Goal: Task Accomplishment & Management: Complete application form

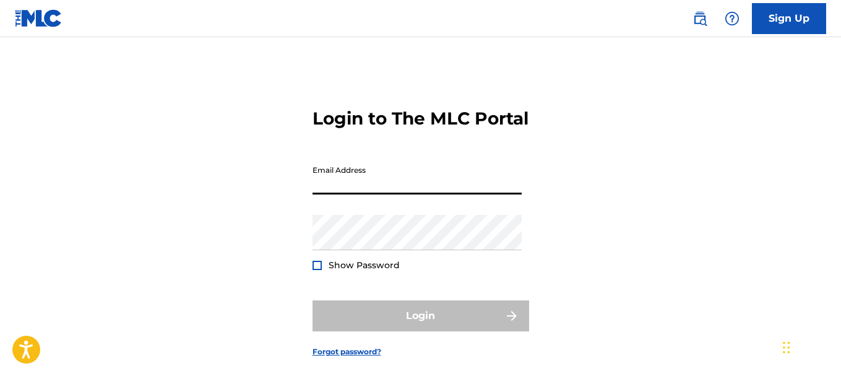
type input "[EMAIL_ADDRESS][DOMAIN_NAME]"
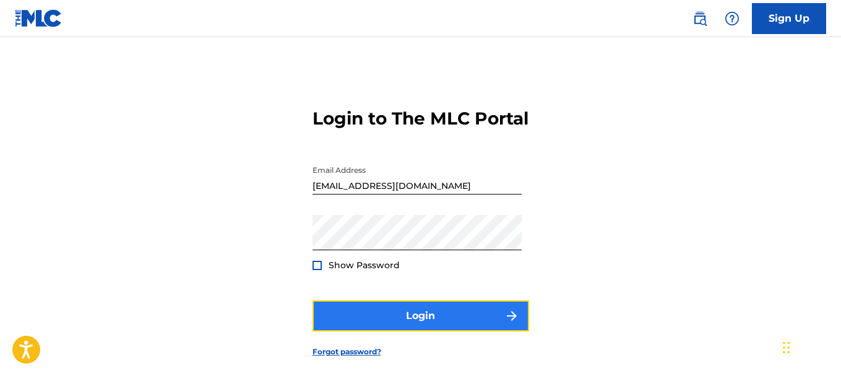
click at [390, 331] on button "Login" at bounding box center [420, 315] width 217 height 31
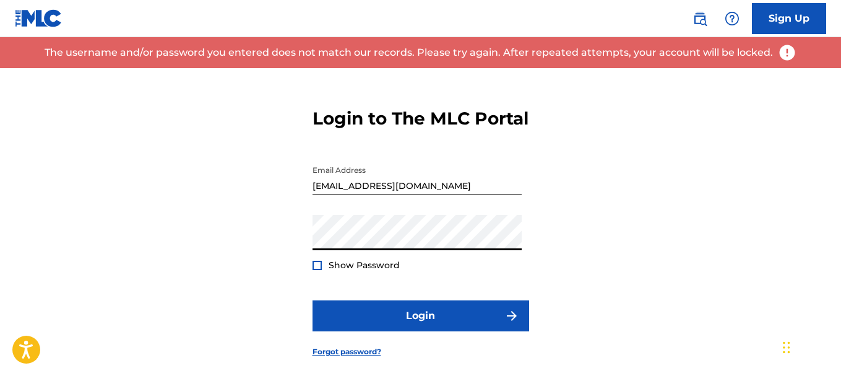
click at [241, 273] on div "Login to The MLC Portal Email Address [EMAIL_ADDRESS][DOMAIN_NAME] Password Sho…" at bounding box center [420, 222] width 841 height 309
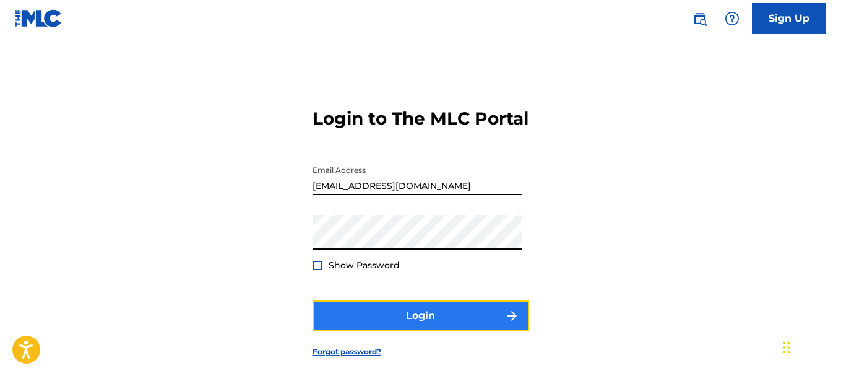
click at [372, 327] on button "Login" at bounding box center [420, 315] width 217 height 31
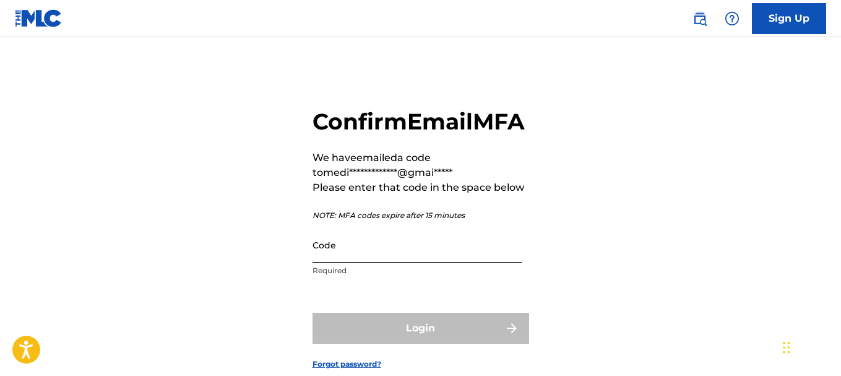
click at [362, 262] on input "Code" at bounding box center [416, 244] width 209 height 35
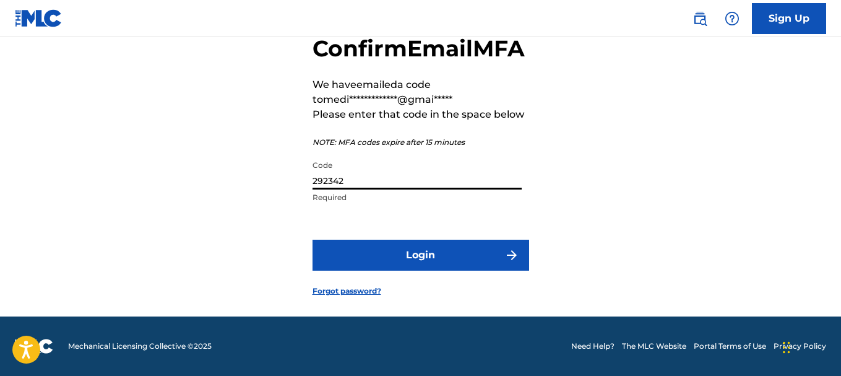
scroll to position [101, 0]
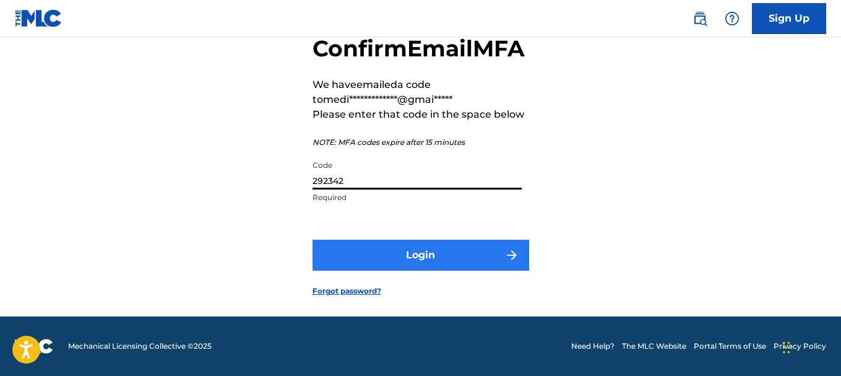
type input "292342"
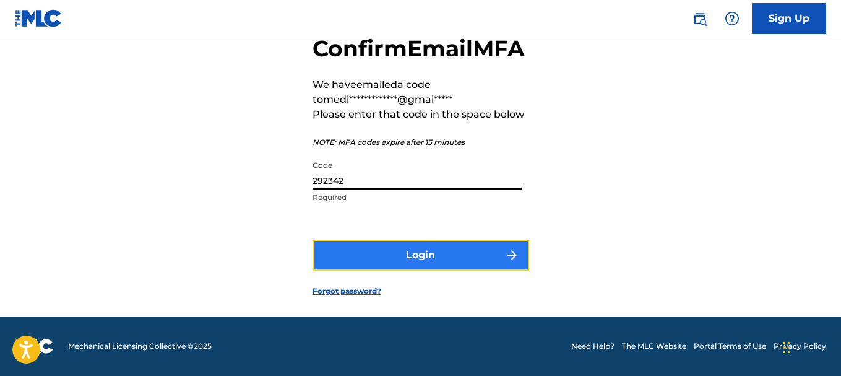
click at [385, 262] on button "Login" at bounding box center [420, 254] width 217 height 31
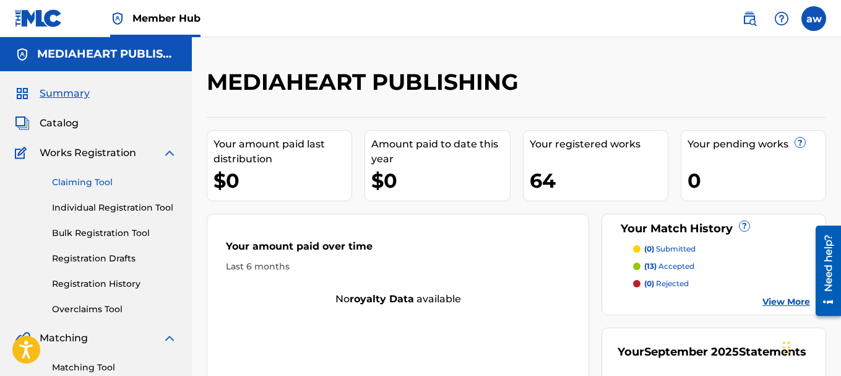
click at [85, 178] on link "Claiming Tool" at bounding box center [114, 182] width 125 height 13
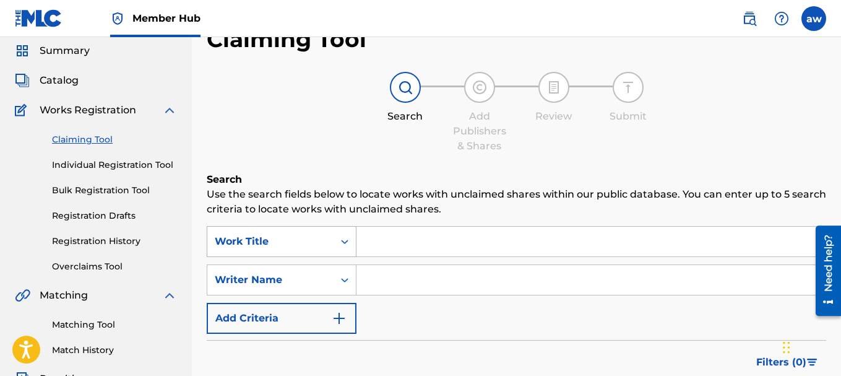
scroll to position [62, 0]
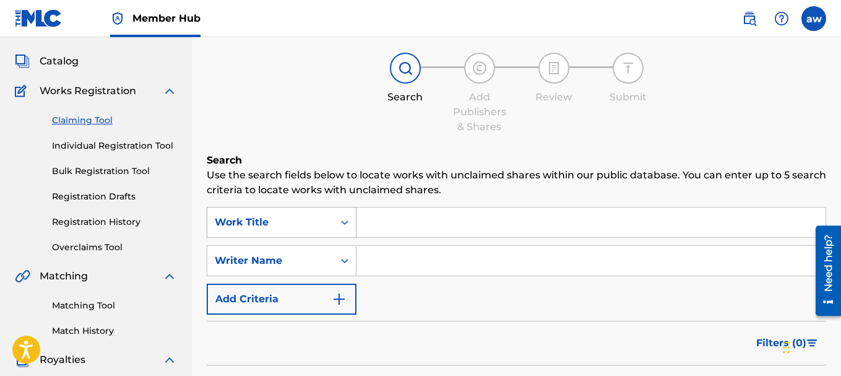
click at [347, 228] on icon "Search Form" at bounding box center [344, 222] width 12 height 12
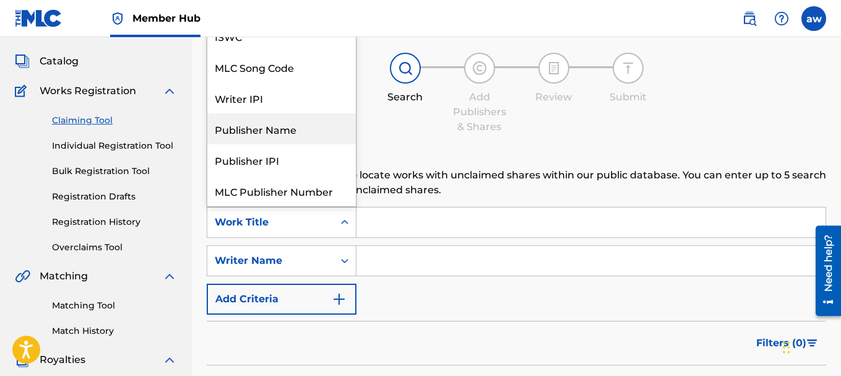
scroll to position [31, 0]
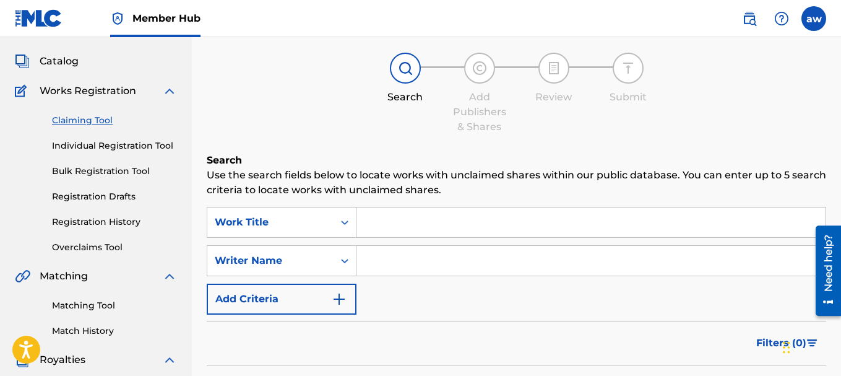
drag, startPoint x: 397, startPoint y: 223, endPoint x: 379, endPoint y: 252, distance: 33.8
click at [397, 223] on input "Search Form" at bounding box center [590, 222] width 469 height 30
click at [354, 267] on div "Writer Name" at bounding box center [282, 260] width 150 height 31
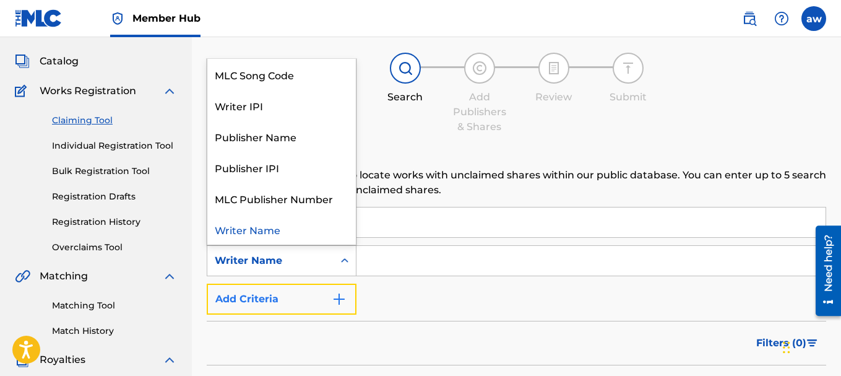
click at [334, 291] on button "Add Criteria" at bounding box center [282, 298] width 150 height 31
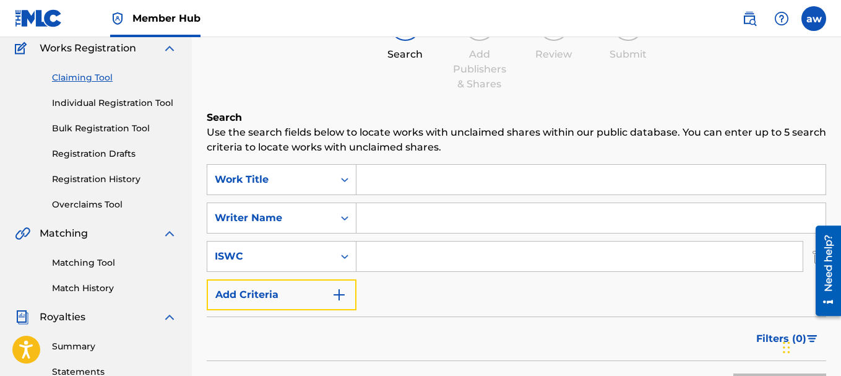
scroll to position [186, 0]
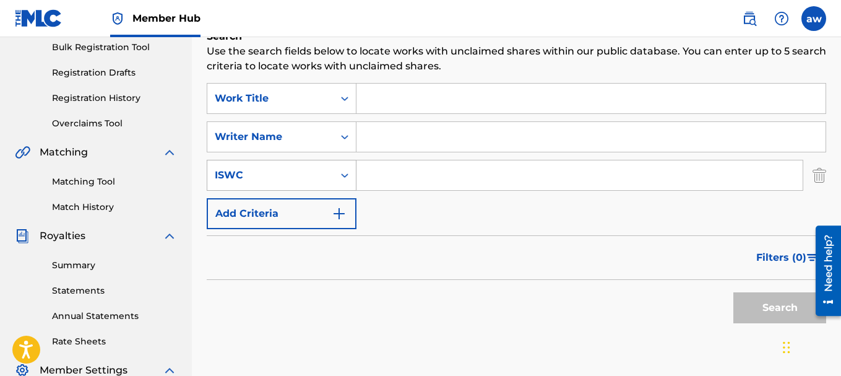
click at [338, 169] on div "Search Form" at bounding box center [344, 175] width 22 height 22
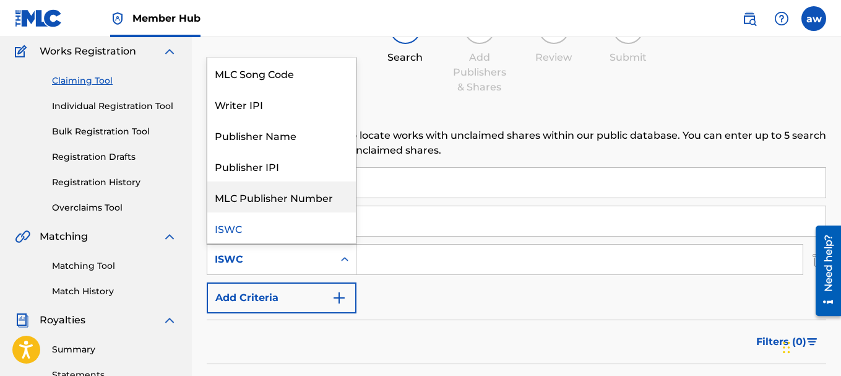
scroll to position [124, 0]
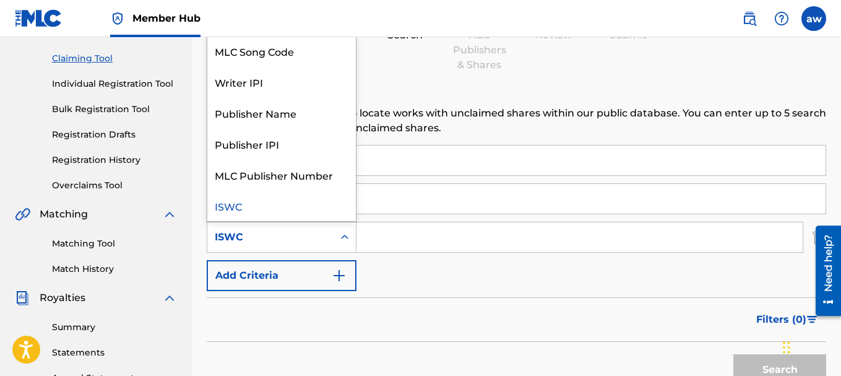
click at [429, 217] on div "SearchWithCriteriad7a4618b-9524-47d2-87b2-80f833173932 Work Title SearchWithCri…" at bounding box center [516, 218] width 619 height 146
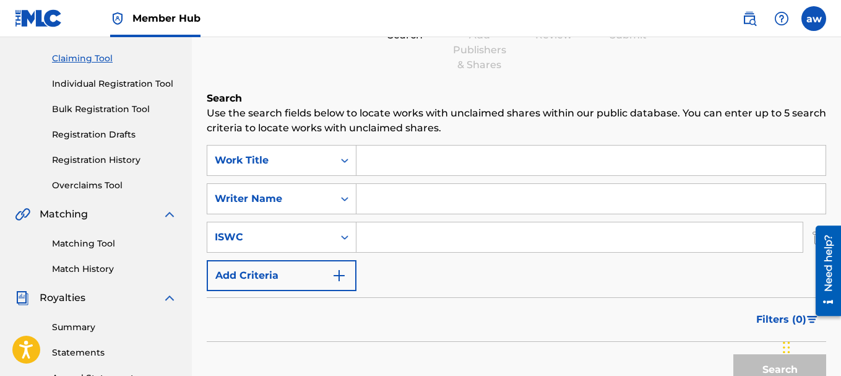
click at [371, 207] on input "Search Form" at bounding box center [590, 199] width 469 height 30
type input "[PERSON_NAME]"
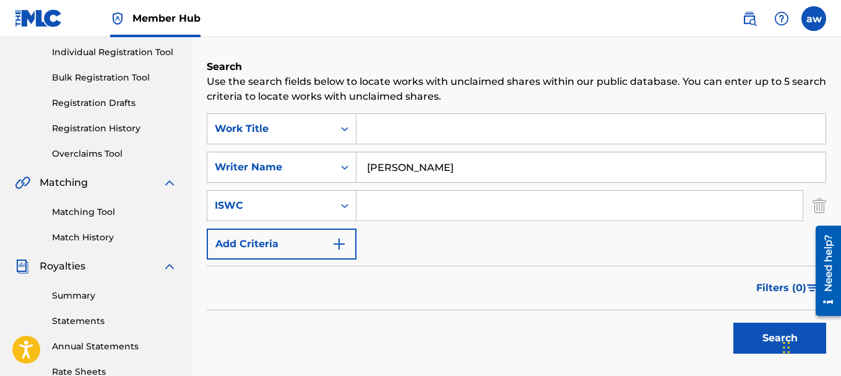
scroll to position [186, 0]
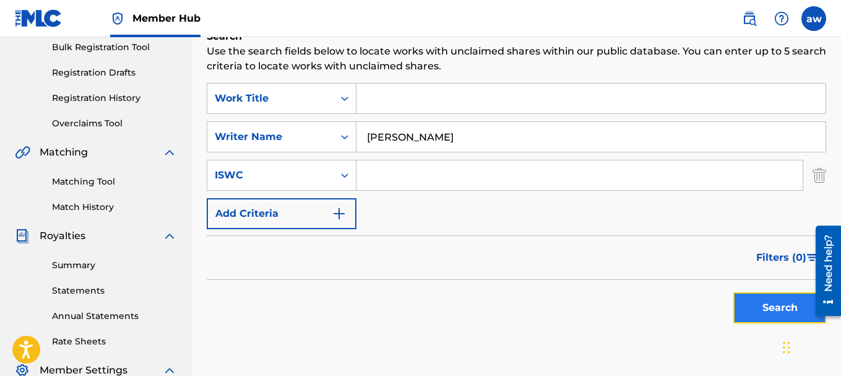
click at [757, 303] on button "Search" at bounding box center [779, 307] width 93 height 31
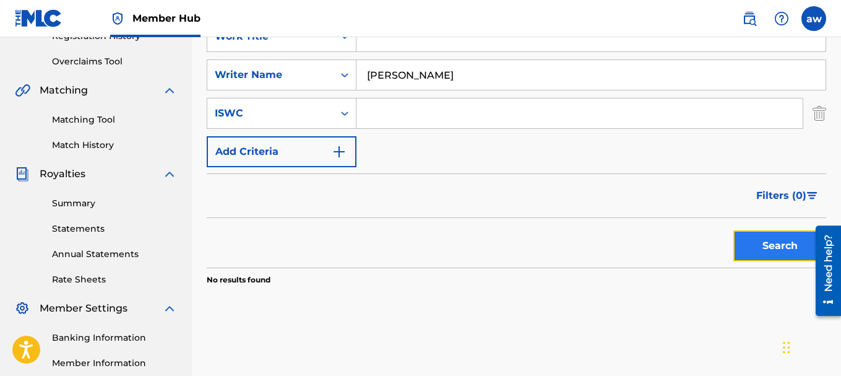
click at [775, 249] on button "Search" at bounding box center [779, 245] width 93 height 31
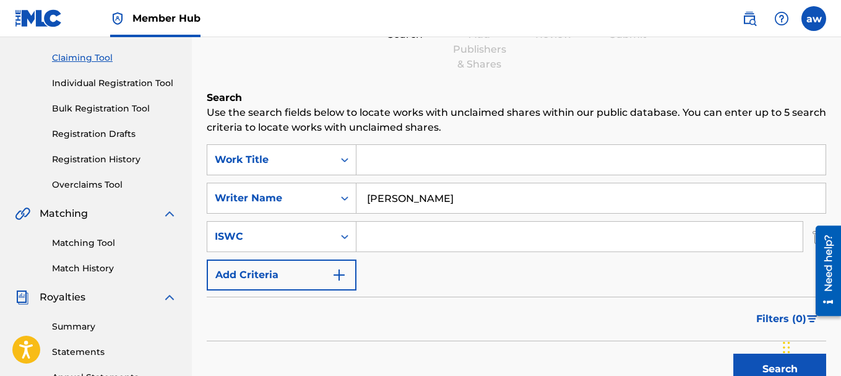
scroll to position [124, 0]
click at [376, 160] on input "Search Form" at bounding box center [590, 160] width 469 height 30
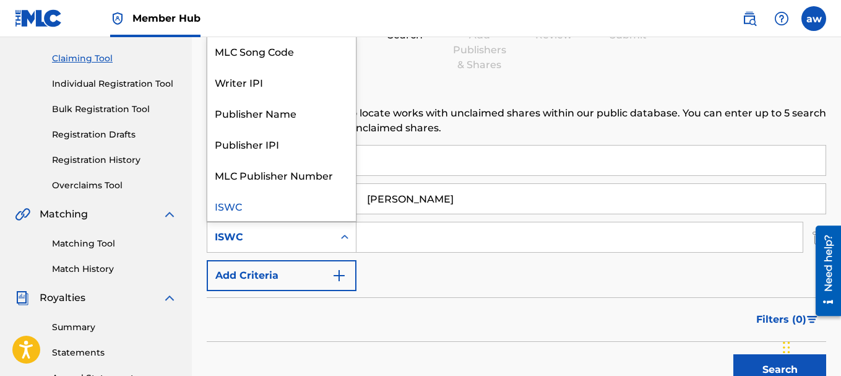
click at [348, 238] on icon "Search Form" at bounding box center [344, 237] width 12 height 12
click at [259, 71] on div "Writer IPI" at bounding box center [281, 81] width 148 height 31
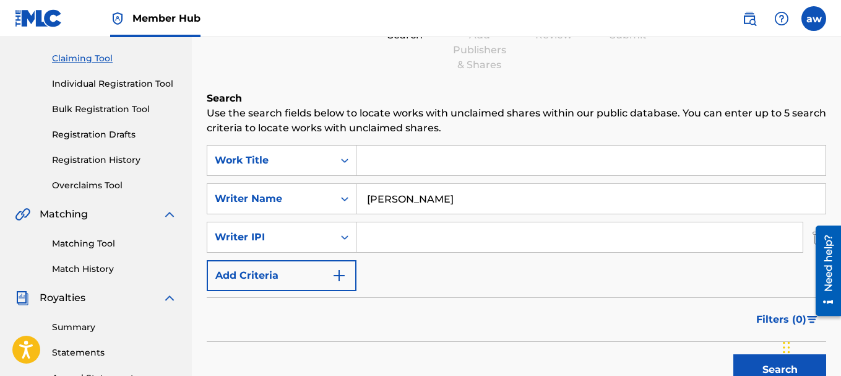
click at [411, 236] on input "Search Form" at bounding box center [579, 237] width 446 height 30
paste input "00384384725"
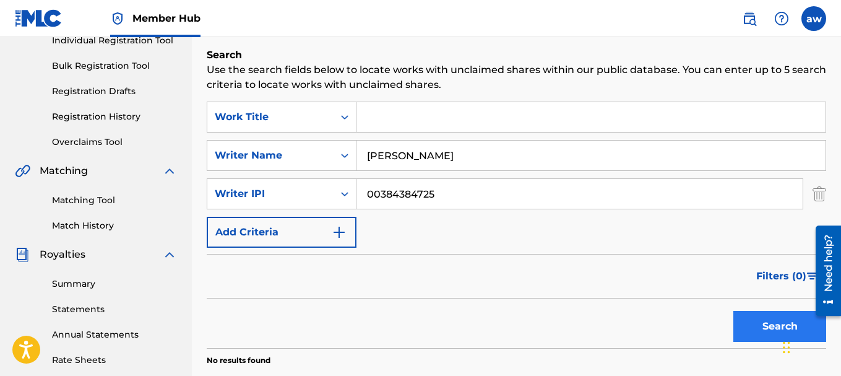
scroll to position [186, 0]
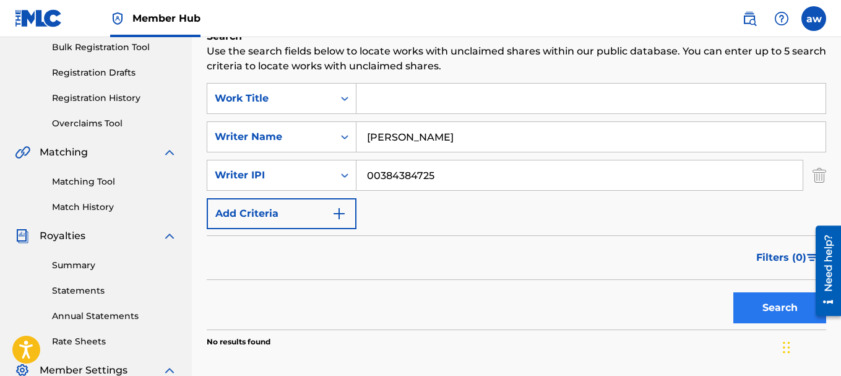
type input "00384384725"
click at [763, 305] on button "Search" at bounding box center [779, 307] width 93 height 31
drag, startPoint x: 247, startPoint y: 144, endPoint x: 209, endPoint y: 145, distance: 37.8
click at [211, 145] on div "SearchWithCriteria07262040-7155-45be-a6a2-6e5e4c78874b Writer Name [PERSON_NAME]" at bounding box center [516, 136] width 619 height 31
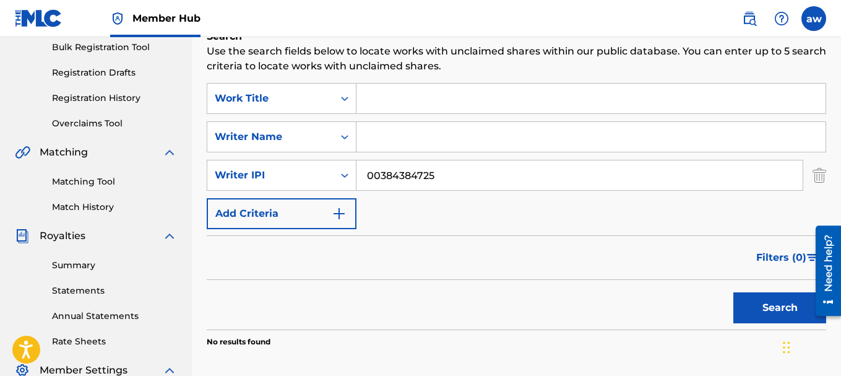
click at [757, 290] on div "Search" at bounding box center [776, 304] width 99 height 49
click at [767, 305] on button "Search" at bounding box center [779, 307] width 93 height 31
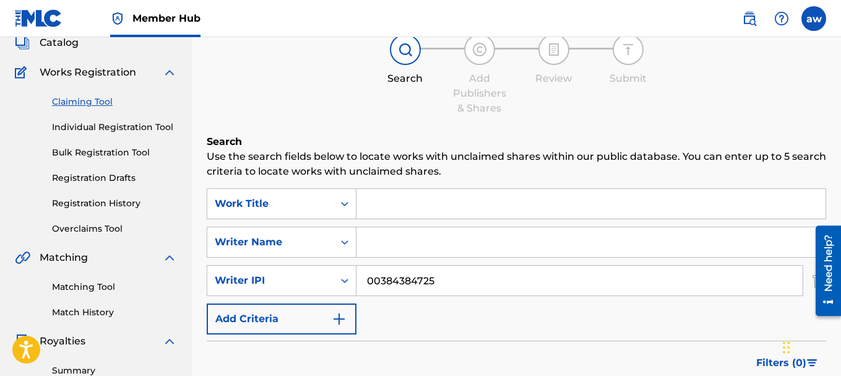
scroll to position [59, 0]
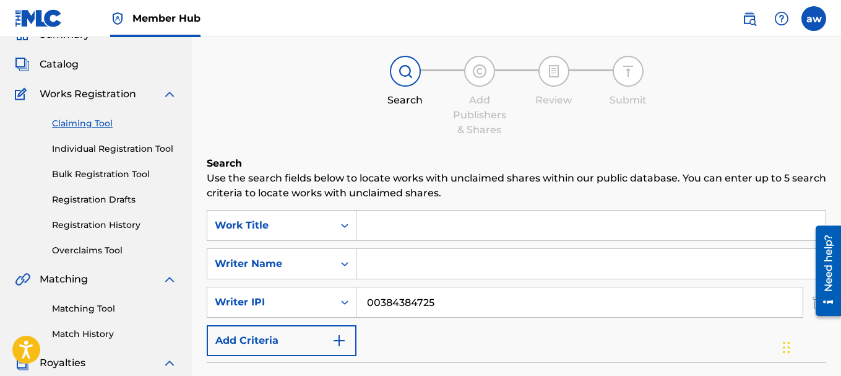
click at [150, 155] on div "Claiming Tool Individual Registration Tool Bulk Registration Tool Registration …" at bounding box center [96, 178] width 162 height 155
click at [148, 147] on link "Individual Registration Tool" at bounding box center [114, 148] width 125 height 13
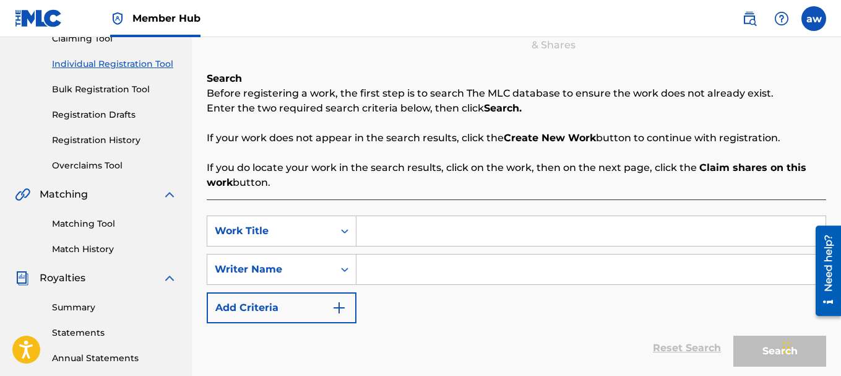
scroll to position [124, 0]
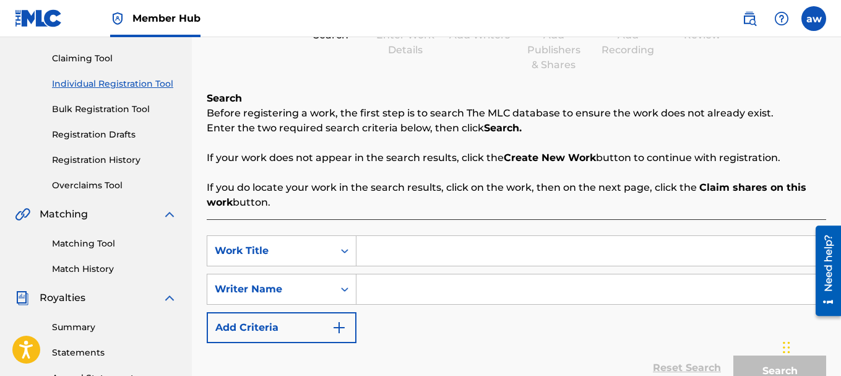
click at [390, 257] on input "Search Form" at bounding box center [590, 251] width 469 height 30
type input "envious"
drag, startPoint x: 409, startPoint y: 299, endPoint x: 405, endPoint y: 294, distance: 6.6
click at [408, 298] on input "Search Form" at bounding box center [590, 289] width 469 height 30
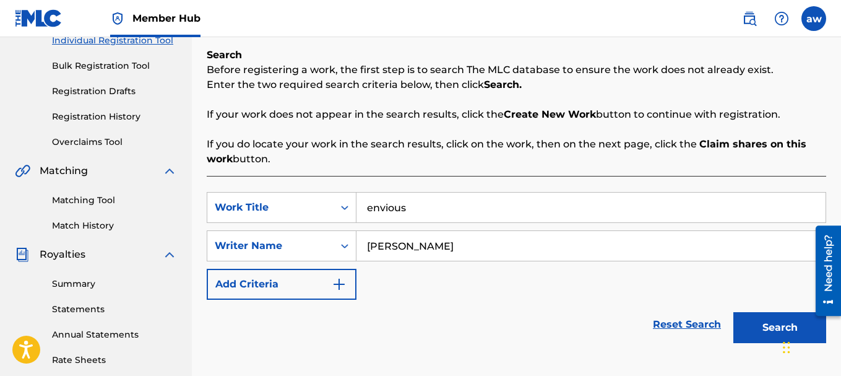
scroll to position [186, 0]
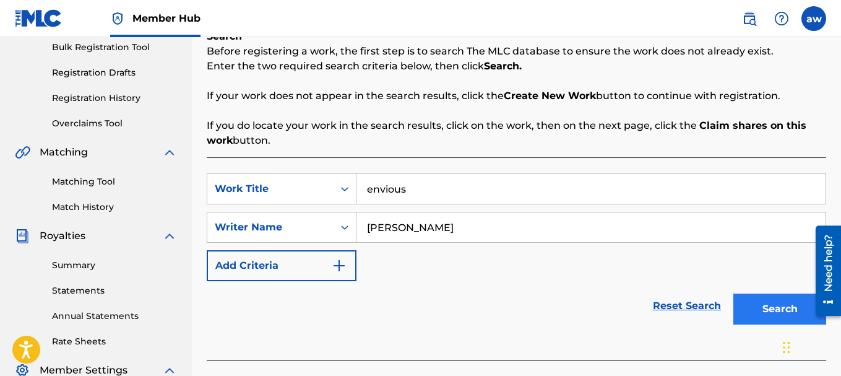
type input "[PERSON_NAME]"
click at [768, 311] on button "Search" at bounding box center [779, 308] width 93 height 31
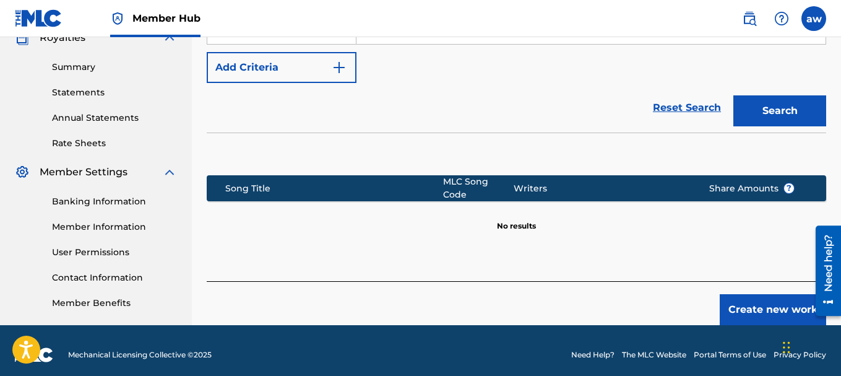
scroll to position [392, 0]
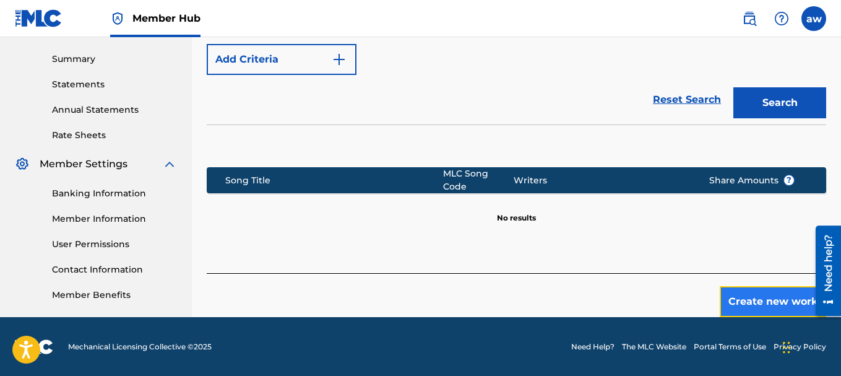
click at [755, 298] on button "Create new work" at bounding box center [773, 301] width 106 height 31
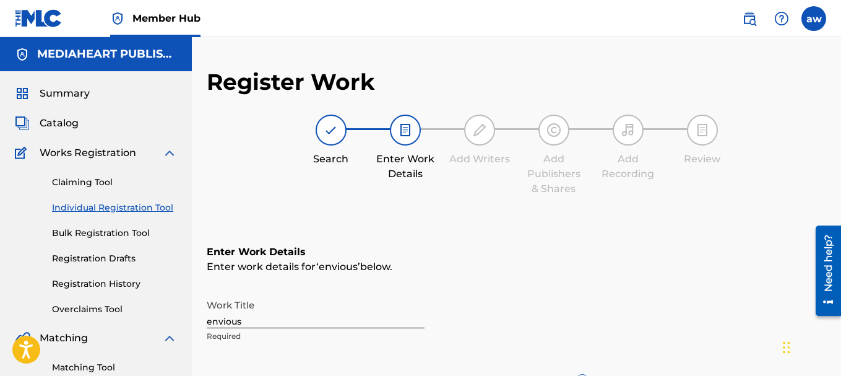
scroll to position [124, 0]
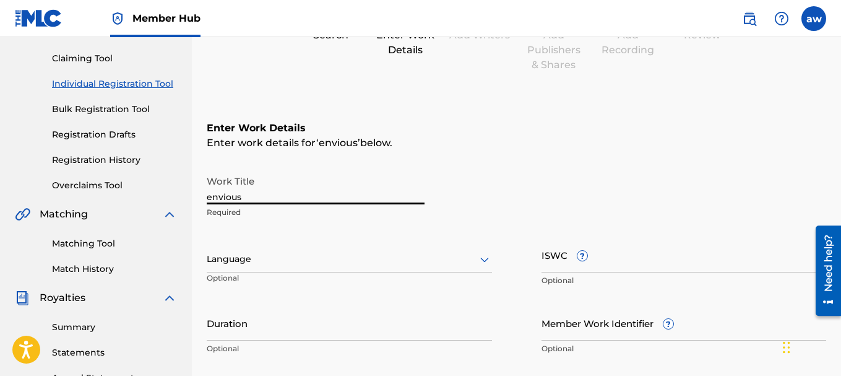
drag, startPoint x: 212, startPoint y: 201, endPoint x: 205, endPoint y: 201, distance: 6.8
click at [205, 201] on div "Register Work Search Enter Work Details Add Writers Add Publishers & Shares Add…" at bounding box center [516, 268] width 649 height 648
type input "Envious"
click at [277, 262] on div at bounding box center [349, 258] width 285 height 15
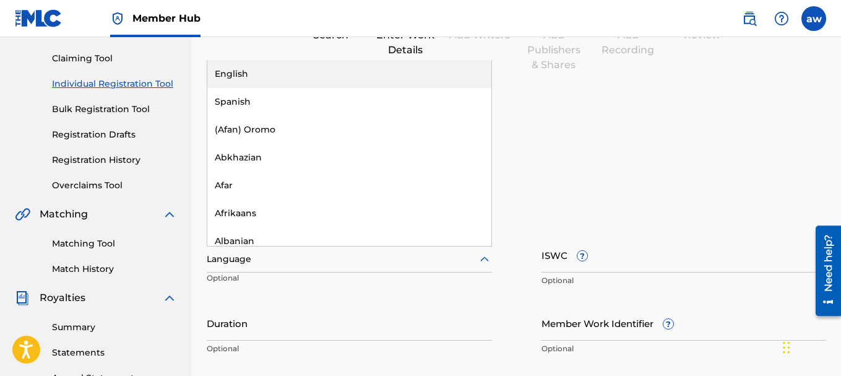
click at [275, 76] on div "English" at bounding box center [349, 74] width 284 height 28
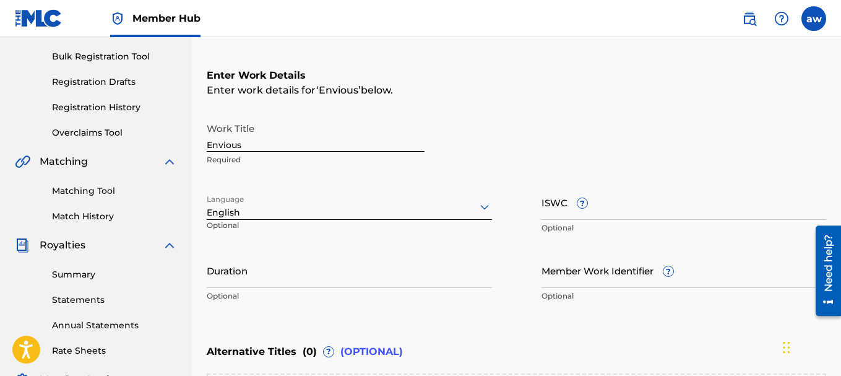
scroll to position [247, 0]
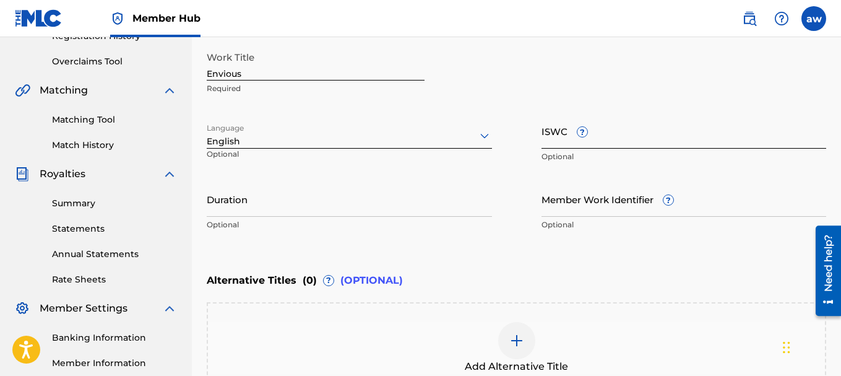
click at [631, 139] on input "ISWC ?" at bounding box center [683, 130] width 285 height 35
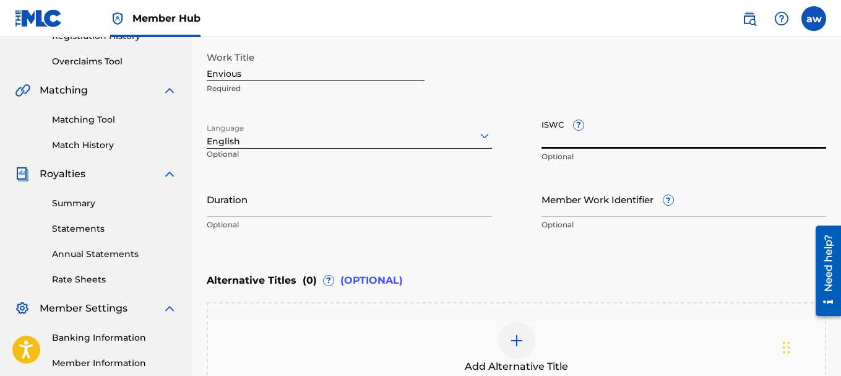
paste input "T3332594460"
type input "T3332594460"
click at [355, 204] on input "Duration" at bounding box center [349, 198] width 285 height 35
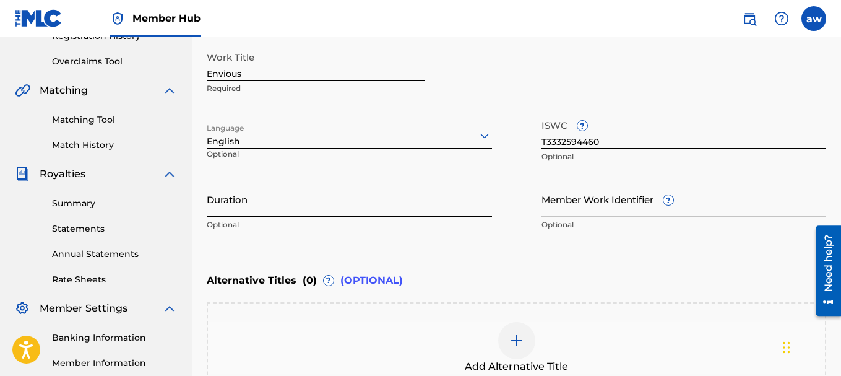
click at [291, 209] on input "Duration" at bounding box center [349, 198] width 285 height 35
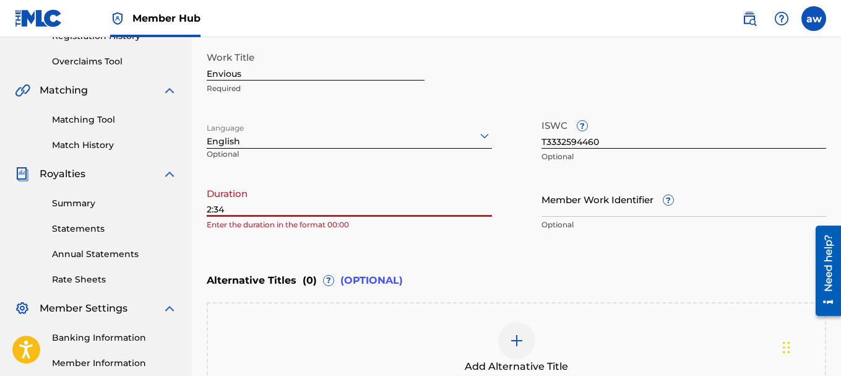
click at [473, 255] on div "Enter Work Details Enter work details for ‘ Envious ’ below. Work Title Envious…" at bounding box center [516, 116] width 619 height 299
drag, startPoint x: 257, startPoint y: 212, endPoint x: 243, endPoint y: 212, distance: 13.6
click at [254, 212] on input "2:34" at bounding box center [349, 198] width 285 height 35
click at [205, 209] on div "Register Work Search Enter Work Details Add Writers Add Publishers & Shares Add…" at bounding box center [516, 145] width 649 height 648
click at [206, 209] on div "Register Work Search Enter Work Details Add Writers Add Publishers & Shares Add…" at bounding box center [516, 145] width 649 height 648
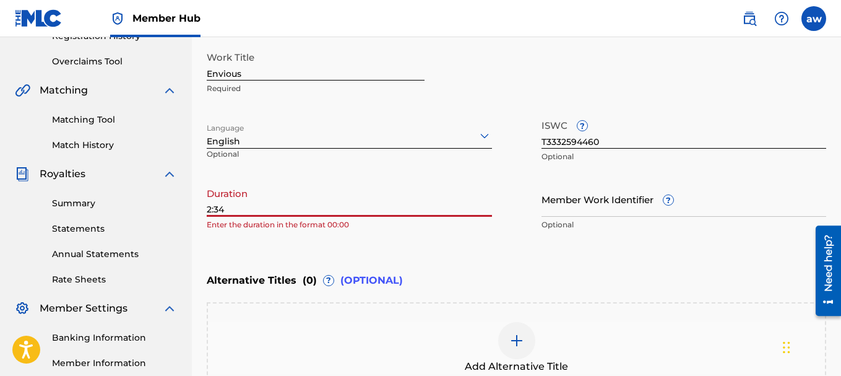
click at [211, 212] on input "2:34" at bounding box center [349, 198] width 285 height 35
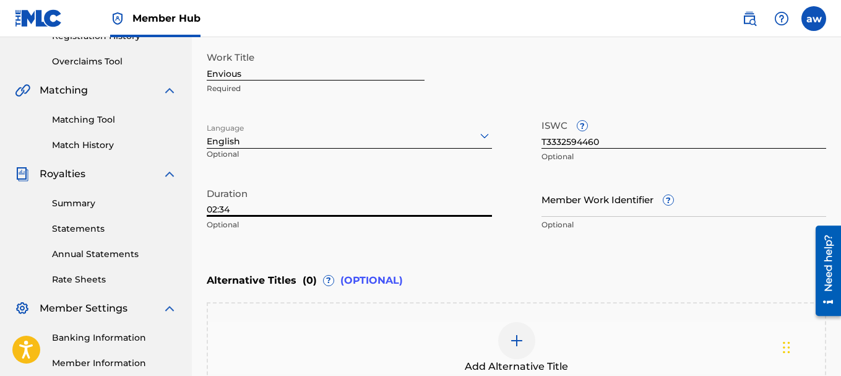
type input "02:34"
click at [370, 233] on div "Duration 02:34 Optional" at bounding box center [349, 209] width 285 height 56
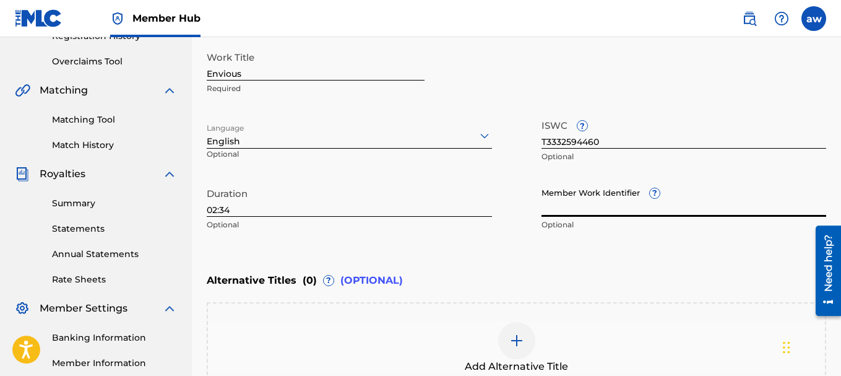
click at [611, 208] on input "Member Work Identifier ?" at bounding box center [683, 198] width 285 height 35
click at [462, 241] on div "Enter Work Details Enter work details for ‘ Envious ’ below. Work Title Envious…" at bounding box center [516, 116] width 619 height 299
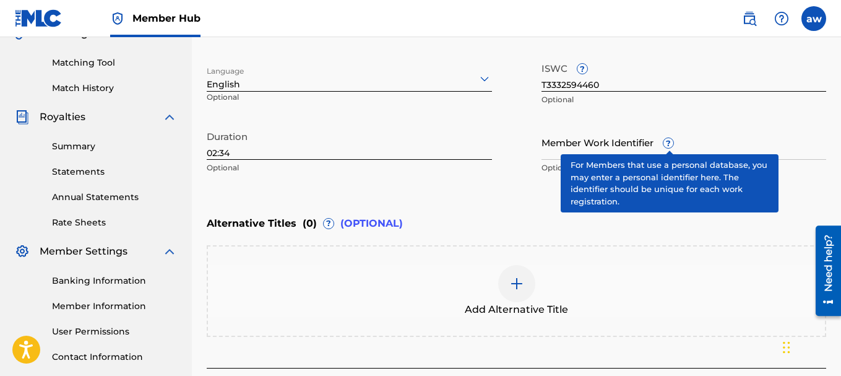
scroll to position [400, 0]
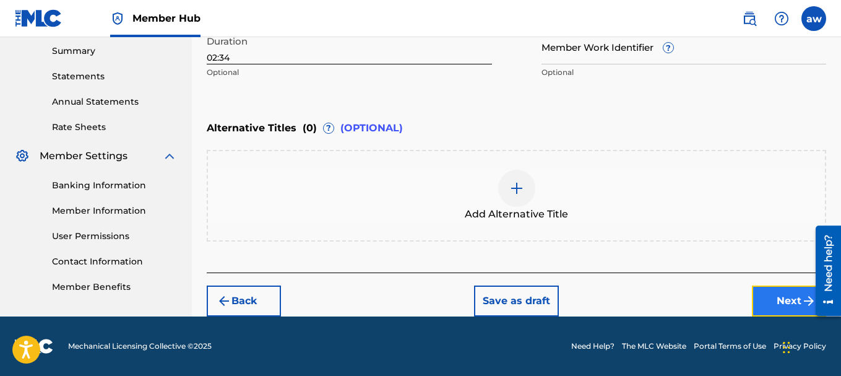
click at [772, 297] on button "Next" at bounding box center [789, 300] width 74 height 31
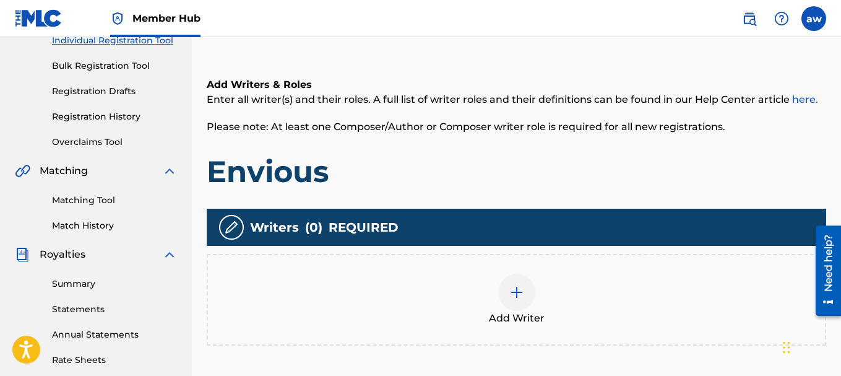
scroll to position [241, 0]
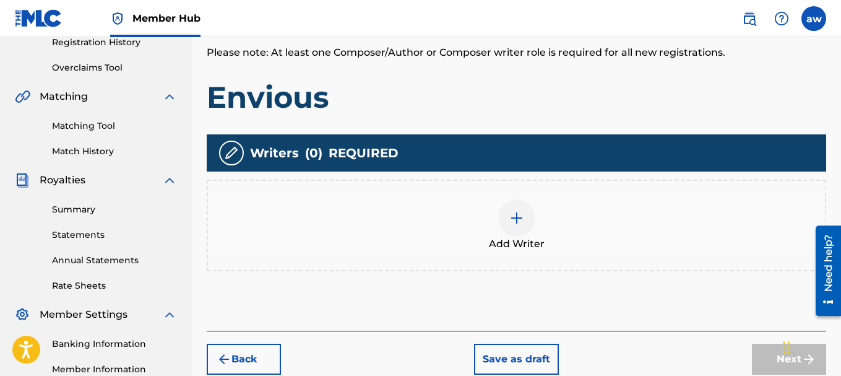
click at [515, 230] on div at bounding box center [516, 217] width 37 height 37
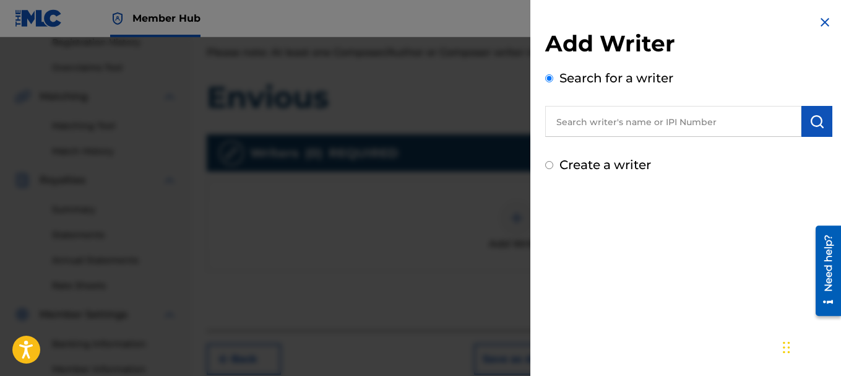
click at [609, 126] on input "text" at bounding box center [673, 121] width 256 height 31
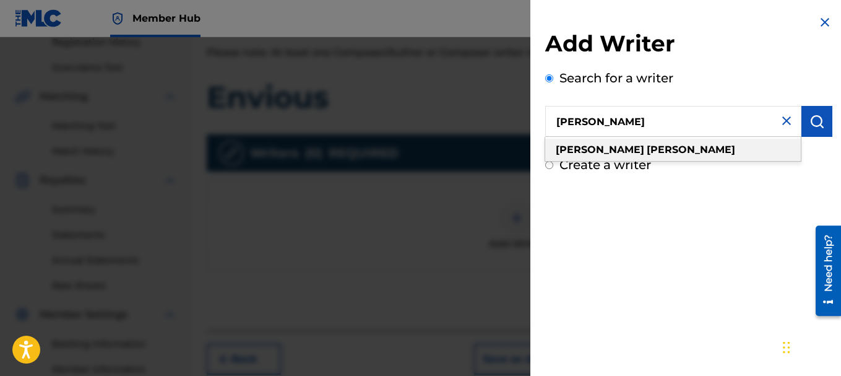
type input "[PERSON_NAME]"
click at [647, 146] on strong "[PERSON_NAME]" at bounding box center [691, 150] width 88 height 12
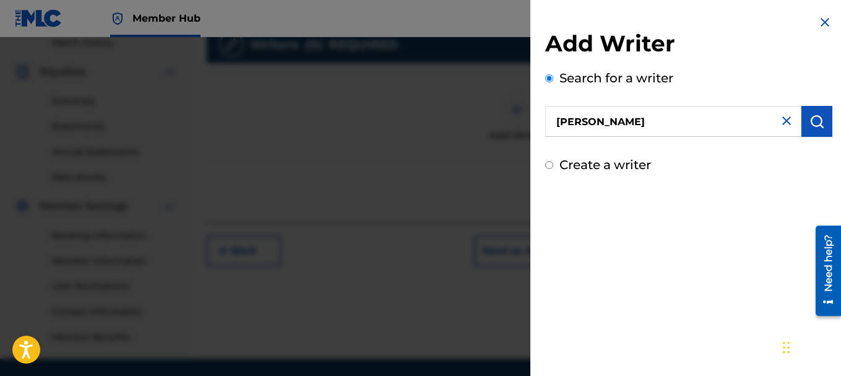
scroll to position [330, 0]
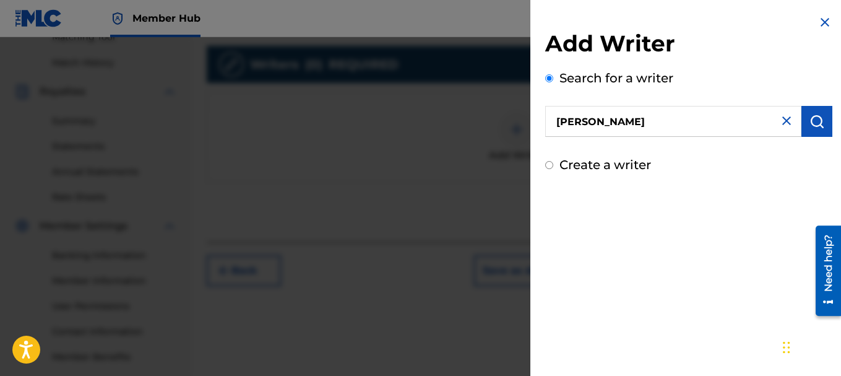
click at [668, 126] on input "[PERSON_NAME]" at bounding box center [673, 121] width 256 height 31
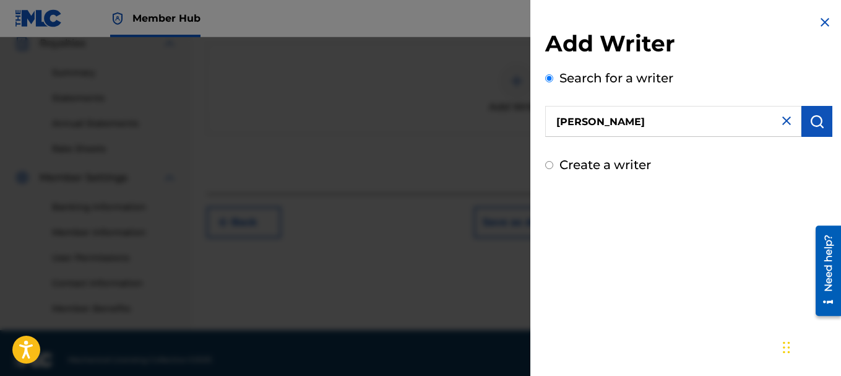
scroll to position [392, 0]
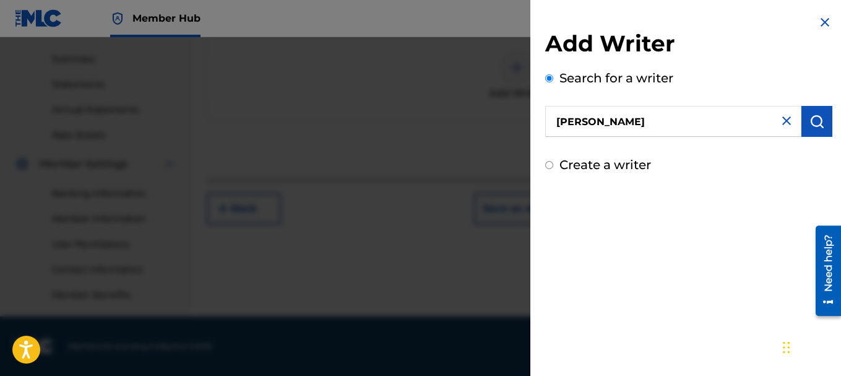
click at [666, 234] on div "Add Writer Search for a writer [PERSON_NAME] Create a writer" at bounding box center [688, 188] width 317 height 376
click at [779, 122] on img at bounding box center [786, 120] width 15 height 15
click at [725, 128] on input "text" at bounding box center [673, 121] width 256 height 31
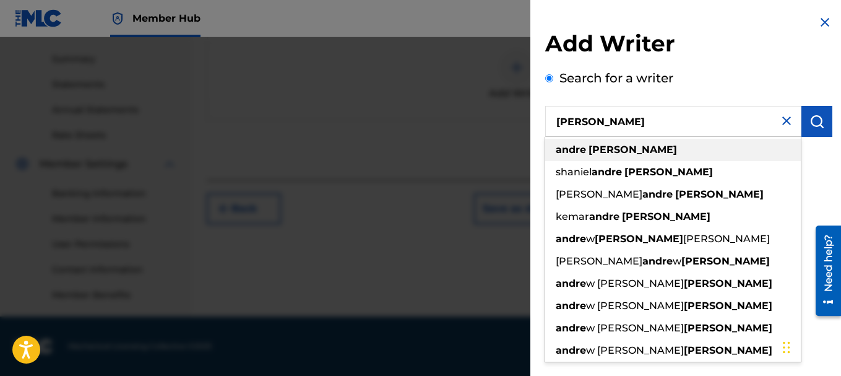
type input "[PERSON_NAME]"
click at [591, 147] on strong "[PERSON_NAME]" at bounding box center [632, 150] width 88 height 12
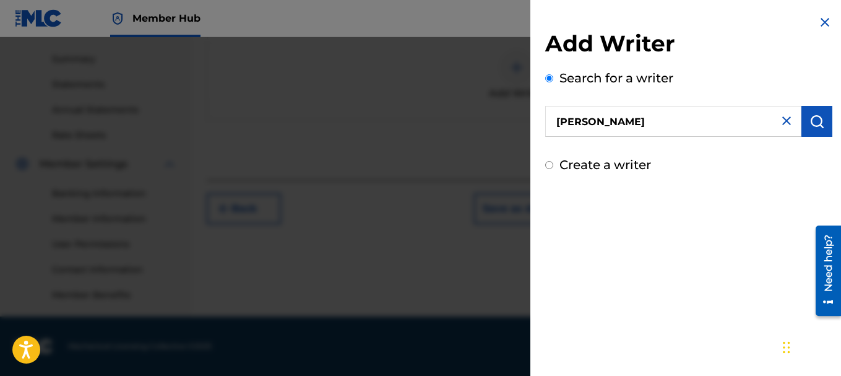
drag, startPoint x: 580, startPoint y: 166, endPoint x: 570, endPoint y: 166, distance: 9.3
click at [577, 166] on label "Create a writer" at bounding box center [605, 164] width 92 height 15
radio input "true"
click at [553, 166] on input "Create a writer" at bounding box center [549, 165] width 8 height 8
radio input "false"
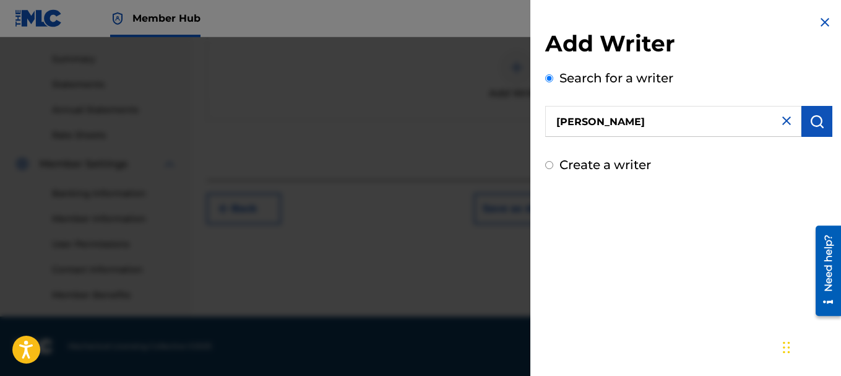
radio input "true"
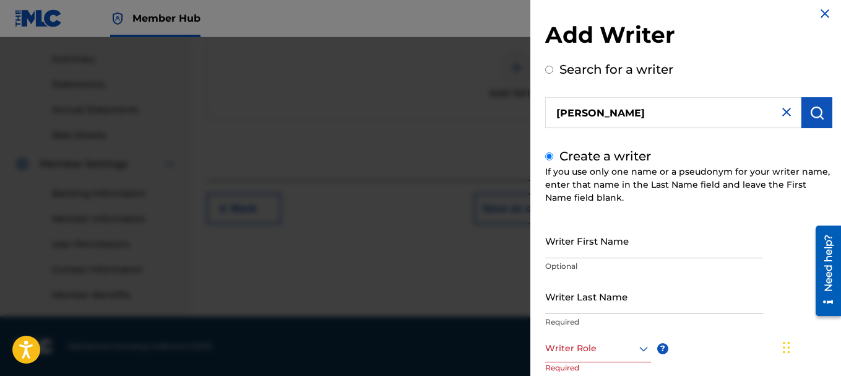
scroll to position [0, 0]
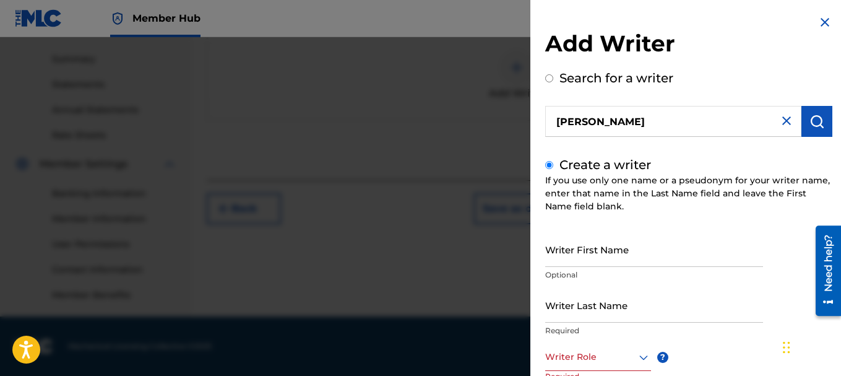
click at [780, 126] on img at bounding box center [786, 120] width 15 height 15
click at [824, 18] on img at bounding box center [824, 22] width 15 height 15
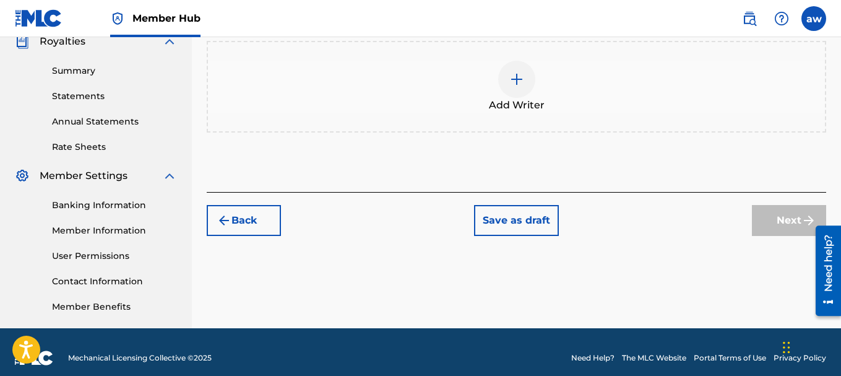
scroll to position [392, 0]
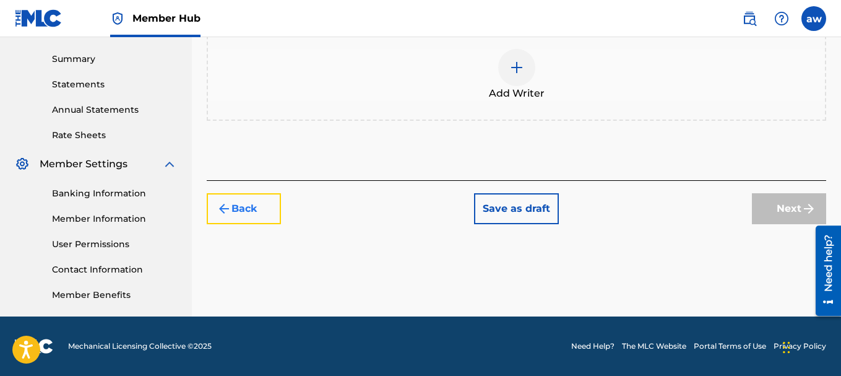
click at [260, 215] on button "Back" at bounding box center [244, 208] width 74 height 31
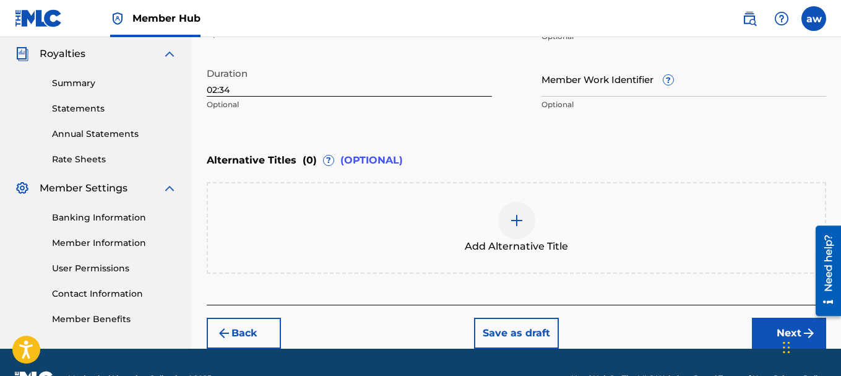
scroll to position [400, 0]
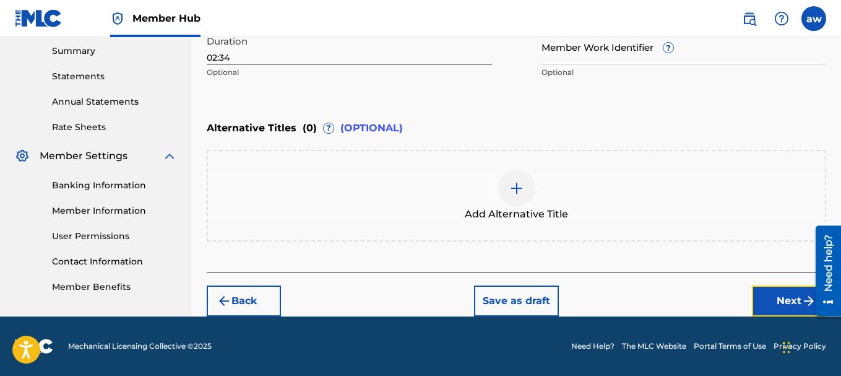
click at [779, 288] on button "Next" at bounding box center [789, 300] width 74 height 31
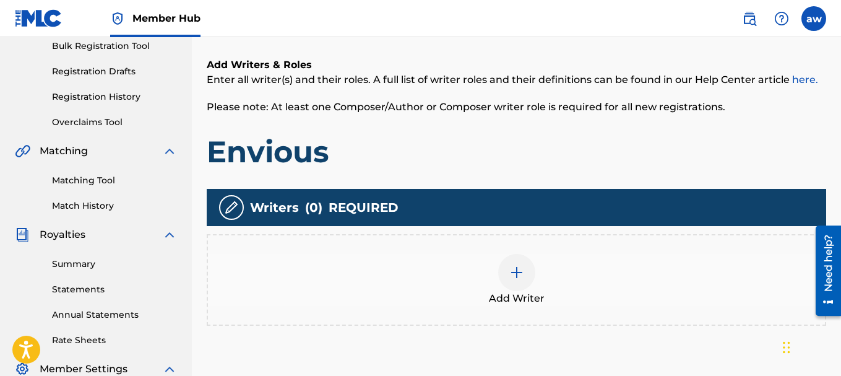
scroll to position [179, 0]
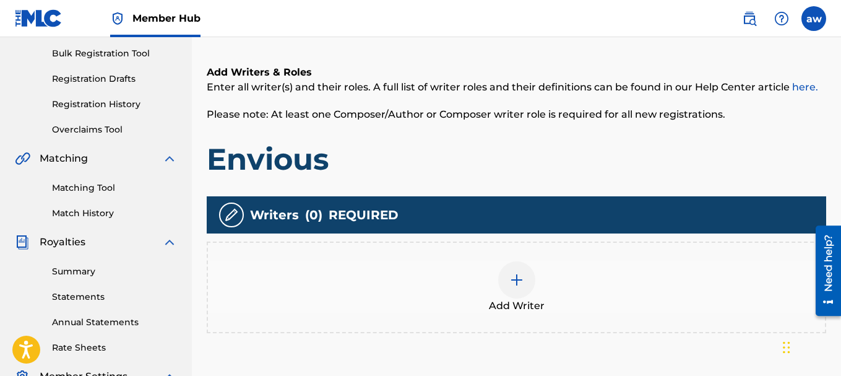
click at [504, 288] on div at bounding box center [516, 279] width 37 height 37
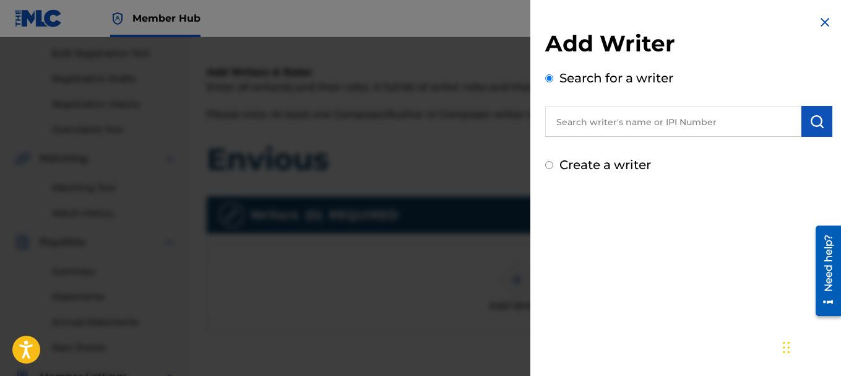
click at [740, 124] on input "text" at bounding box center [673, 121] width 256 height 31
click at [669, 123] on input "text" at bounding box center [673, 121] width 256 height 31
paste input "00383960917"
type input "00383960917"
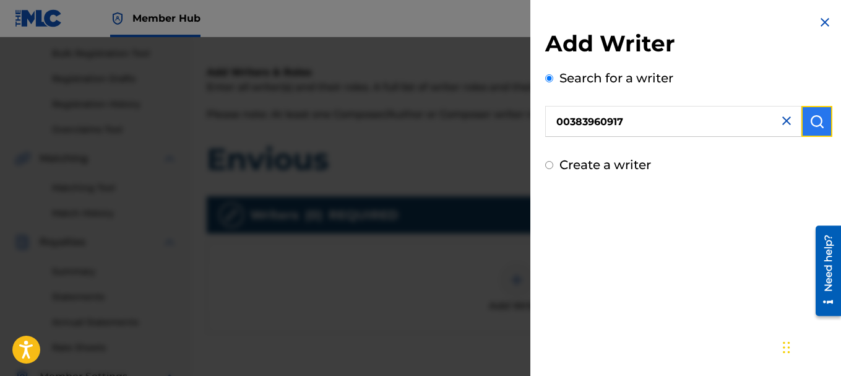
click at [809, 125] on img "submit" at bounding box center [816, 121] width 15 height 15
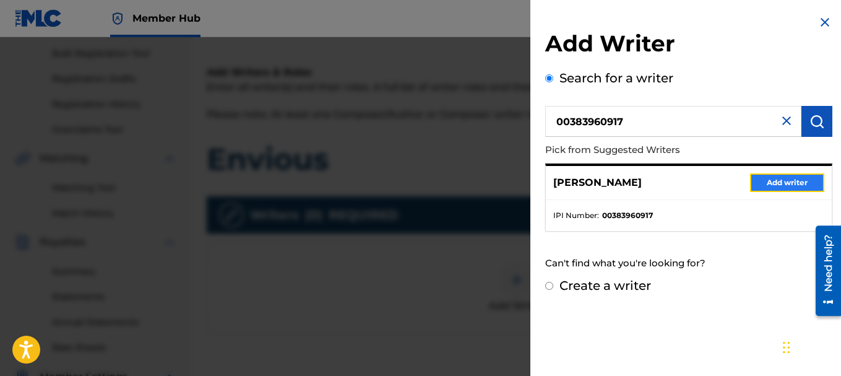
click at [775, 185] on button "Add writer" at bounding box center [787, 182] width 74 height 19
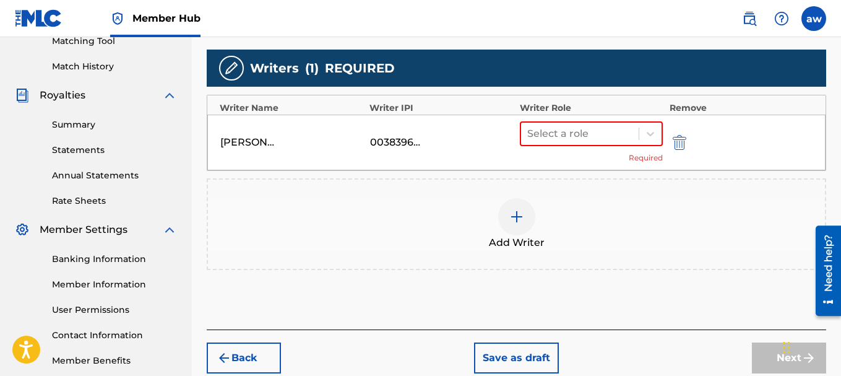
scroll to position [365, 0]
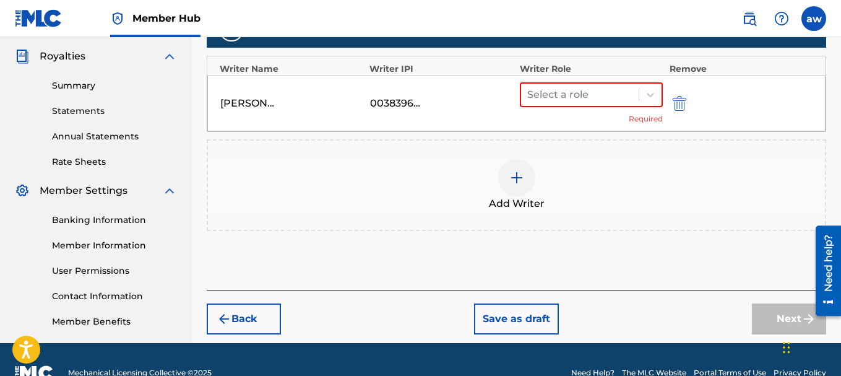
click at [535, 191] on div "Add Writer" at bounding box center [516, 185] width 617 height 52
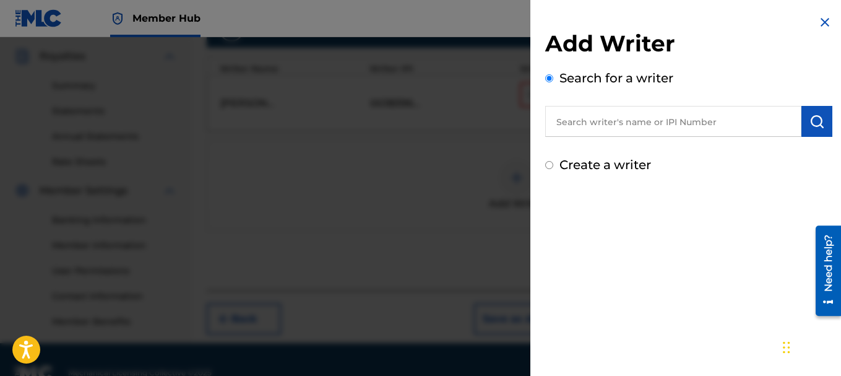
click at [649, 130] on input "text" at bounding box center [673, 121] width 256 height 31
paste input "00384384725"
type input "00384384725"
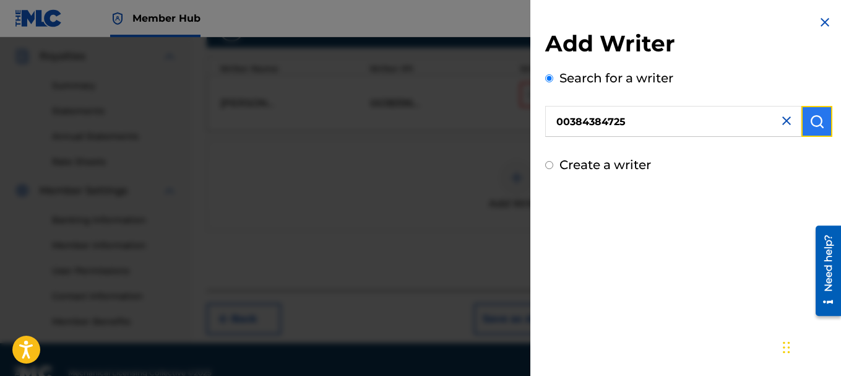
click at [809, 117] on img "submit" at bounding box center [816, 121] width 15 height 15
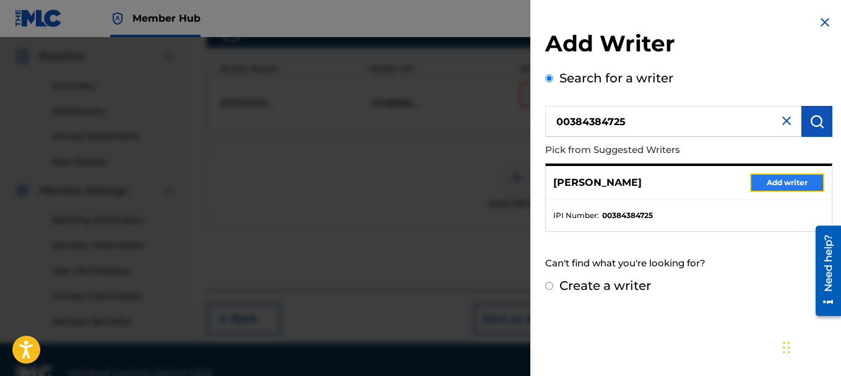
click at [777, 184] on button "Add writer" at bounding box center [787, 182] width 74 height 19
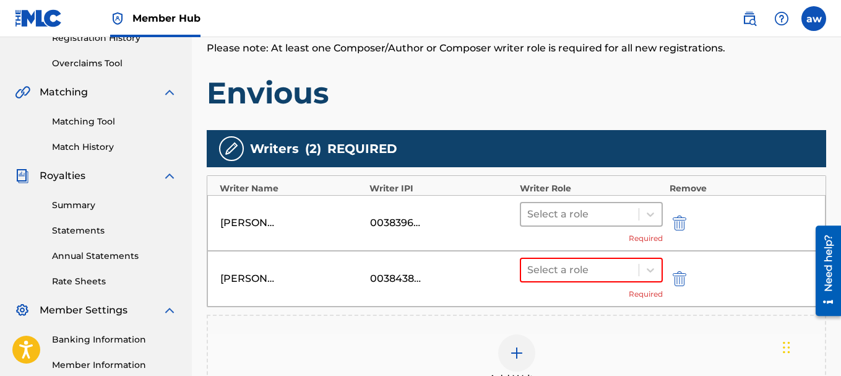
scroll to position [241, 0]
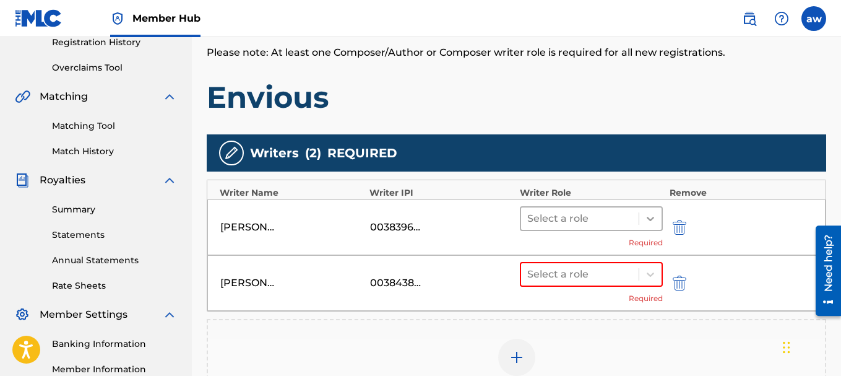
click at [651, 219] on icon at bounding box center [650, 219] width 7 height 4
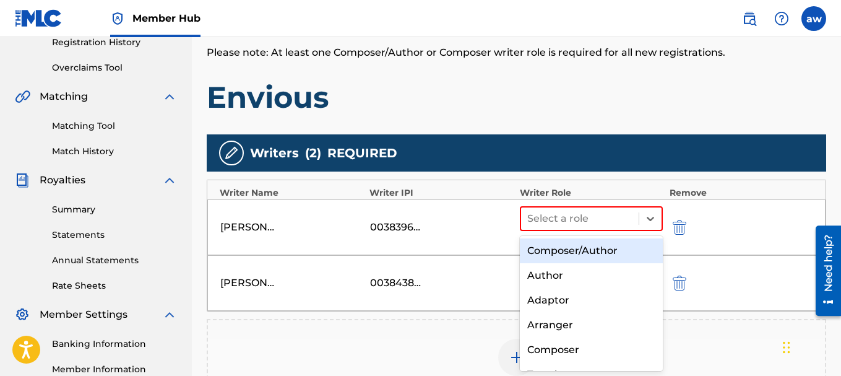
click at [570, 254] on div "Composer/Author" at bounding box center [592, 250] width 144 height 25
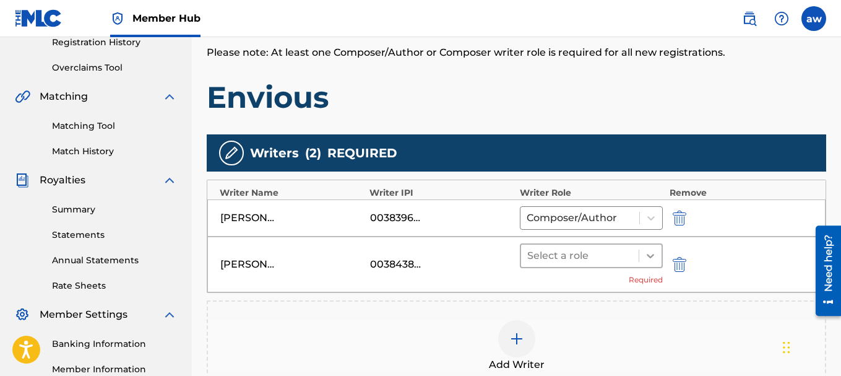
click at [652, 257] on icon at bounding box center [650, 256] width 7 height 4
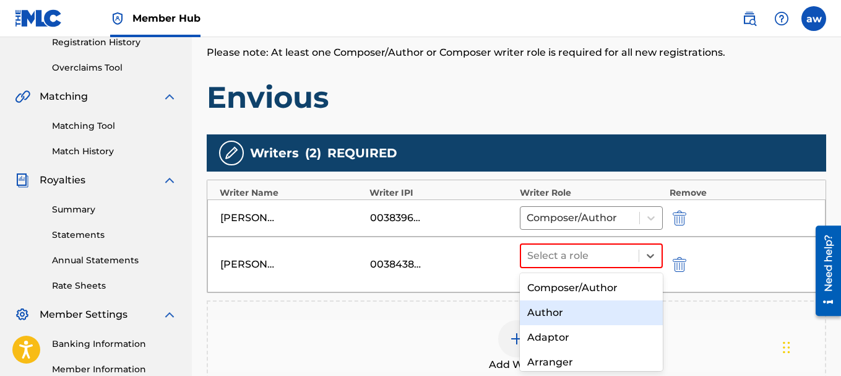
click at [571, 310] on div "Author" at bounding box center [592, 312] width 144 height 25
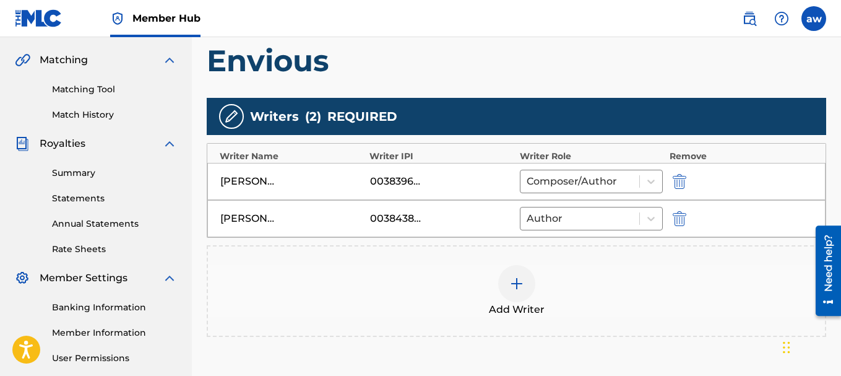
scroll to position [340, 0]
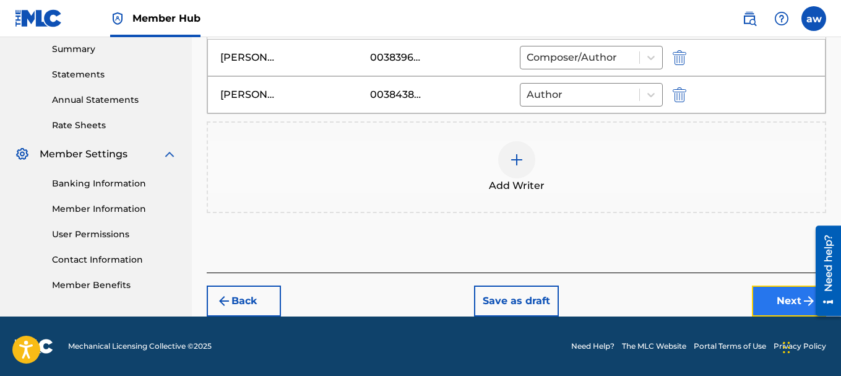
click at [767, 297] on button "Next" at bounding box center [789, 300] width 74 height 31
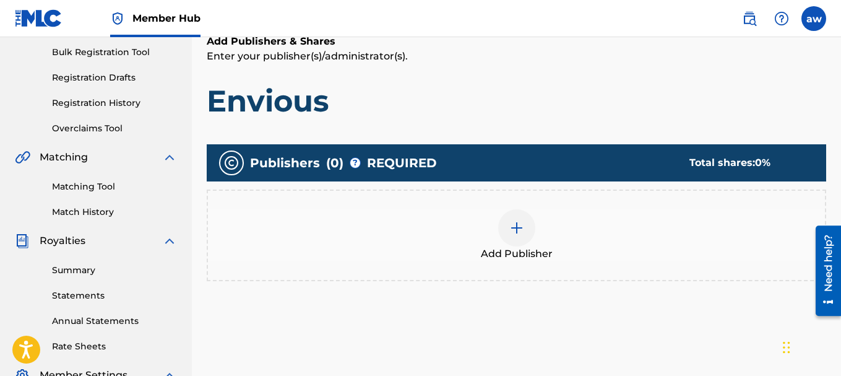
scroll to position [179, 0]
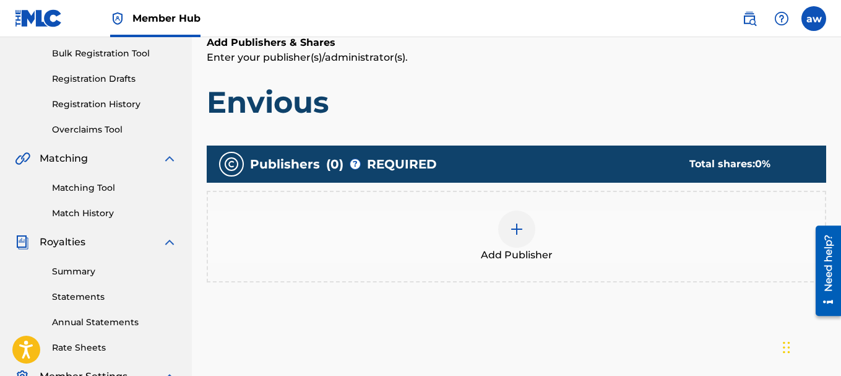
click at [526, 262] on span "Add Publisher" at bounding box center [517, 254] width 72 height 15
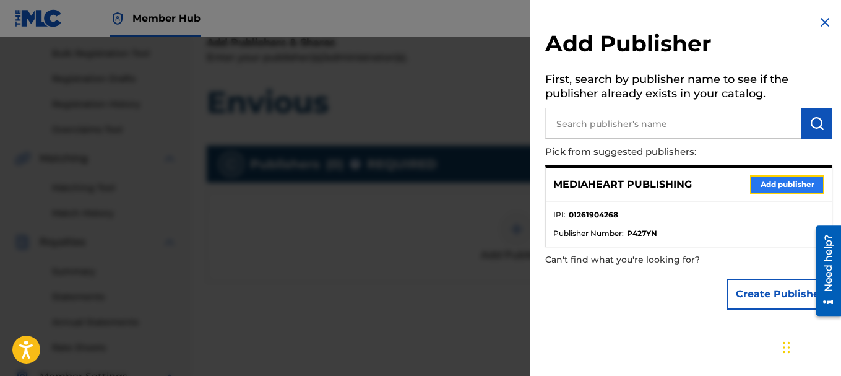
click at [782, 188] on button "Add publisher" at bounding box center [787, 184] width 74 height 19
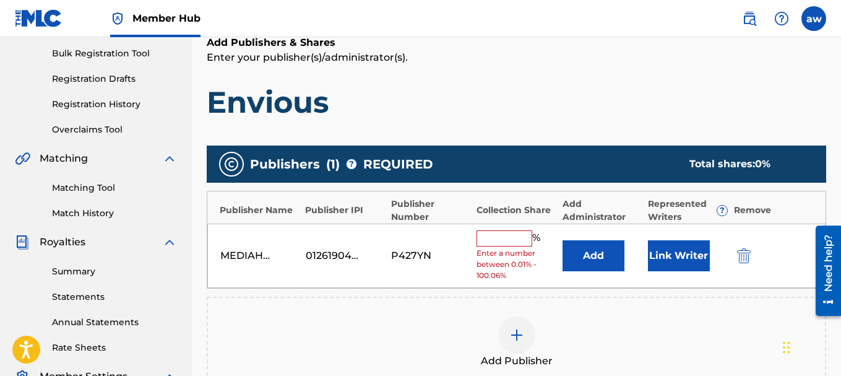
click at [493, 243] on input "text" at bounding box center [504, 238] width 56 height 16
type input "100"
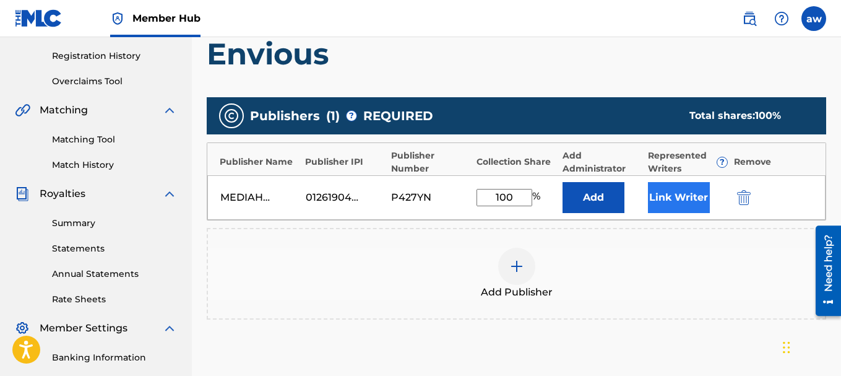
scroll to position [206, 0]
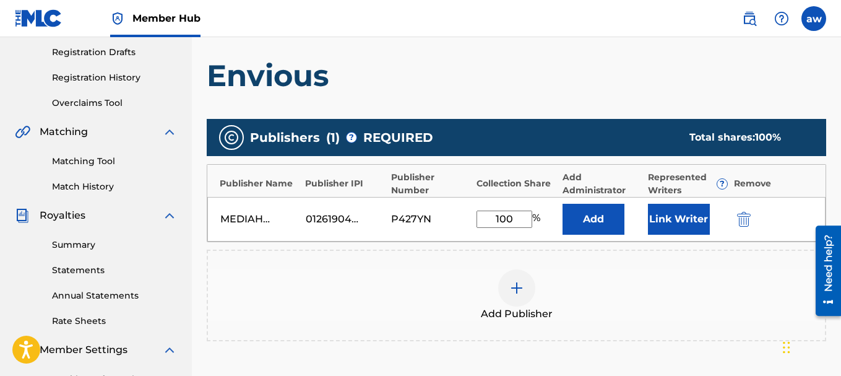
click at [680, 234] on div "MEDIAHEART PUBLISHING 01261904268 P427YN 100 % Add Link Writer" at bounding box center [516, 219] width 618 height 45
click at [676, 218] on button "Link Writer" at bounding box center [679, 219] width 62 height 31
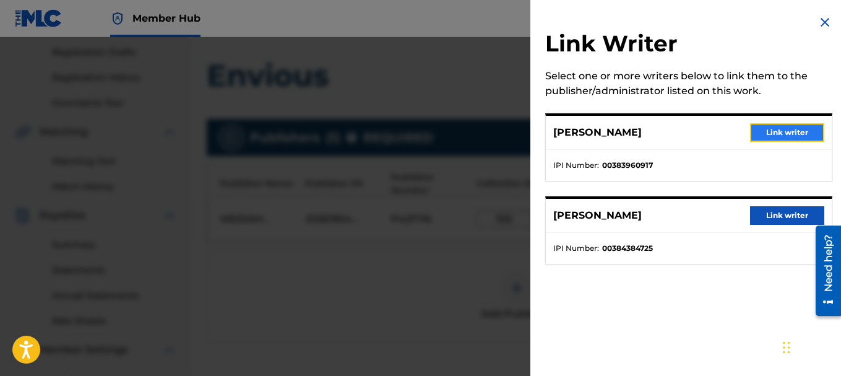
click at [764, 129] on button "Link writer" at bounding box center [787, 132] width 74 height 19
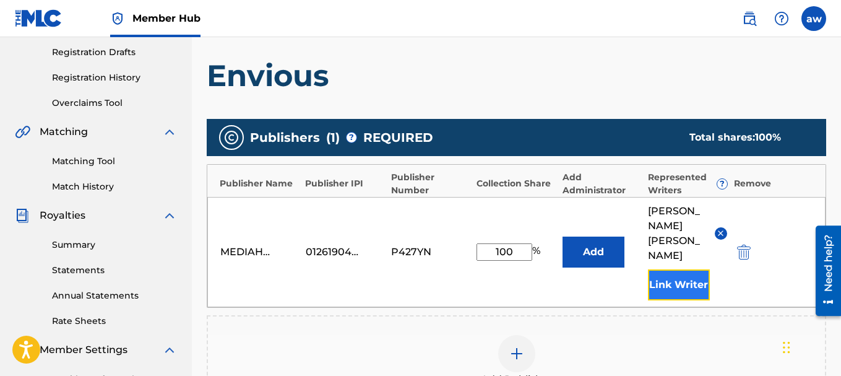
click at [673, 269] on button "Link Writer" at bounding box center [679, 284] width 62 height 31
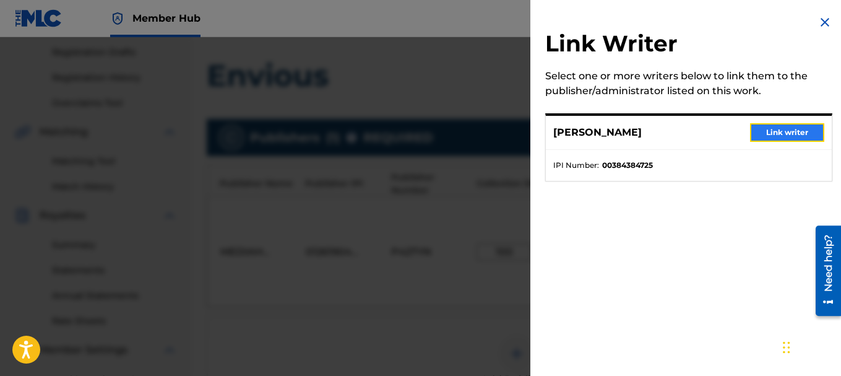
click at [781, 131] on button "Link writer" at bounding box center [787, 132] width 74 height 19
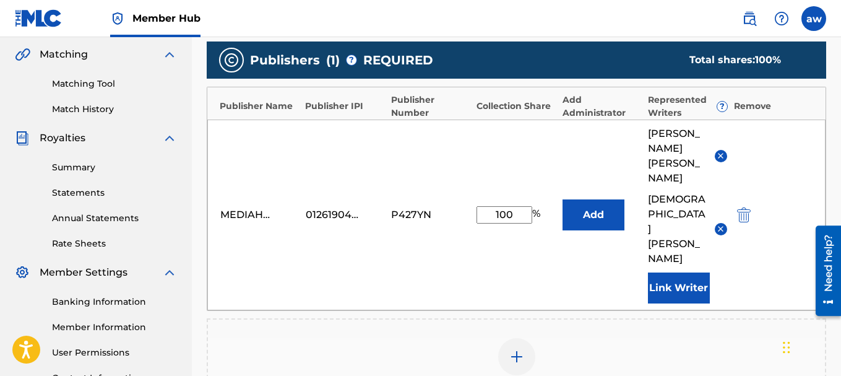
scroll to position [268, 0]
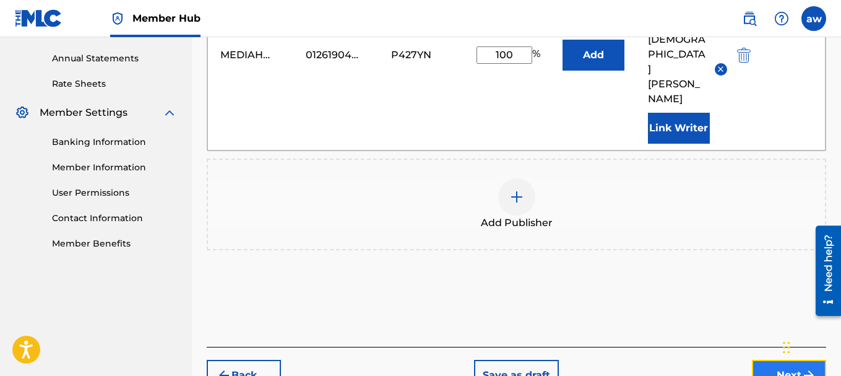
click at [770, 359] on button "Next" at bounding box center [789, 374] width 74 height 31
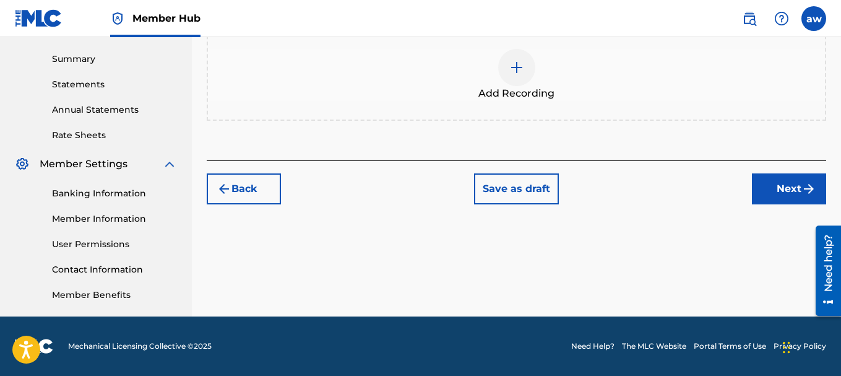
scroll to position [330, 0]
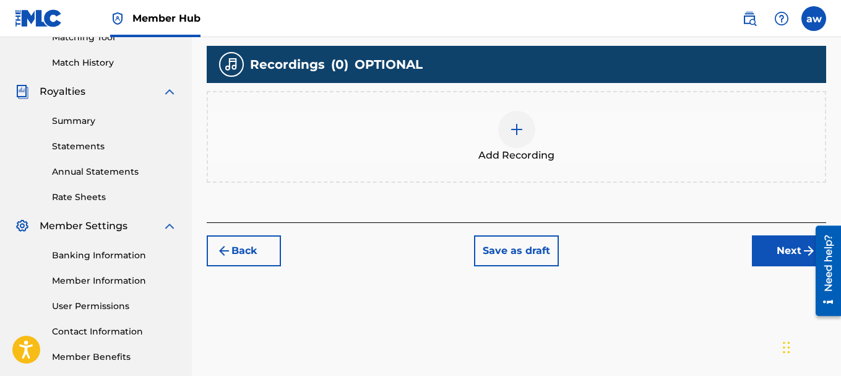
click at [508, 148] on span "Add Recording" at bounding box center [516, 155] width 76 height 15
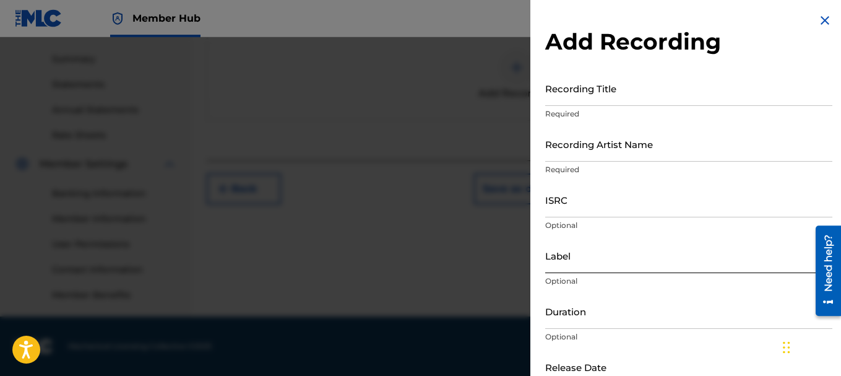
scroll to position [0, 0]
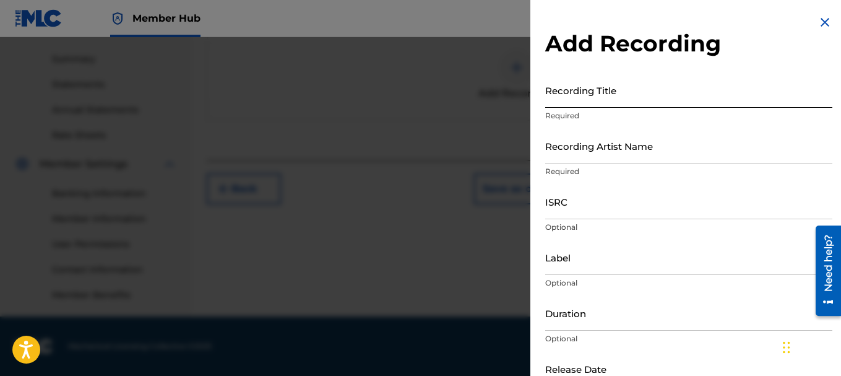
click at [589, 101] on input "Recording Title" at bounding box center [688, 89] width 287 height 35
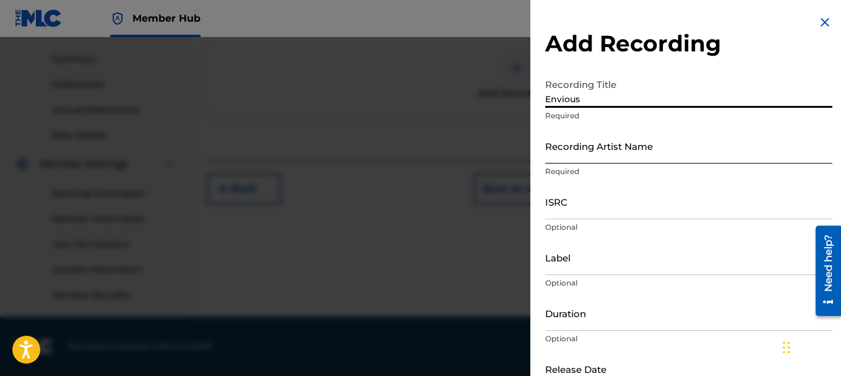
type input "Envious"
click at [577, 158] on input "Recording Artist Name" at bounding box center [688, 145] width 287 height 35
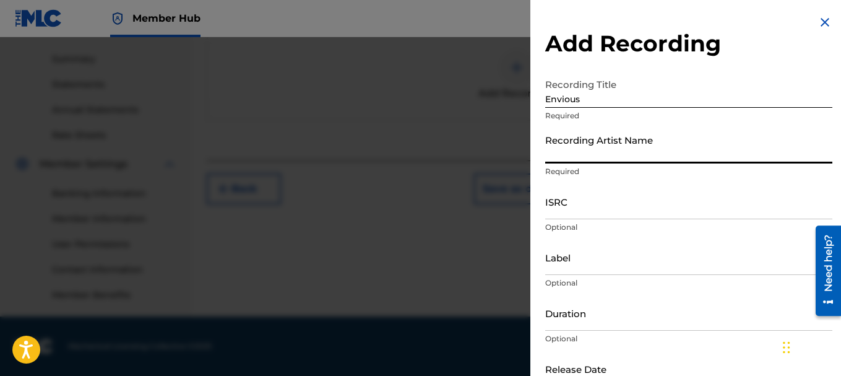
type input "Shann D"
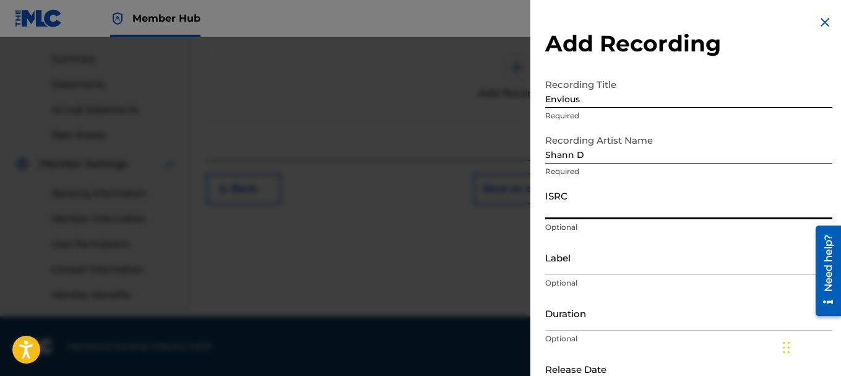
click at [587, 209] on input "ISRC" at bounding box center [688, 201] width 287 height 35
click at [564, 209] on input "ISRC" at bounding box center [688, 201] width 287 height 35
paste input "QT4K32585258"
type input "QT4K32585258"
click at [582, 262] on input "Label" at bounding box center [688, 256] width 287 height 35
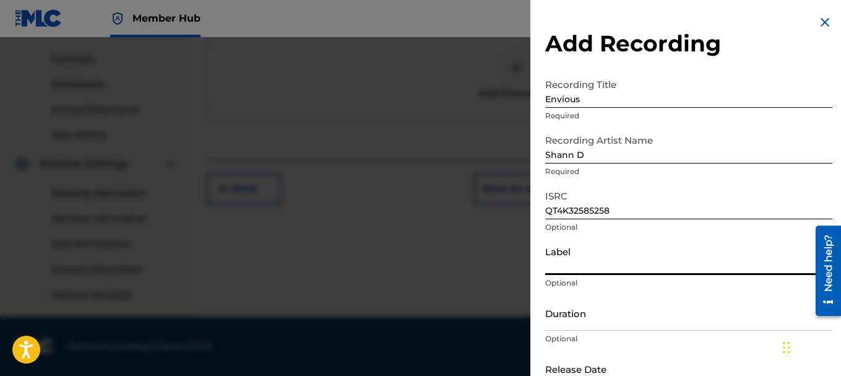
type input "Reus Music"
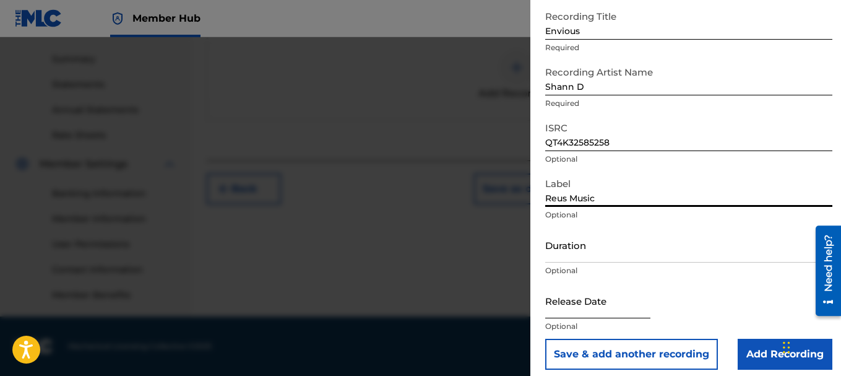
scroll to position [77, 0]
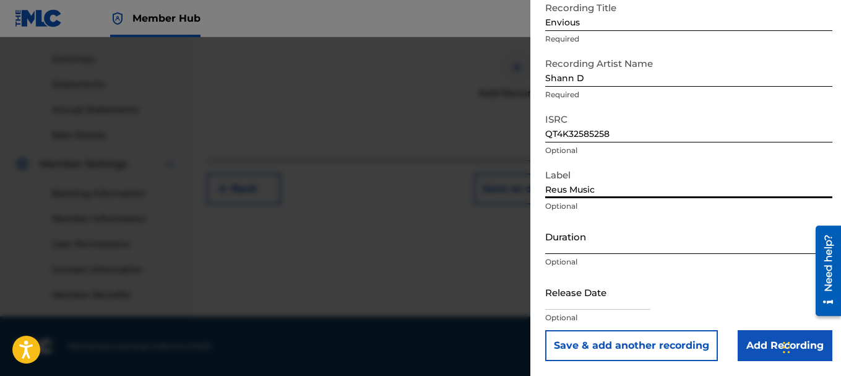
click at [596, 244] on input "Duration" at bounding box center [688, 235] width 287 height 35
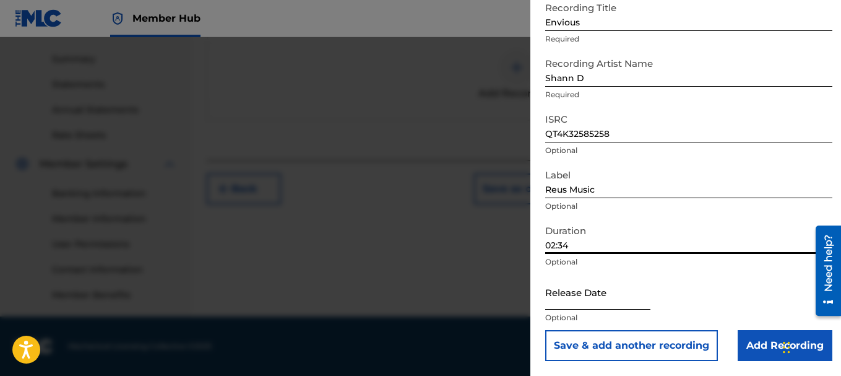
type input "02:34"
click at [599, 304] on input "text" at bounding box center [597, 291] width 105 height 35
select select "8"
select select "2025"
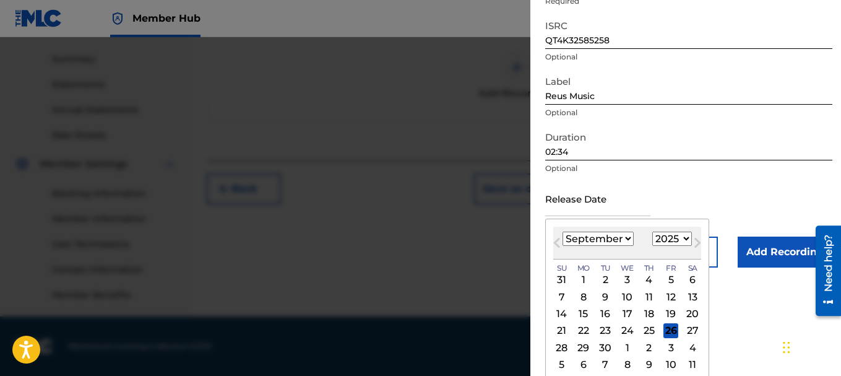
scroll to position [175, 0]
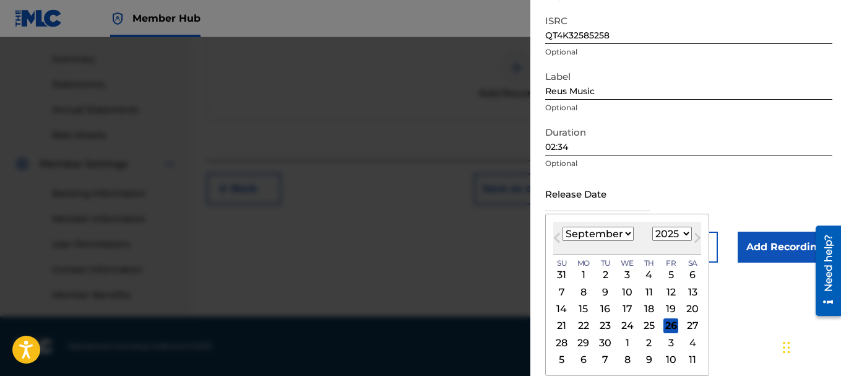
click at [627, 231] on select "January February March April May June July August September October November De…" at bounding box center [597, 233] width 71 height 14
select select "4"
click at [562, 226] on select "January February March April May June July August September October November De…" at bounding box center [597, 233] width 71 height 14
click at [608, 340] on div "27" at bounding box center [605, 342] width 15 height 15
type input "[DATE]"
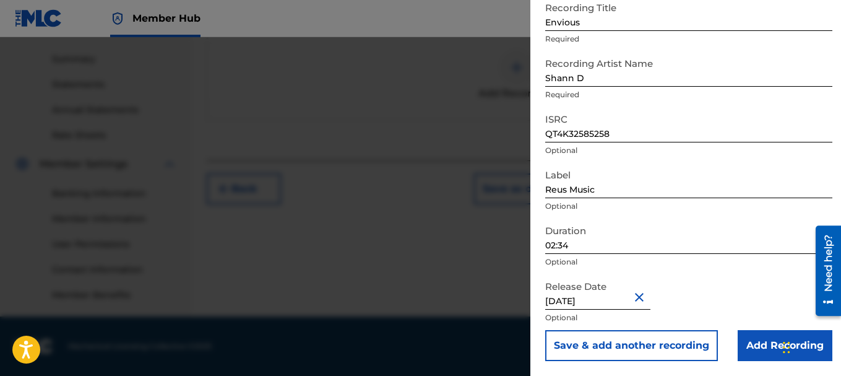
scroll to position [77, 0]
click at [760, 346] on input "Add Recording" at bounding box center [785, 345] width 95 height 31
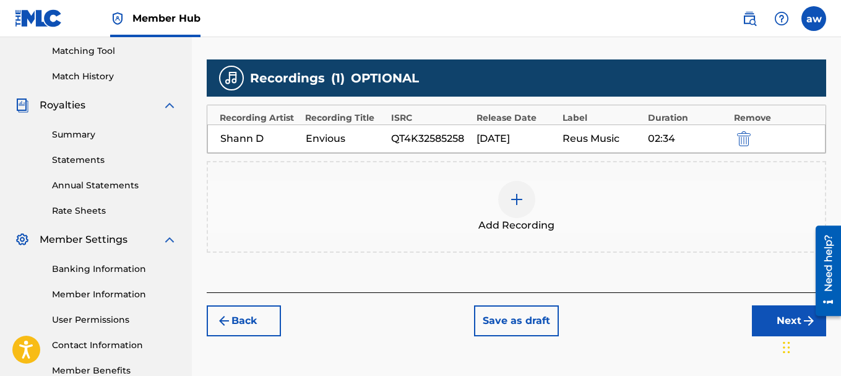
scroll to position [330, 0]
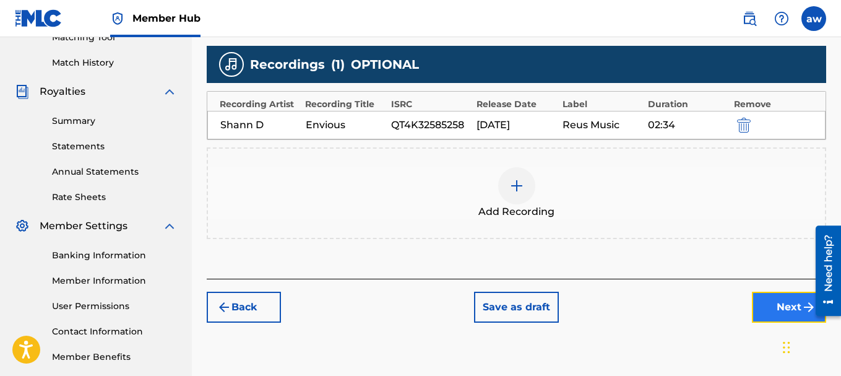
click at [784, 303] on button "Next" at bounding box center [789, 306] width 74 height 31
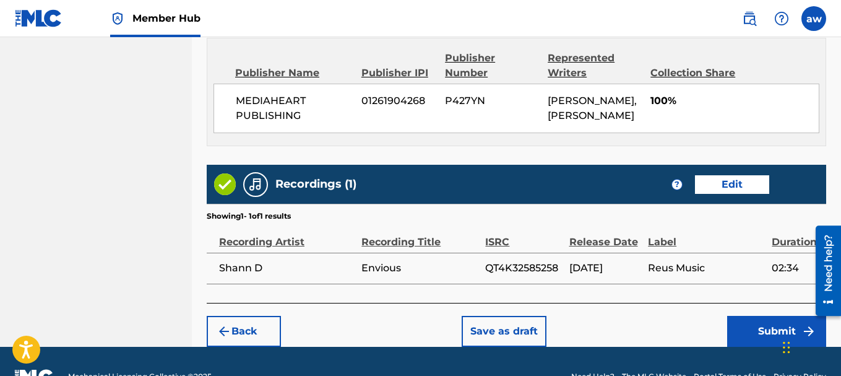
scroll to position [710, 0]
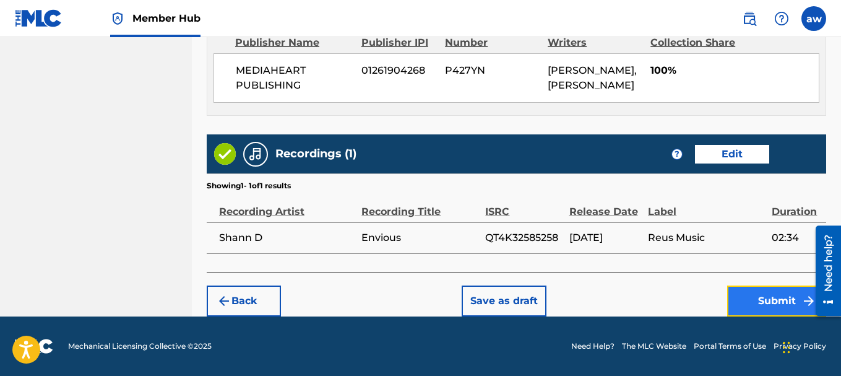
click at [763, 302] on button "Submit" at bounding box center [776, 300] width 99 height 31
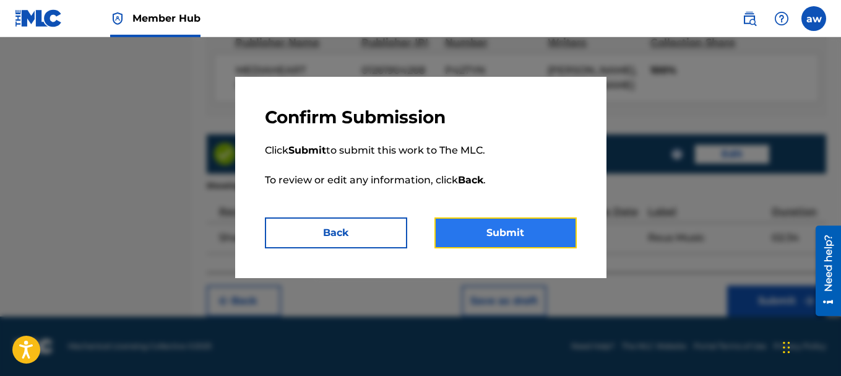
click at [513, 240] on button "Submit" at bounding box center [505, 232] width 142 height 31
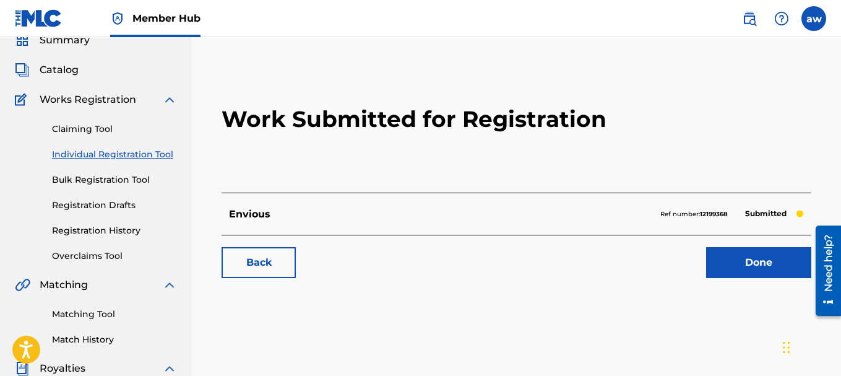
scroll to position [124, 0]
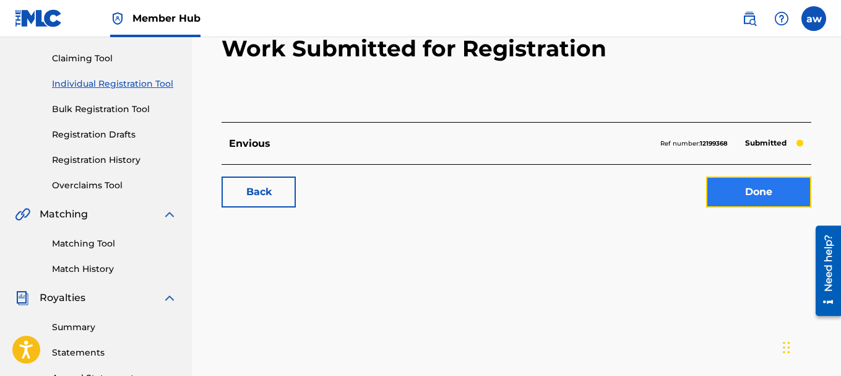
click at [749, 191] on link "Done" at bounding box center [758, 191] width 105 height 31
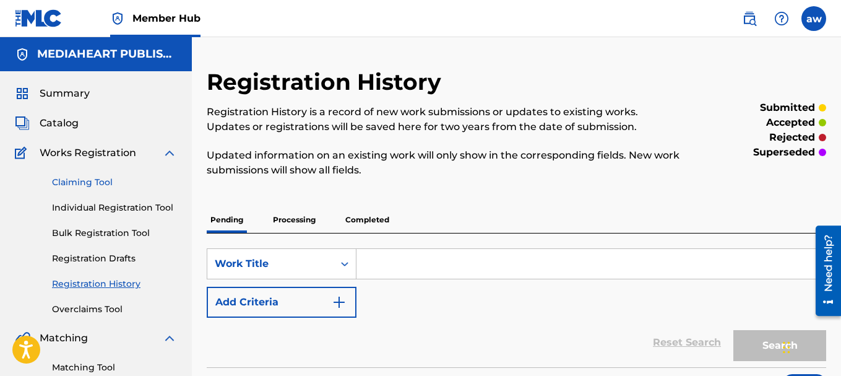
click at [82, 183] on link "Claiming Tool" at bounding box center [114, 182] width 125 height 13
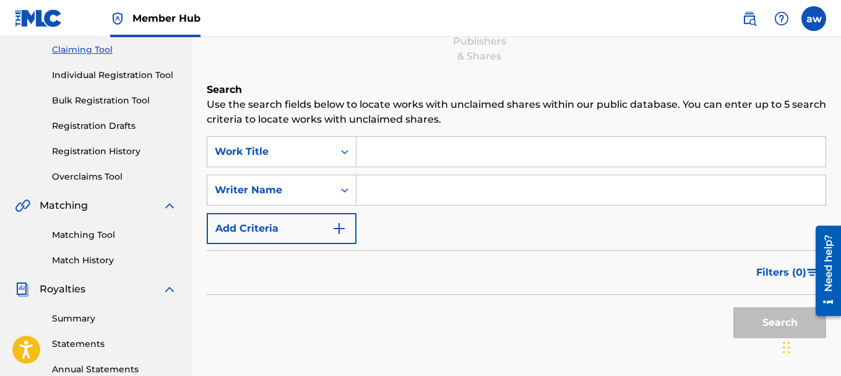
scroll to position [124, 0]
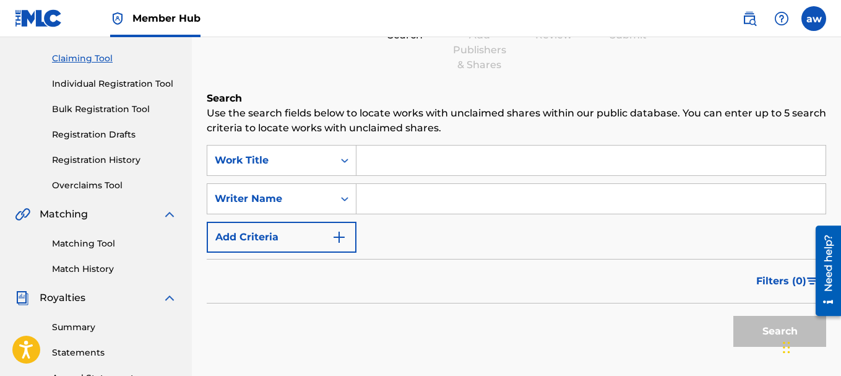
click at [387, 160] on input "Search Form" at bounding box center [590, 160] width 469 height 30
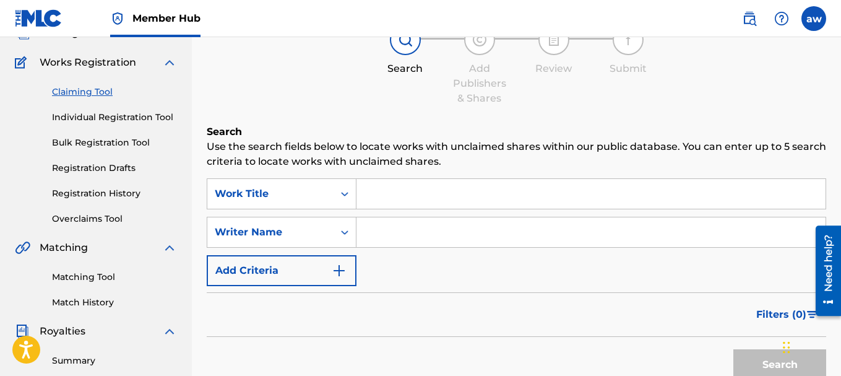
scroll to position [62, 0]
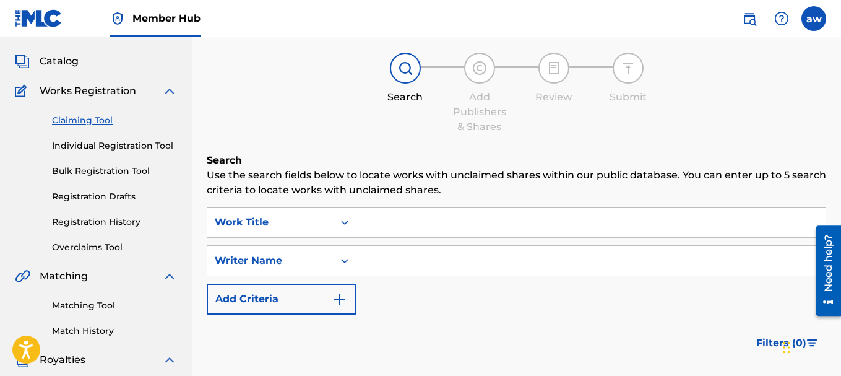
click at [394, 221] on input "Search Form" at bounding box center [590, 222] width 469 height 30
click at [404, 220] on input "Search Form" at bounding box center [590, 222] width 469 height 30
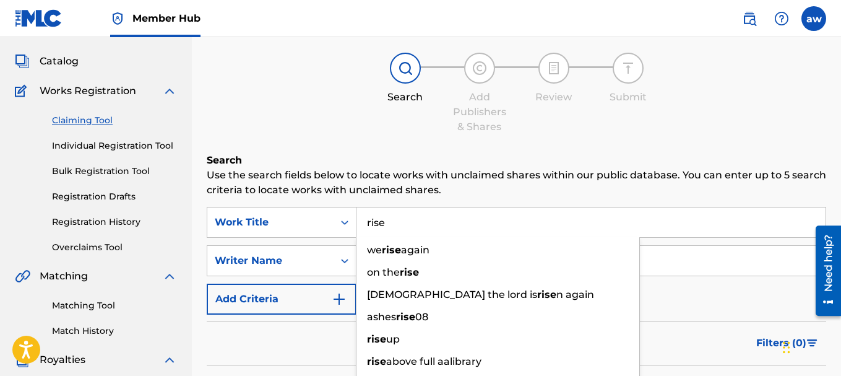
type input "rise"
click at [288, 358] on div "Filters ( 0 )" at bounding box center [516, 343] width 619 height 45
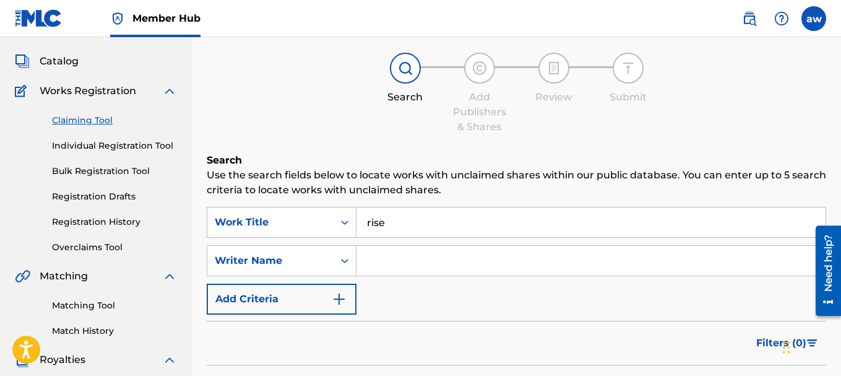
click at [429, 257] on input "Search Form" at bounding box center [590, 261] width 469 height 30
click at [410, 257] on input "Search Form" at bounding box center [590, 261] width 469 height 30
type input "[PERSON_NAME]"
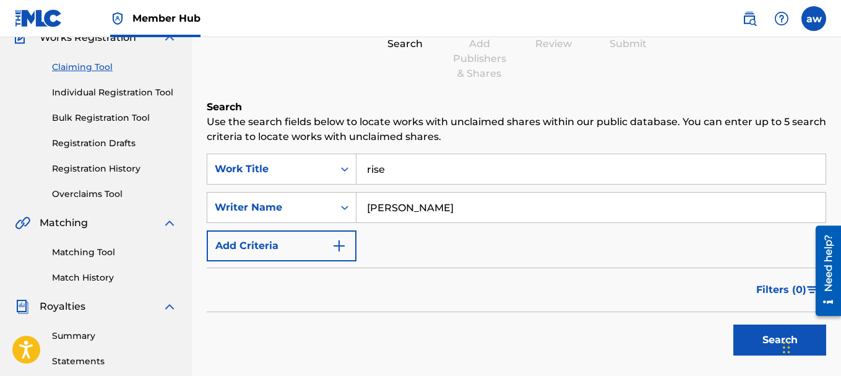
scroll to position [186, 0]
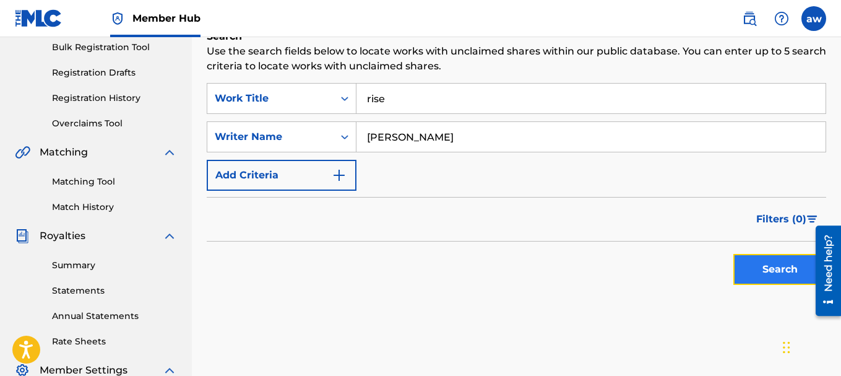
click at [755, 264] on button "Search" at bounding box center [779, 269] width 93 height 31
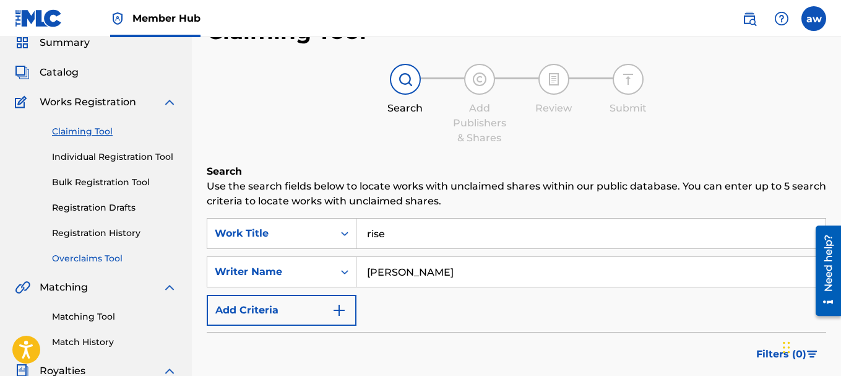
scroll to position [20, 0]
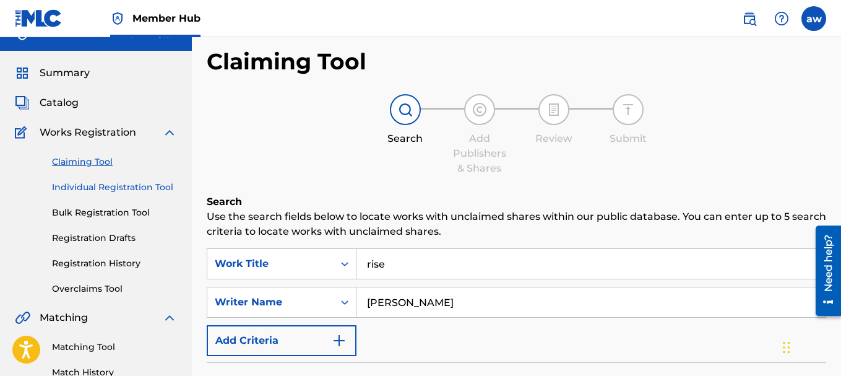
click at [99, 189] on link "Individual Registration Tool" at bounding box center [114, 187] width 125 height 13
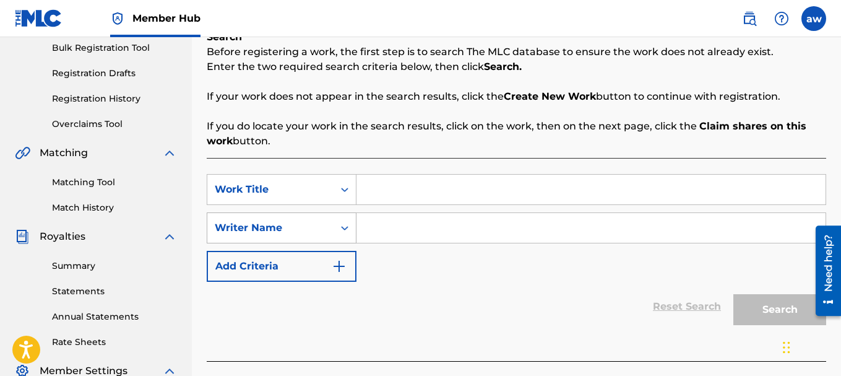
scroll to position [186, 0]
click at [382, 190] on input "Search Form" at bounding box center [590, 189] width 469 height 30
type input "rise"
click at [384, 221] on input "Search Form" at bounding box center [590, 227] width 469 height 30
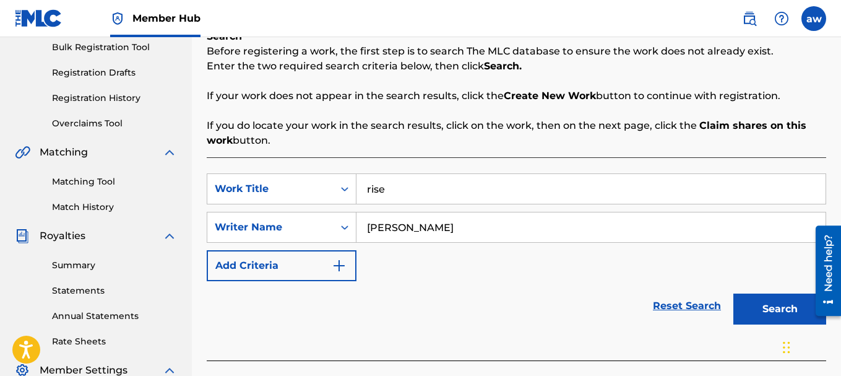
click at [407, 233] on input "[PERSON_NAME]" at bounding box center [590, 227] width 469 height 30
type input "[PERSON_NAME]"
click at [753, 305] on button "Search" at bounding box center [779, 308] width 93 height 31
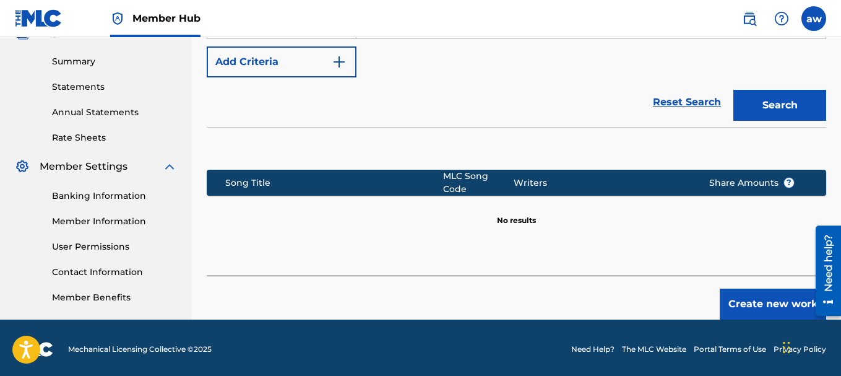
scroll to position [392, 0]
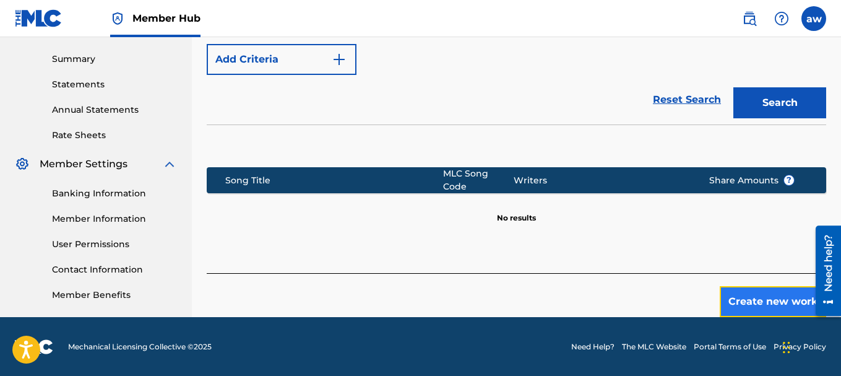
click at [756, 286] on button "Create new work" at bounding box center [773, 301] width 106 height 31
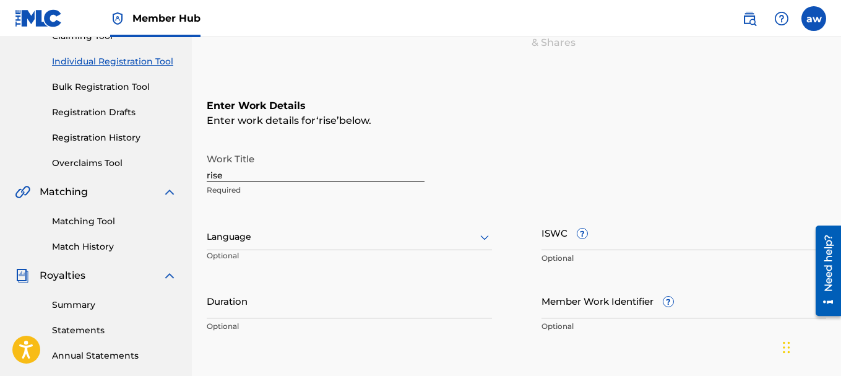
scroll to position [144, 0]
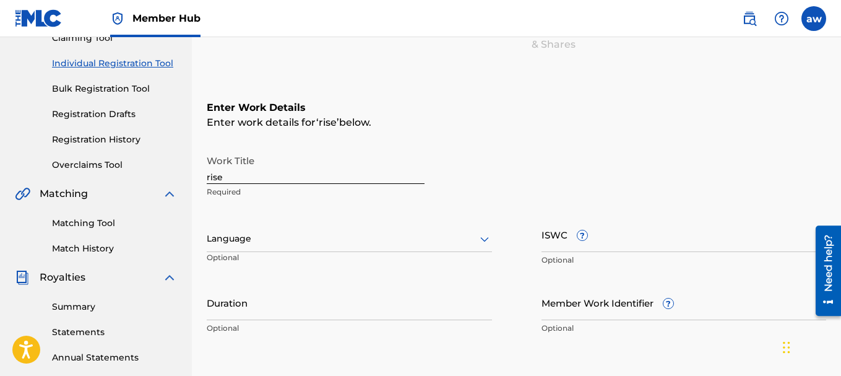
click at [277, 247] on div "Language" at bounding box center [349, 239] width 285 height 26
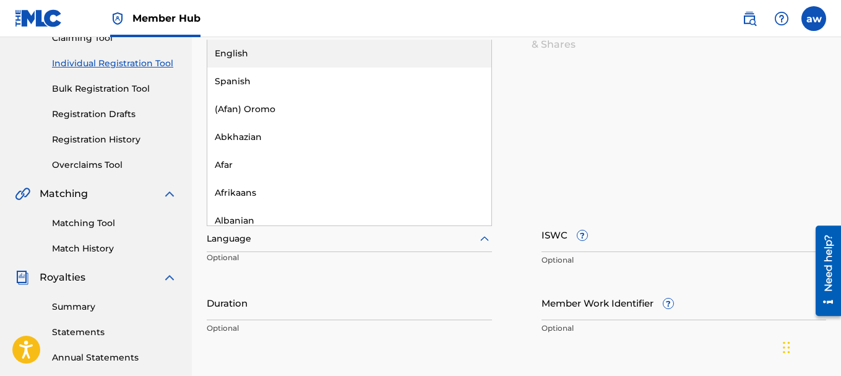
click at [248, 49] on div "English" at bounding box center [349, 54] width 284 height 28
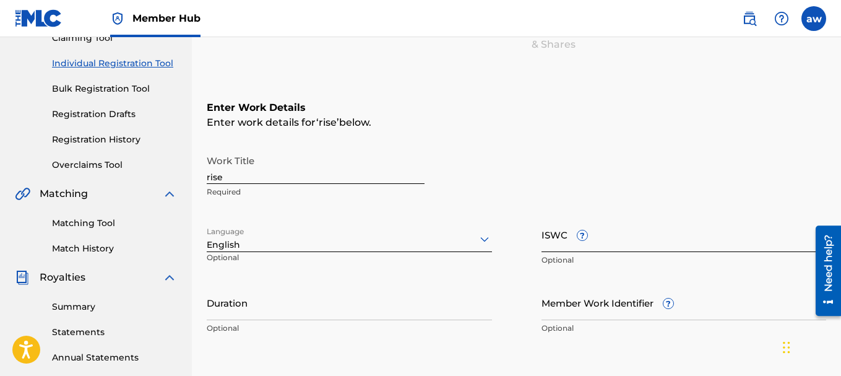
click at [631, 247] on input "ISWC ?" at bounding box center [683, 234] width 285 height 35
paste input "T3319086603"
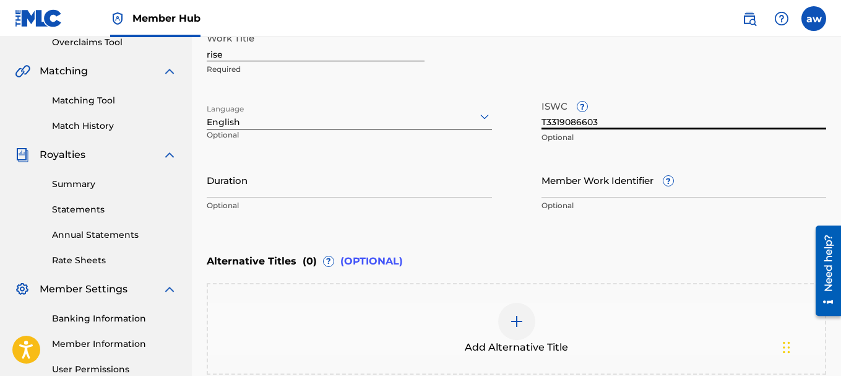
scroll to position [268, 0]
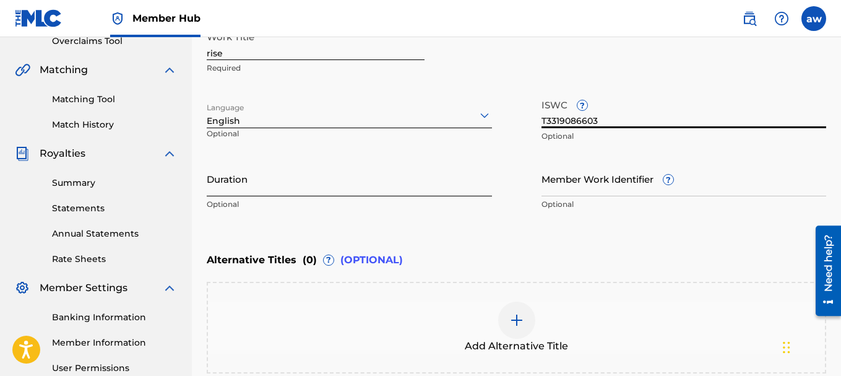
type input "T3319086603"
click at [309, 186] on input "Duration" at bounding box center [349, 178] width 285 height 35
click at [280, 194] on input "Duration" at bounding box center [349, 178] width 285 height 35
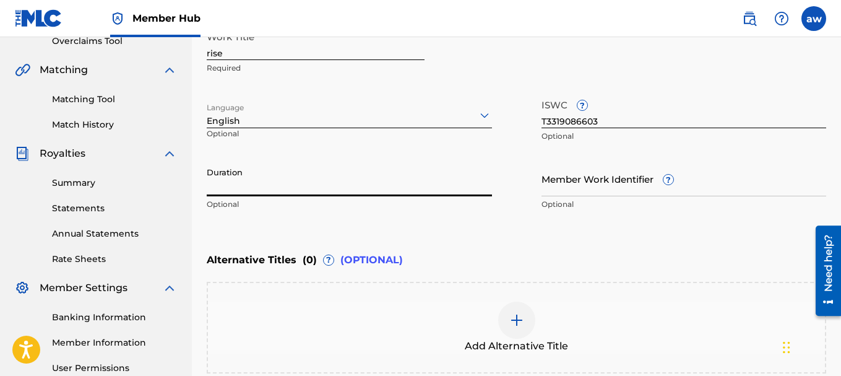
type input "3"
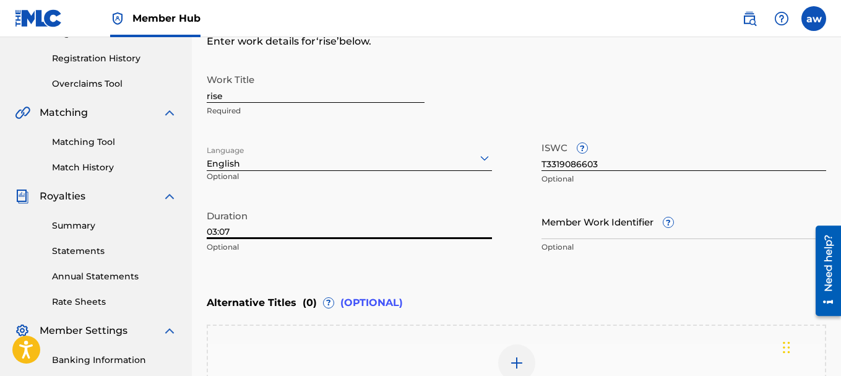
scroll to position [144, 0]
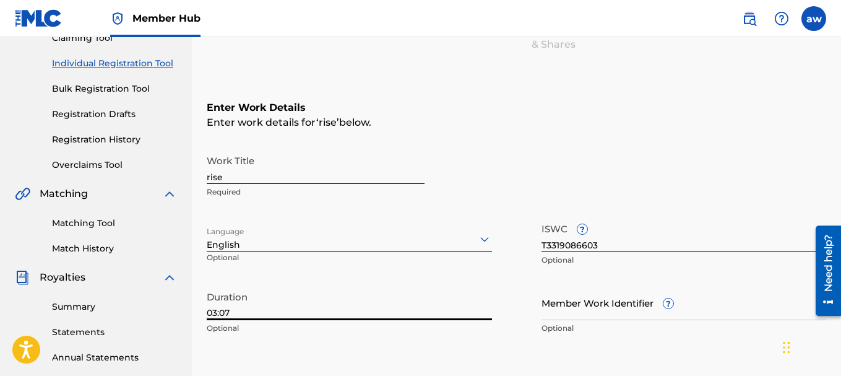
type input "03:07"
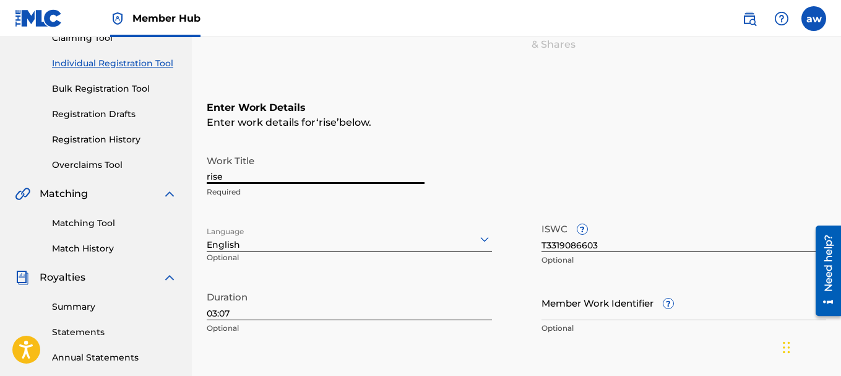
click at [205, 182] on div "Register Work Search Enter Work Details Add Writers Add Publishers & Shares Add…" at bounding box center [516, 248] width 649 height 648
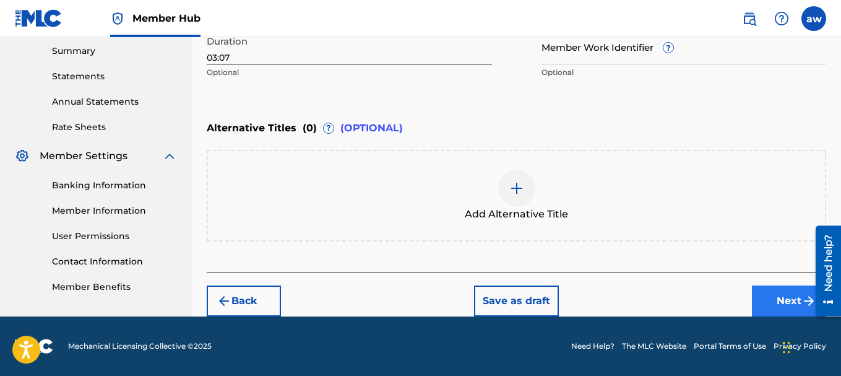
type input "Rise"
click at [780, 288] on button "Next" at bounding box center [789, 300] width 74 height 31
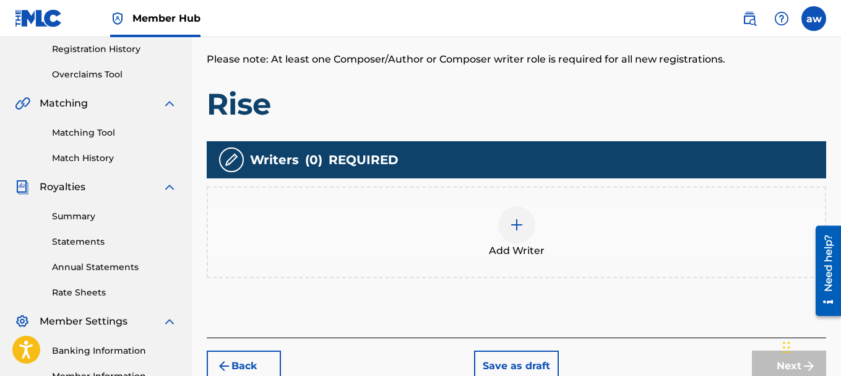
scroll to position [241, 0]
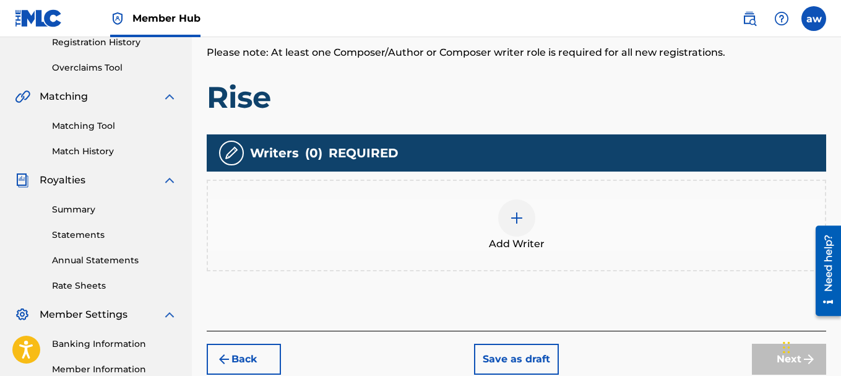
click at [531, 211] on div at bounding box center [516, 217] width 37 height 37
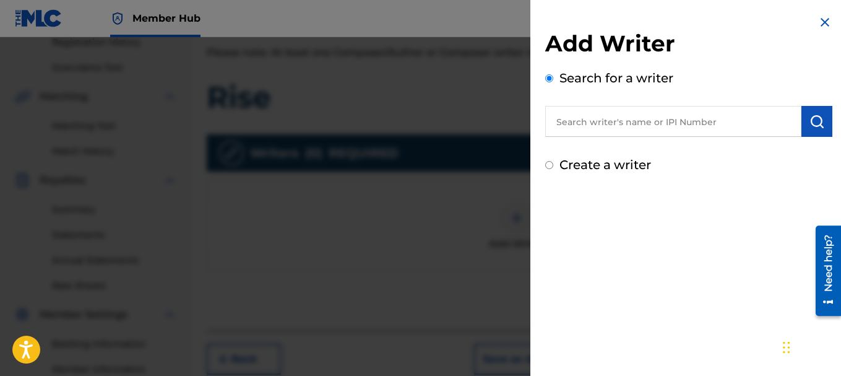
click at [624, 123] on input "text" at bounding box center [673, 121] width 256 height 31
type input "a"
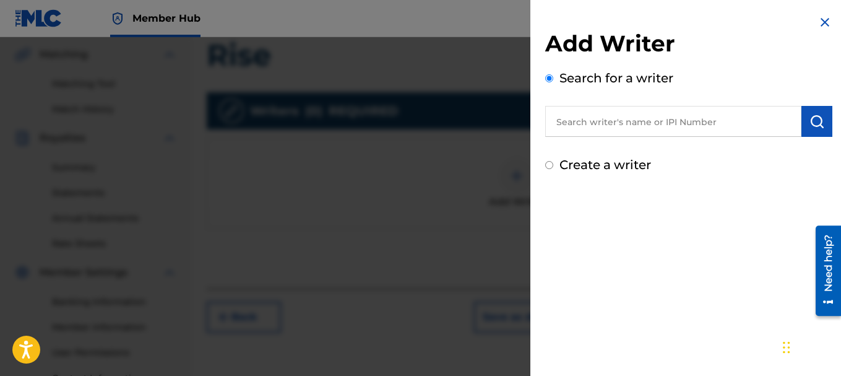
scroll to position [303, 0]
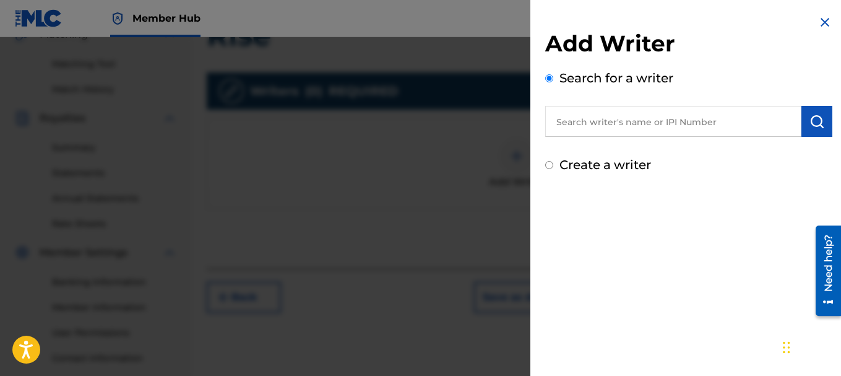
click at [658, 121] on input "text" at bounding box center [673, 121] width 256 height 31
paste input "00384384725"
type input "00384384725"
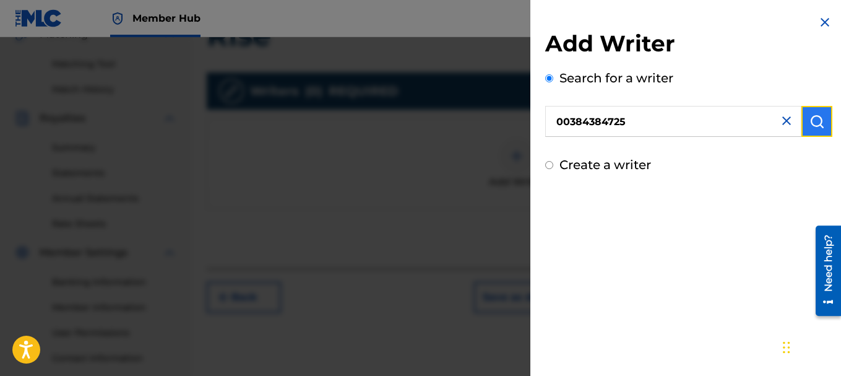
click at [812, 131] on button "submit" at bounding box center [816, 121] width 31 height 31
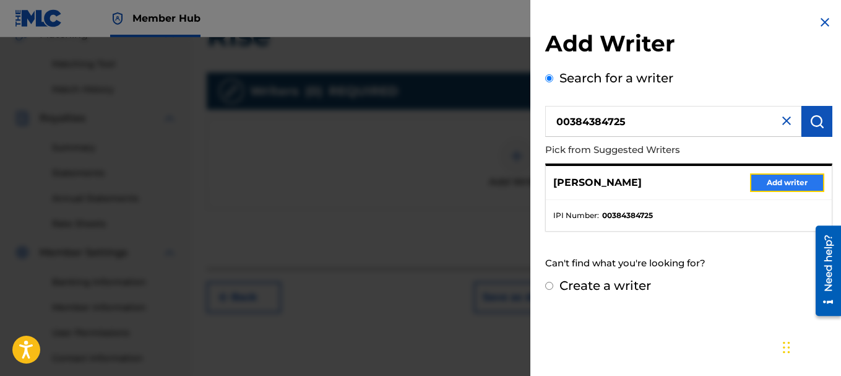
click at [782, 184] on button "Add writer" at bounding box center [787, 182] width 74 height 19
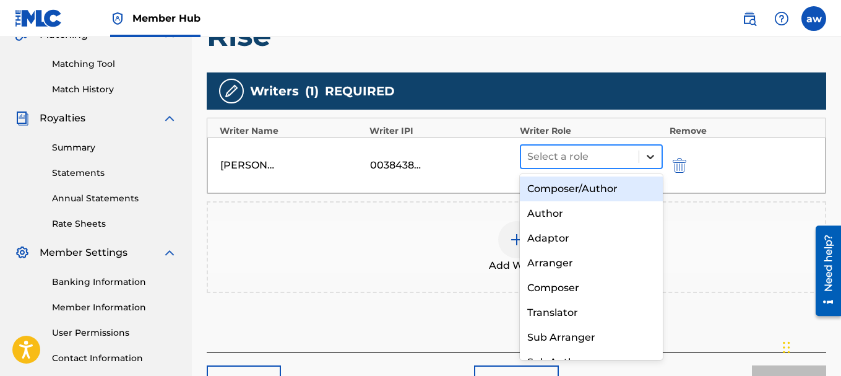
click at [644, 154] on icon at bounding box center [650, 156] width 12 height 12
click at [582, 186] on div "Composer/Author" at bounding box center [592, 188] width 144 height 25
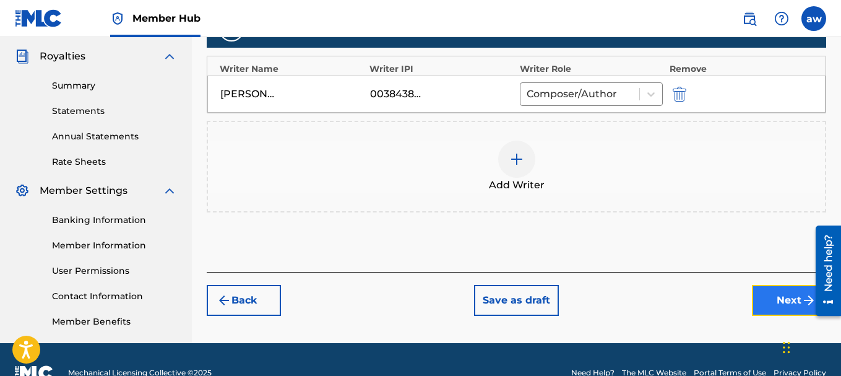
click at [777, 298] on button "Next" at bounding box center [789, 300] width 74 height 31
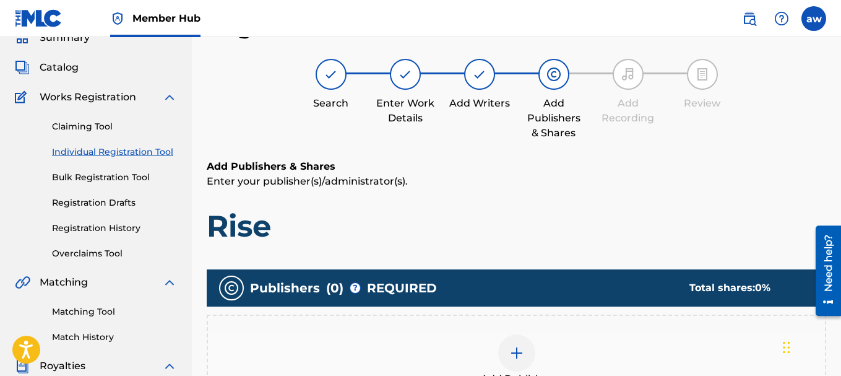
scroll to position [241, 0]
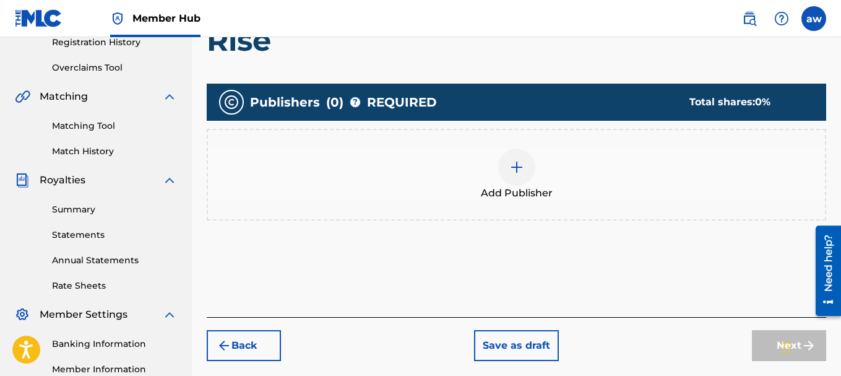
click at [511, 186] on span "Add Publisher" at bounding box center [517, 193] width 72 height 15
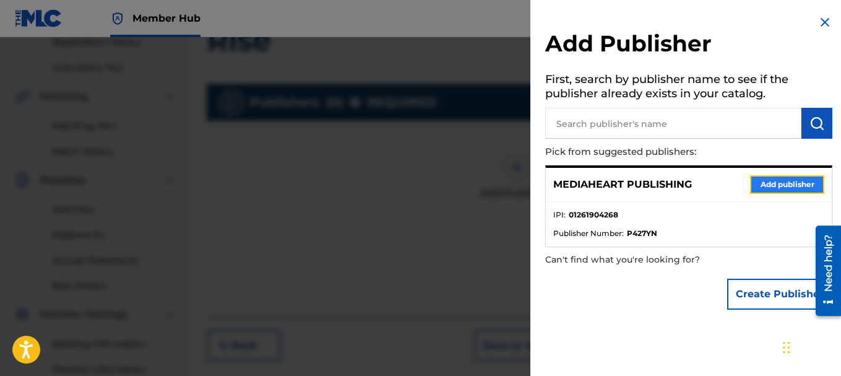
click at [772, 186] on button "Add publisher" at bounding box center [787, 184] width 74 height 19
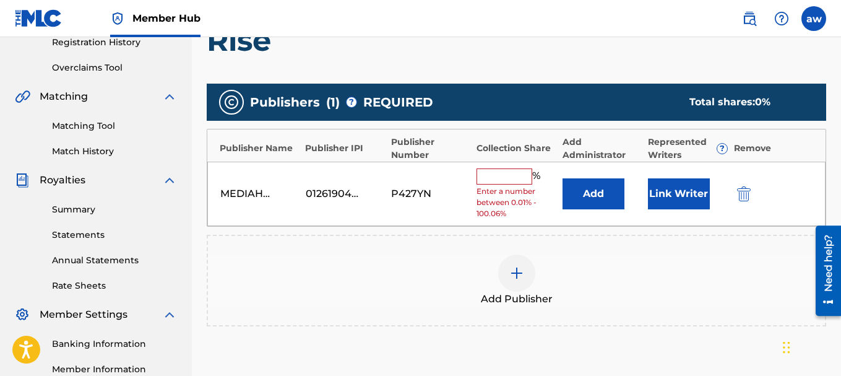
click at [514, 179] on input "text" at bounding box center [504, 176] width 56 height 16
type input "100"
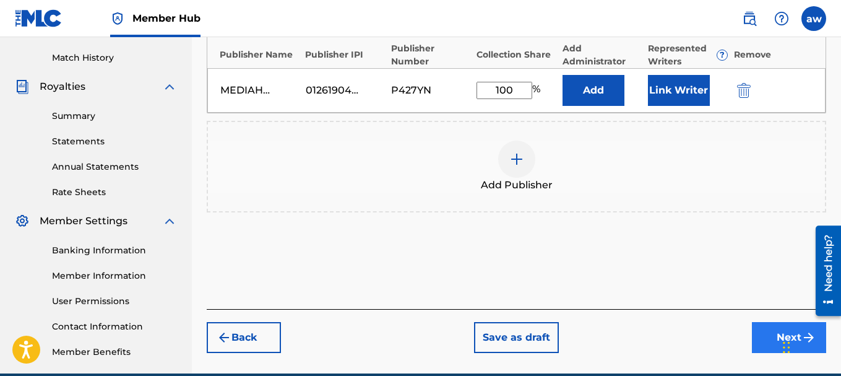
scroll to position [268, 0]
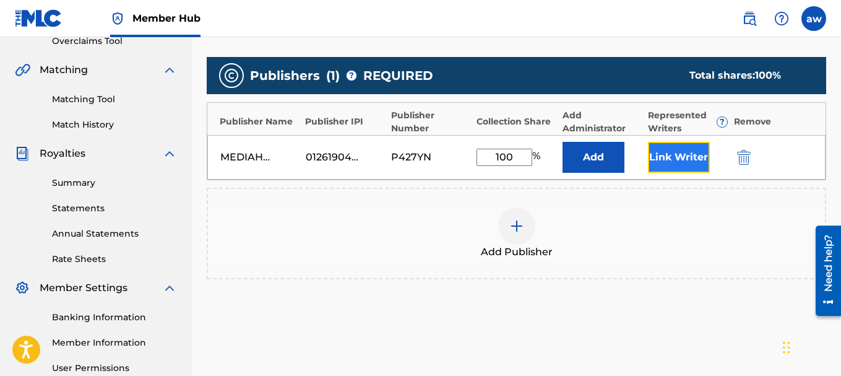
click at [666, 160] on button "Link Writer" at bounding box center [679, 157] width 62 height 31
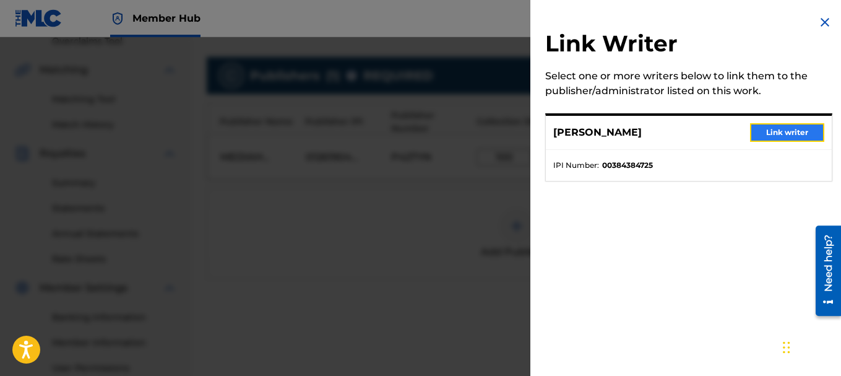
click at [790, 132] on button "Link writer" at bounding box center [787, 132] width 74 height 19
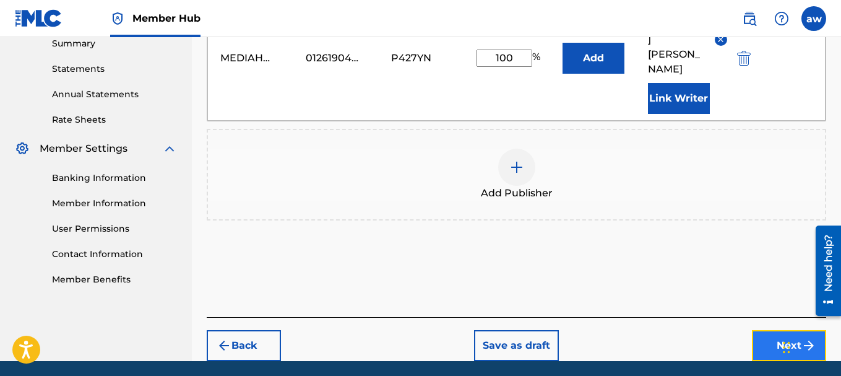
click at [786, 330] on button "Next" at bounding box center [789, 345] width 74 height 31
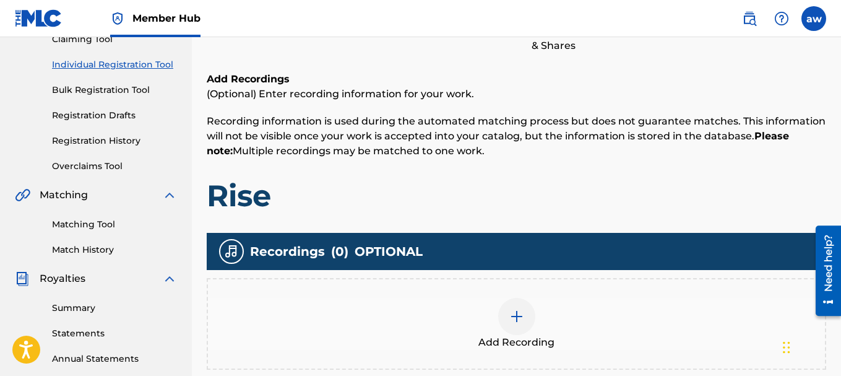
scroll to position [303, 0]
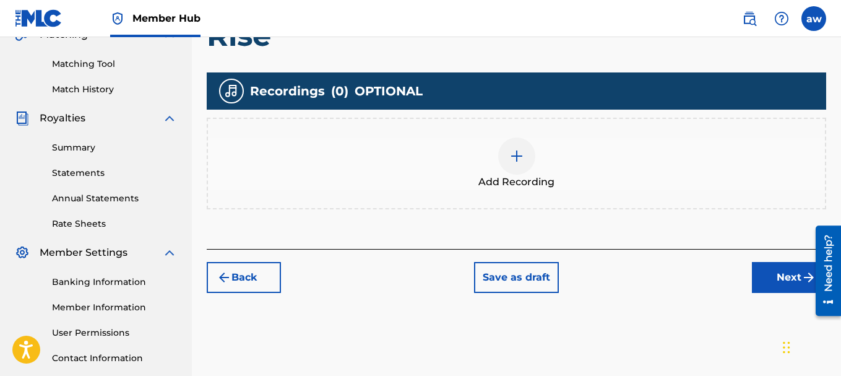
click at [522, 176] on span "Add Recording" at bounding box center [516, 181] width 76 height 15
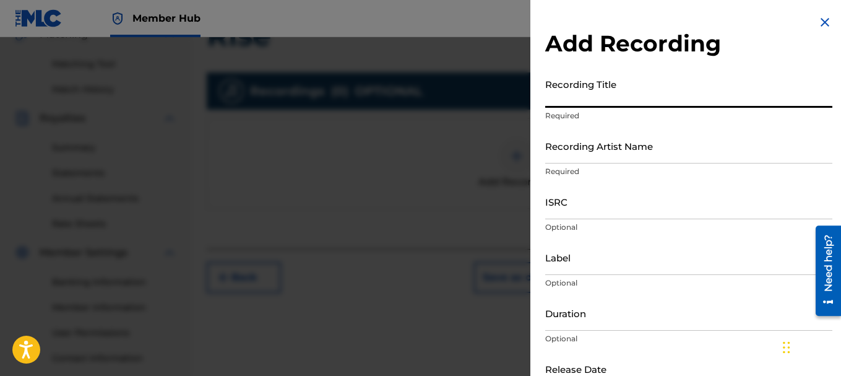
click at [606, 99] on input "Recording Title" at bounding box center [688, 89] width 287 height 35
type input "Rise"
click at [610, 160] on input "Recording Artist Name" at bounding box center [688, 145] width 287 height 35
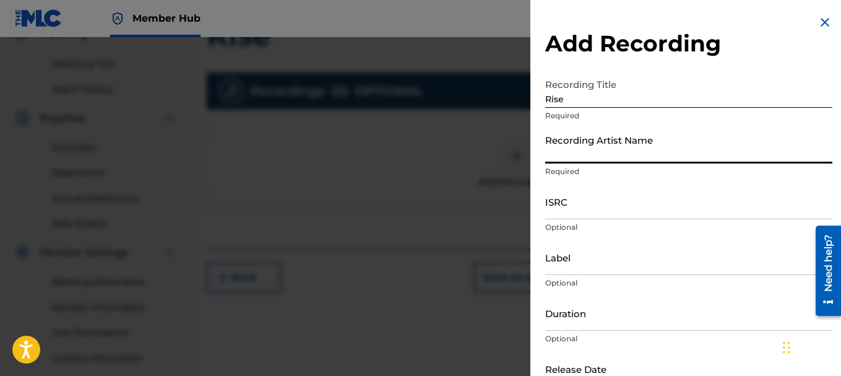
type input "Shann D"
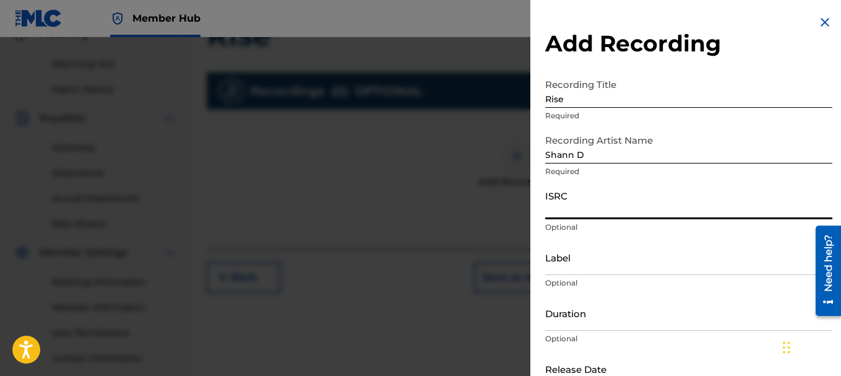
click at [596, 209] on input "ISRC" at bounding box center [688, 201] width 287 height 35
click at [585, 206] on input "ISRC" at bounding box center [688, 201] width 287 height 35
paste input "QZVEM2548122"
type input "QZVEM2548122"
drag, startPoint x: 621, startPoint y: 213, endPoint x: 513, endPoint y: 210, distance: 108.3
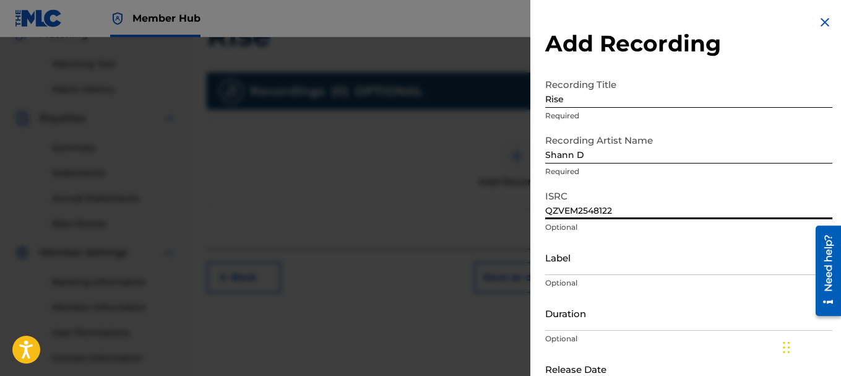
click at [513, 210] on div "Add Recording Recording Title Rise Required Recording Artist Name [PERSON_NAME]…" at bounding box center [420, 206] width 841 height 338
click at [600, 208] on input "ISRC" at bounding box center [688, 201] width 287 height 35
paste input "QZVEM2548122"
type input "QZVEM2548122"
drag, startPoint x: 623, startPoint y: 208, endPoint x: 505, endPoint y: 212, distance: 118.3
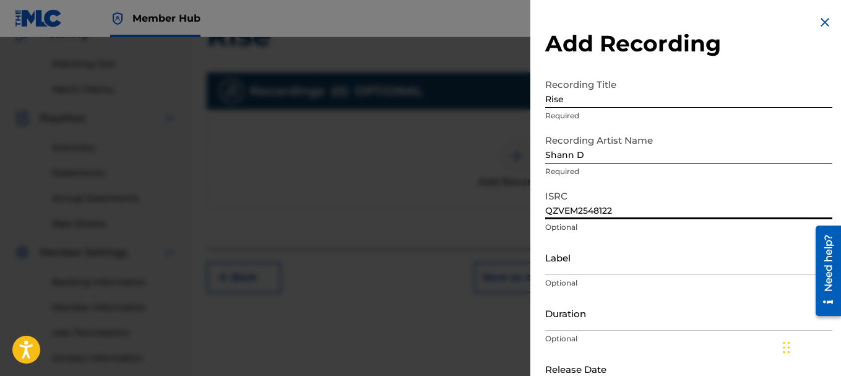
click at [505, 212] on div "Add Recording Recording Title Rise Required Recording Artist Name [PERSON_NAME]…" at bounding box center [420, 206] width 841 height 338
click at [601, 212] on input "ISRC" at bounding box center [688, 201] width 287 height 35
click at [601, 210] on input "ISRC" at bounding box center [688, 201] width 287 height 35
paste input "QZVEM2548122"
type input "QZVEM2548122"
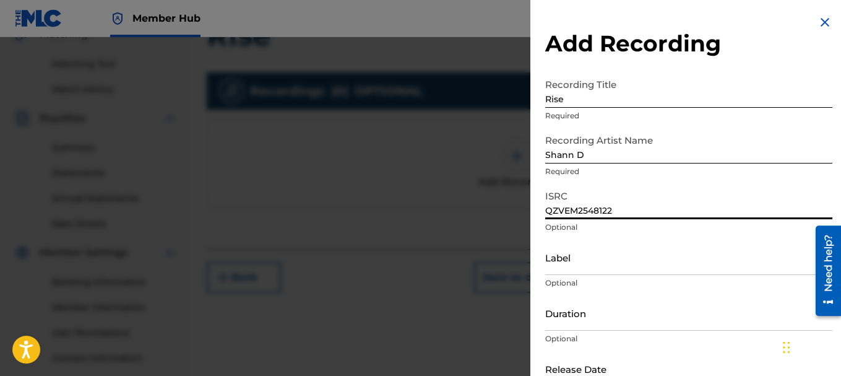
drag, startPoint x: 642, startPoint y: 212, endPoint x: 430, endPoint y: 219, distance: 212.3
click at [430, 219] on div "Add Recording Recording Title Rise Required Recording Artist Name [PERSON_NAME]…" at bounding box center [420, 206] width 841 height 338
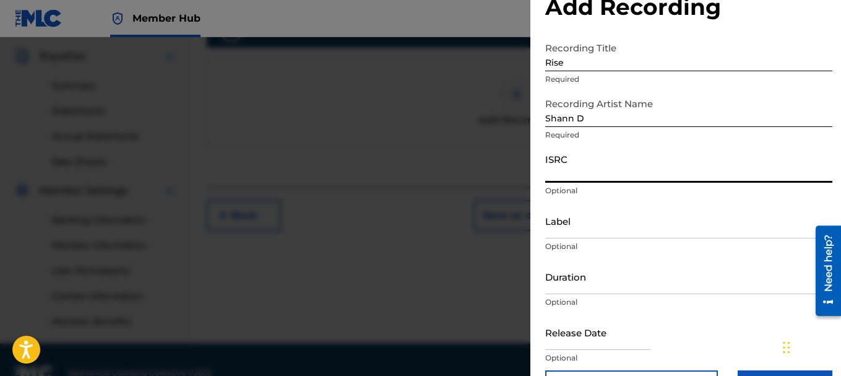
scroll to position [15, 0]
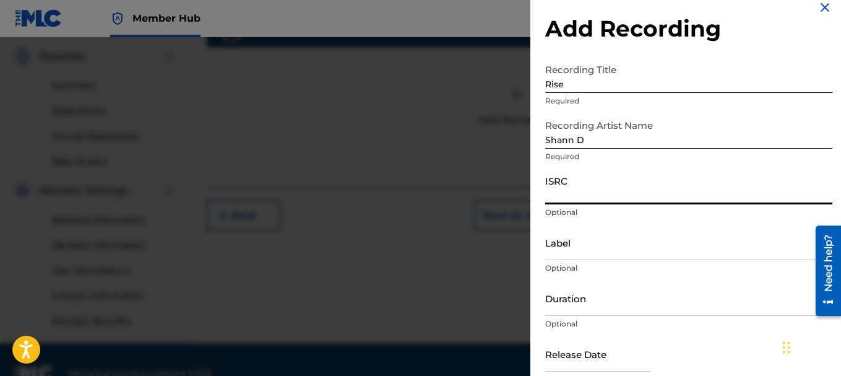
click at [579, 191] on input "ISRC" at bounding box center [688, 186] width 287 height 35
click at [817, 9] on img at bounding box center [824, 7] width 15 height 15
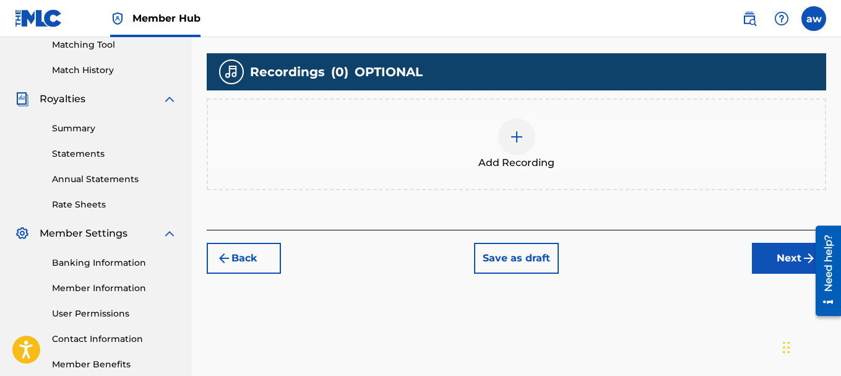
scroll to position [392, 0]
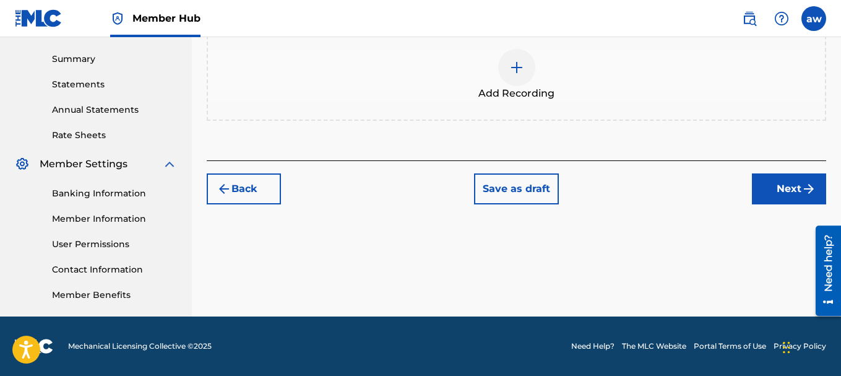
click at [513, 88] on span "Add Recording" at bounding box center [516, 93] width 76 height 15
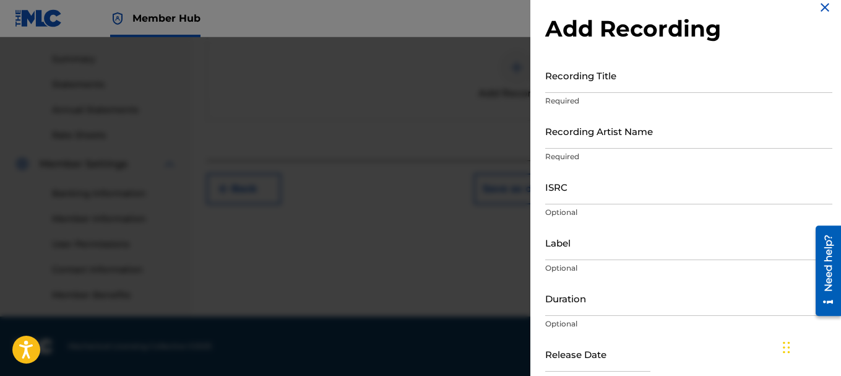
scroll to position [0, 0]
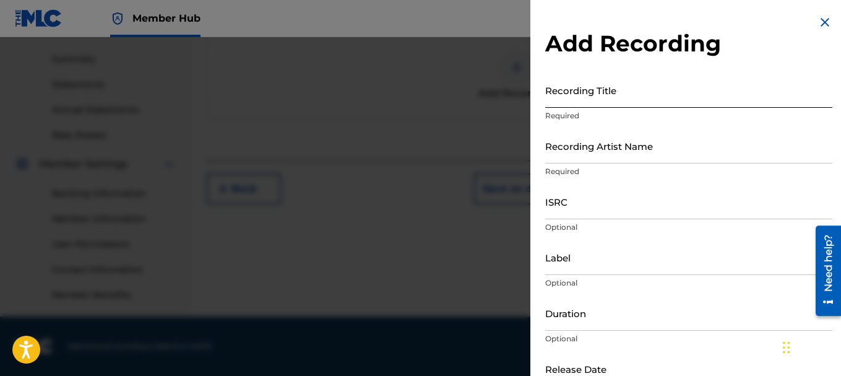
click at [580, 90] on input "Recording Title" at bounding box center [688, 89] width 287 height 35
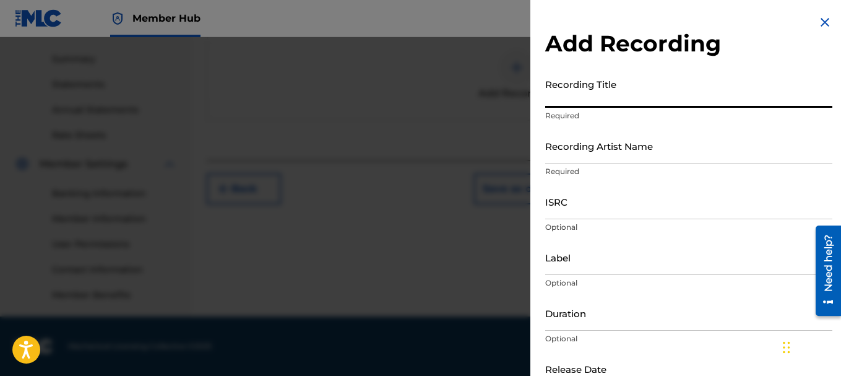
click at [578, 98] on input "Recording Title" at bounding box center [688, 89] width 287 height 35
type input "Rise"
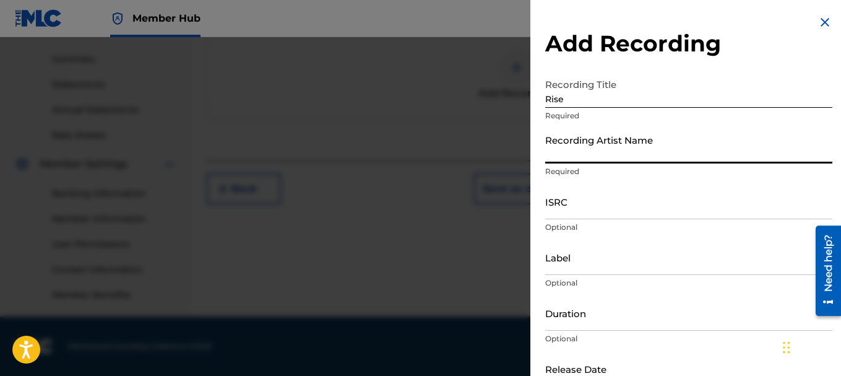
click at [607, 153] on input "Recording Artist Name" at bounding box center [688, 145] width 287 height 35
type input "Shann D"
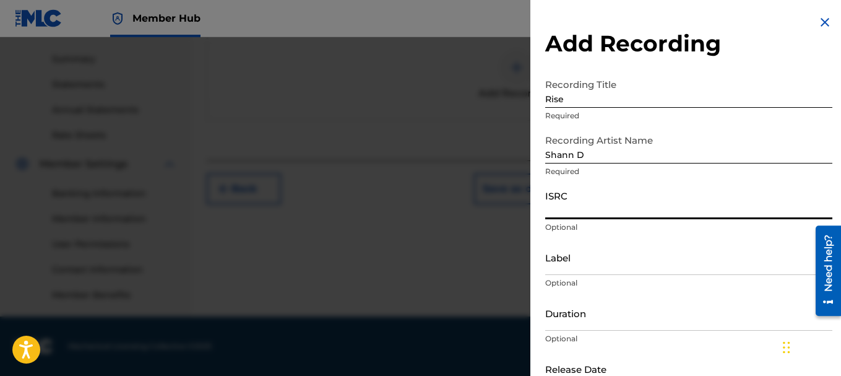
click at [560, 210] on input "ISRC" at bounding box center [688, 201] width 287 height 35
paste input "QZVEM2548122"
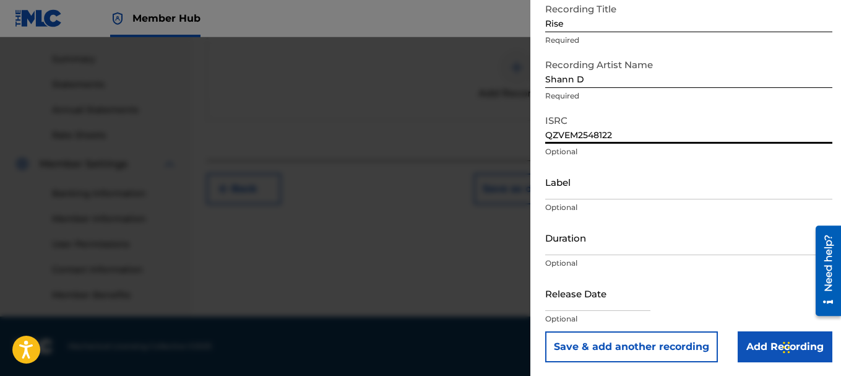
scroll to position [77, 0]
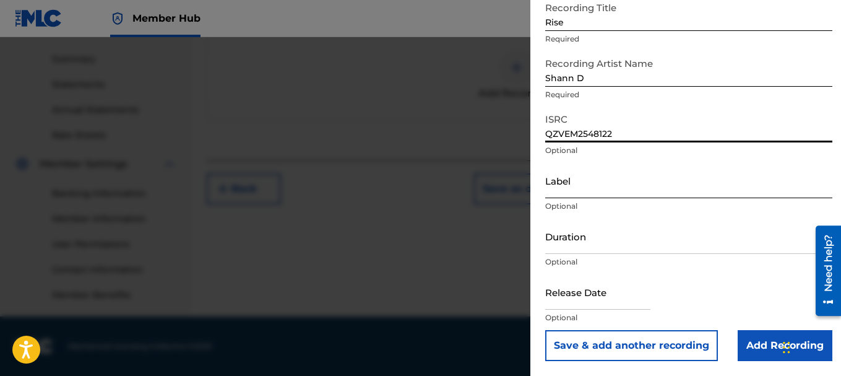
type input "QZVEM2548122"
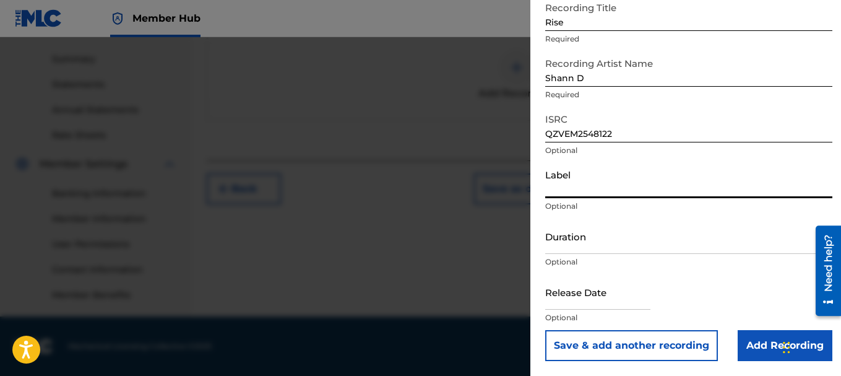
click at [570, 189] on input "Label" at bounding box center [688, 180] width 287 height 35
type input "Reus Music"
click at [593, 239] on input "Duration" at bounding box center [688, 235] width 287 height 35
click at [569, 247] on input "Duration" at bounding box center [688, 235] width 287 height 35
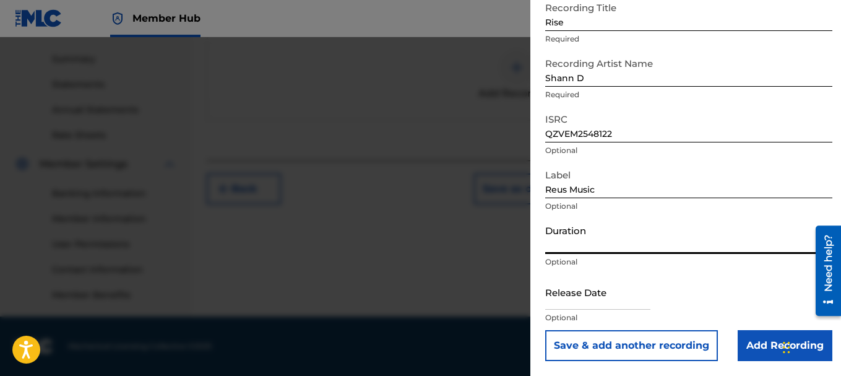
type input "03:07"
click at [605, 306] on input "text" at bounding box center [597, 291] width 105 height 35
select select "8"
select select "2025"
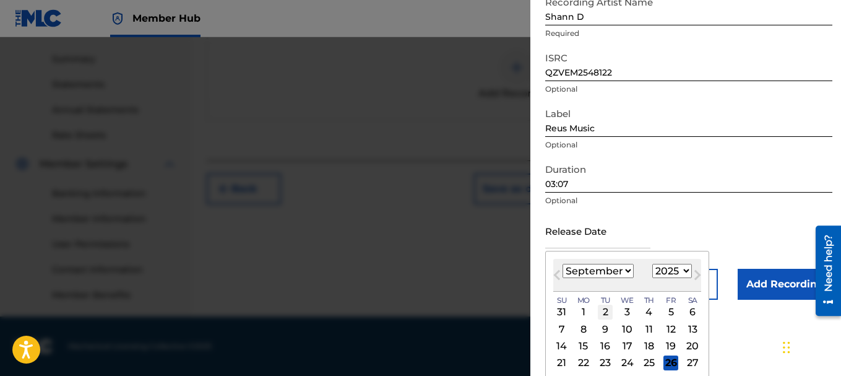
scroll to position [139, 0]
type input "[DATE]"
select select "2"
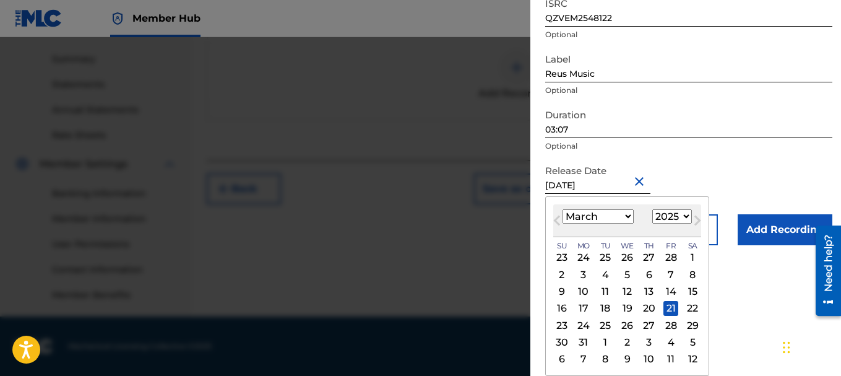
scroll to position [77, 0]
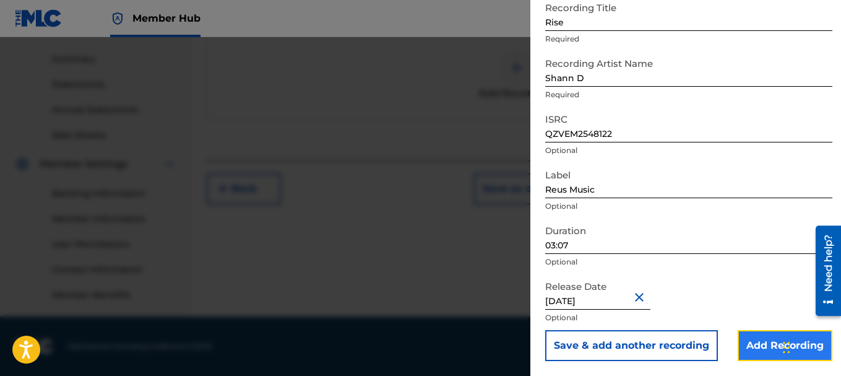
click at [768, 345] on input "Add Recording" at bounding box center [785, 345] width 95 height 31
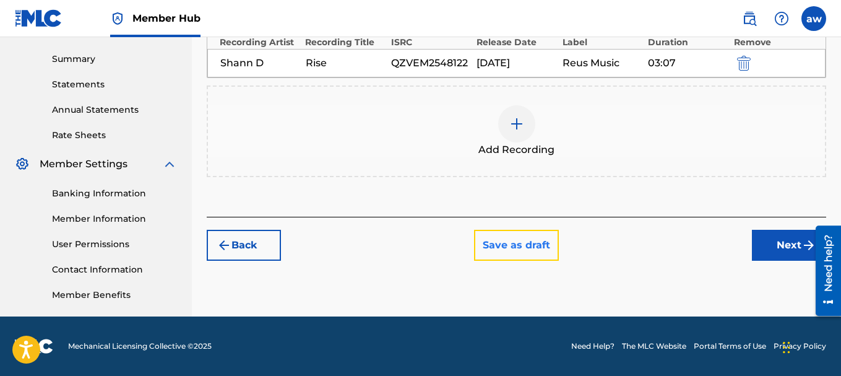
click at [517, 236] on button "Save as draft" at bounding box center [516, 245] width 85 height 31
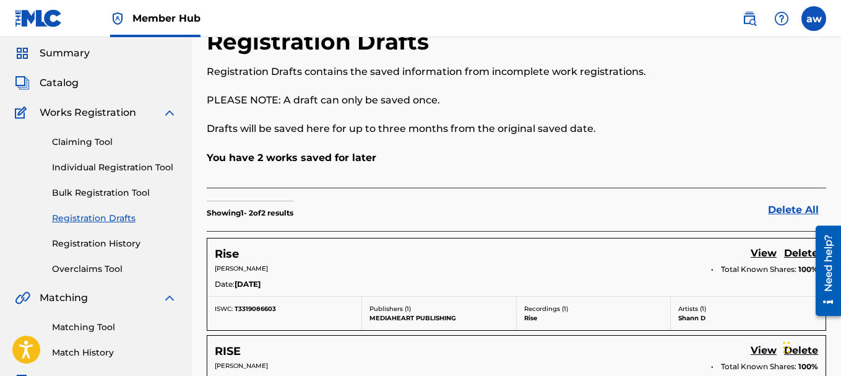
scroll to position [62, 0]
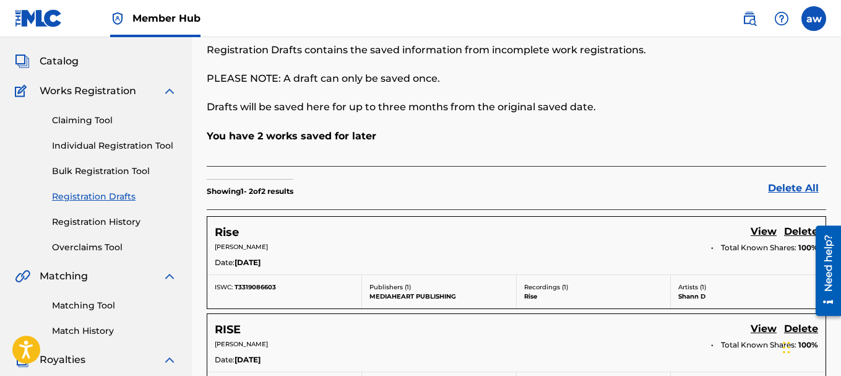
click at [93, 197] on link "Registration Drafts" at bounding box center [114, 196] width 125 height 13
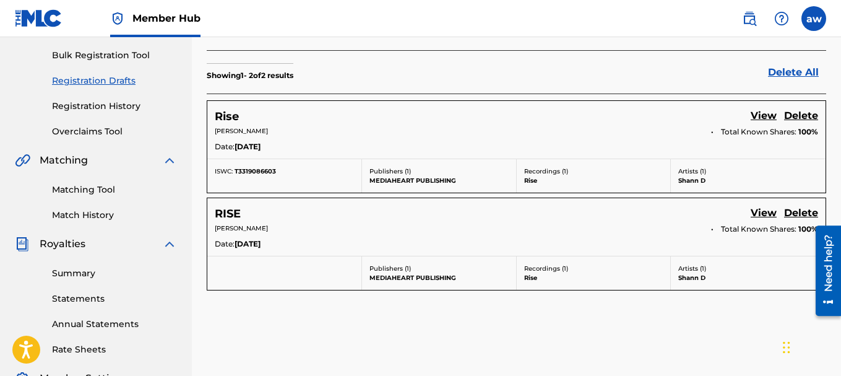
scroll to position [0, 0]
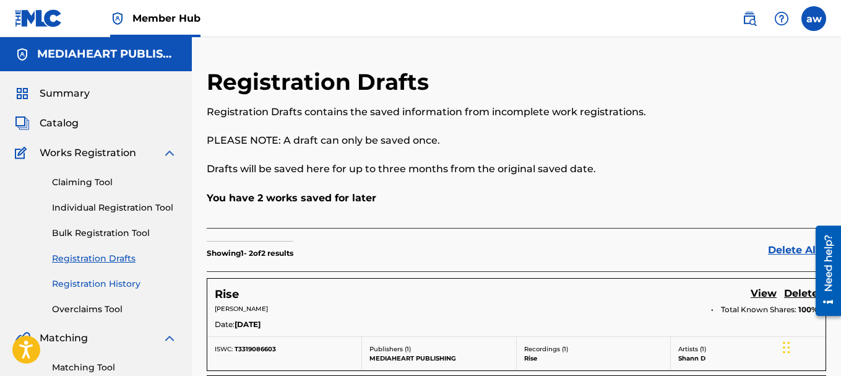
click at [88, 278] on link "Registration History" at bounding box center [114, 283] width 125 height 13
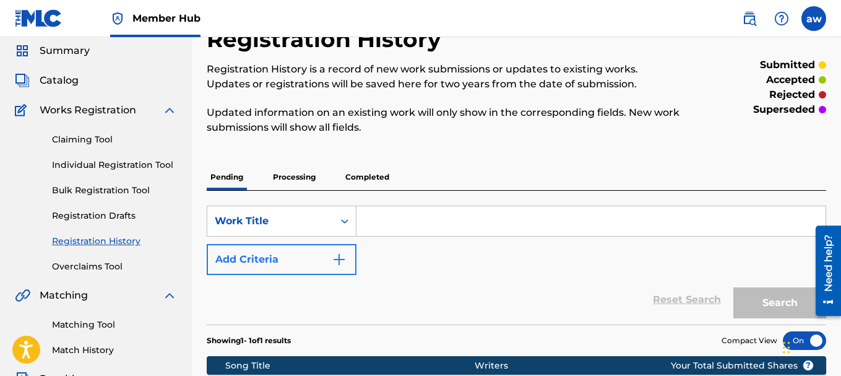
scroll to position [62, 0]
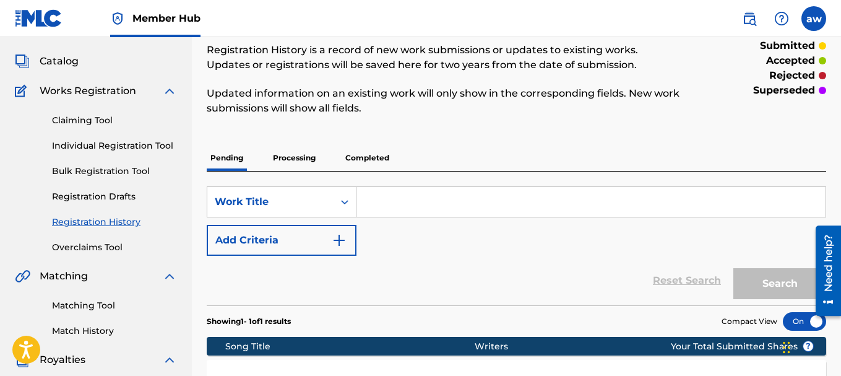
click at [372, 160] on p "Completed" at bounding box center [367, 158] width 51 height 26
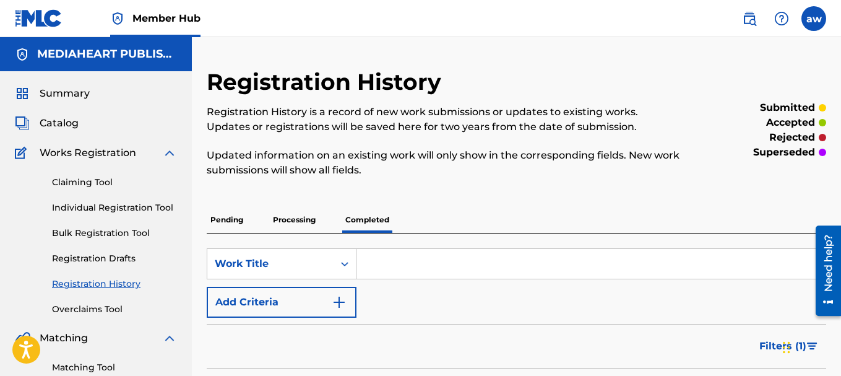
click at [415, 261] on input "Search Form" at bounding box center [590, 264] width 469 height 30
type input "RISE"
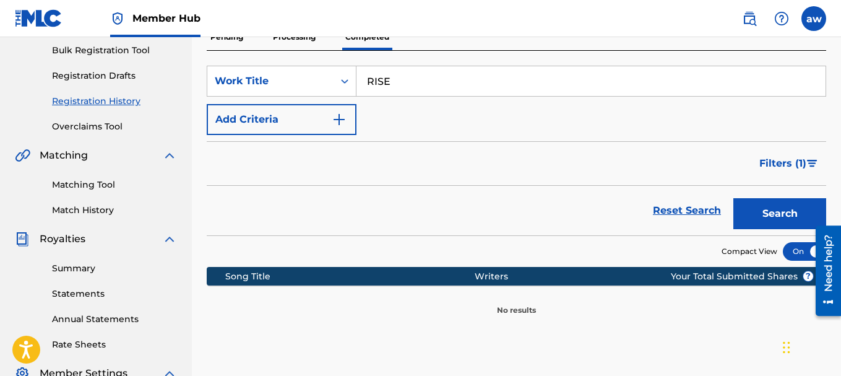
scroll to position [186, 0]
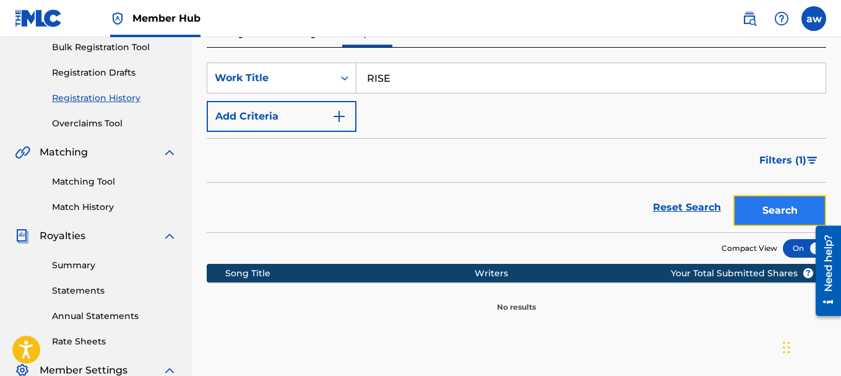
click at [773, 208] on button "Search" at bounding box center [779, 210] width 93 height 31
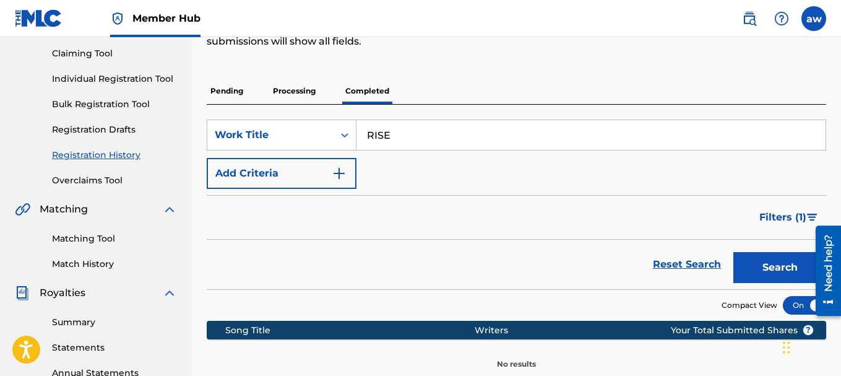
scroll to position [124, 0]
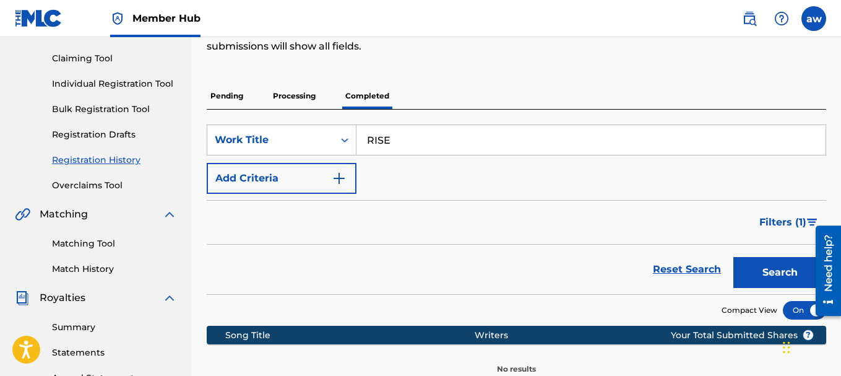
click at [301, 93] on p "Processing" at bounding box center [294, 96] width 50 height 26
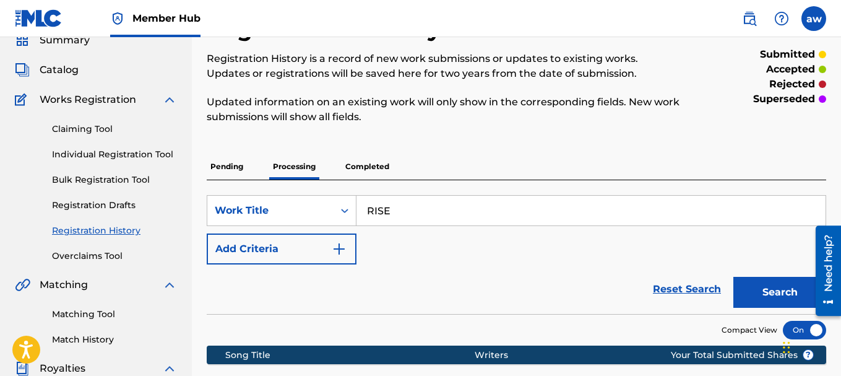
scroll to position [124, 0]
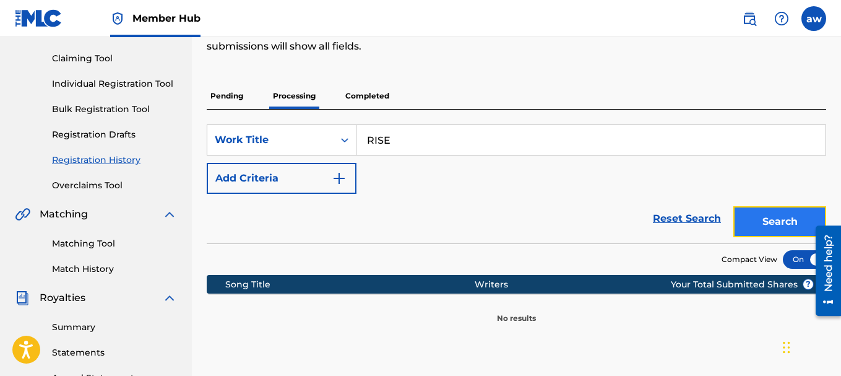
click at [783, 216] on button "Search" at bounding box center [779, 221] width 93 height 31
drag, startPoint x: 283, startPoint y: 142, endPoint x: 250, endPoint y: 143, distance: 32.8
click at [251, 143] on div "SearchWithCriteria80a0f8c4-d6ed-4649-b23b-eccd022aa1ad Work Title RISE" at bounding box center [516, 139] width 619 height 31
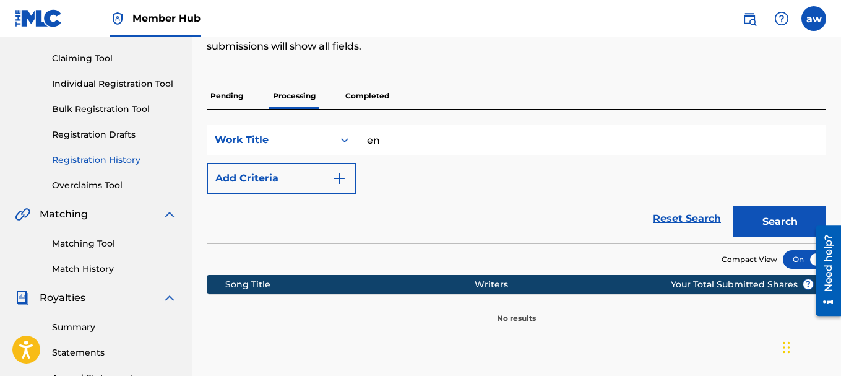
type input "en"
click at [234, 95] on p "Pending" at bounding box center [227, 96] width 40 height 26
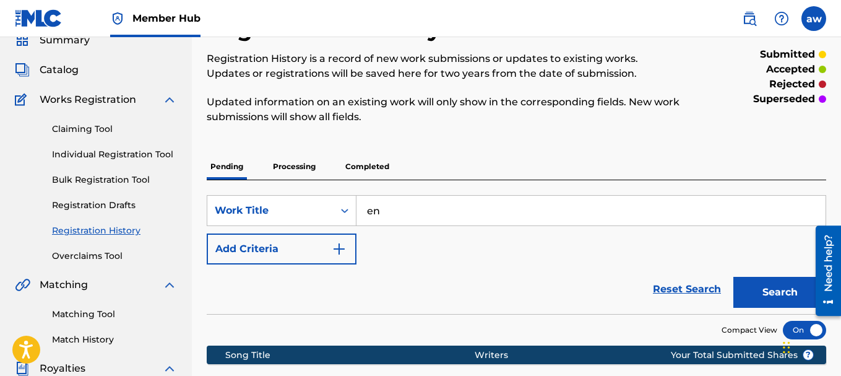
scroll to position [124, 0]
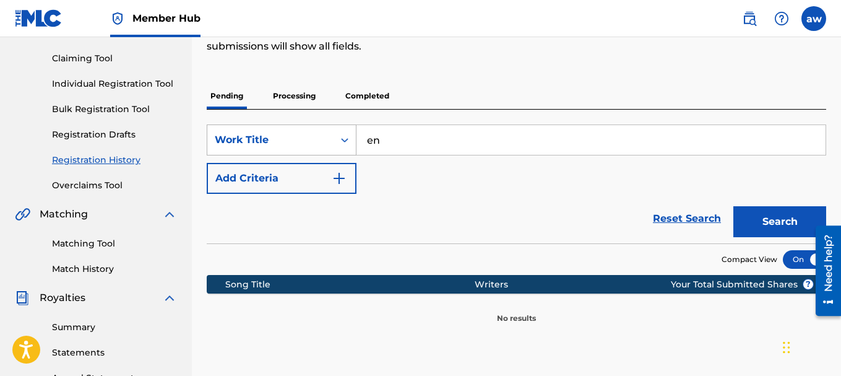
drag, startPoint x: 436, startPoint y: 145, endPoint x: 295, endPoint y: 146, distance: 141.7
click at [295, 146] on div "SearchWithCriteria80a0f8c4-d6ed-4649-b23b-eccd022aa1ad Work Title en" at bounding box center [516, 139] width 619 height 31
click at [778, 215] on button "Search" at bounding box center [779, 221] width 93 height 31
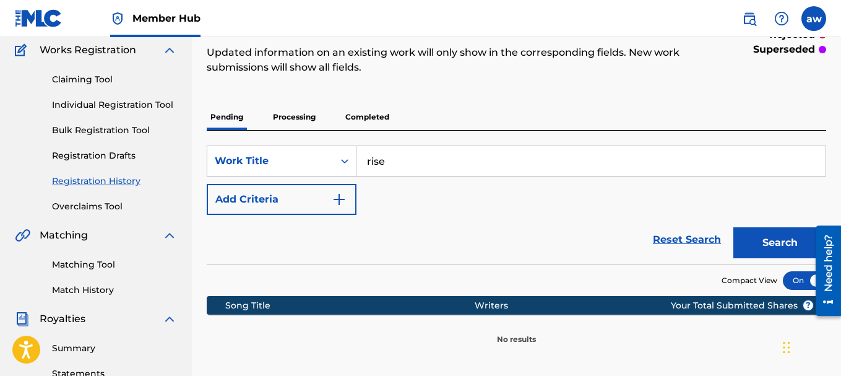
scroll to position [62, 0]
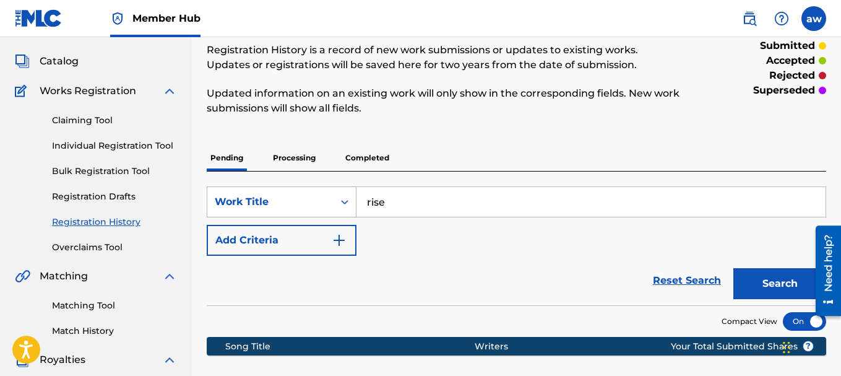
drag, startPoint x: 400, startPoint y: 188, endPoint x: 331, endPoint y: 199, distance: 69.5
click at [331, 199] on div "SearchWithCriteria80a0f8c4-d6ed-4649-b23b-eccd022aa1ad Work Title rise" at bounding box center [516, 201] width 619 height 31
type input "antix"
click at [757, 286] on button "Search" at bounding box center [779, 283] width 93 height 31
drag, startPoint x: 362, startPoint y: 160, endPoint x: 381, endPoint y: 169, distance: 20.8
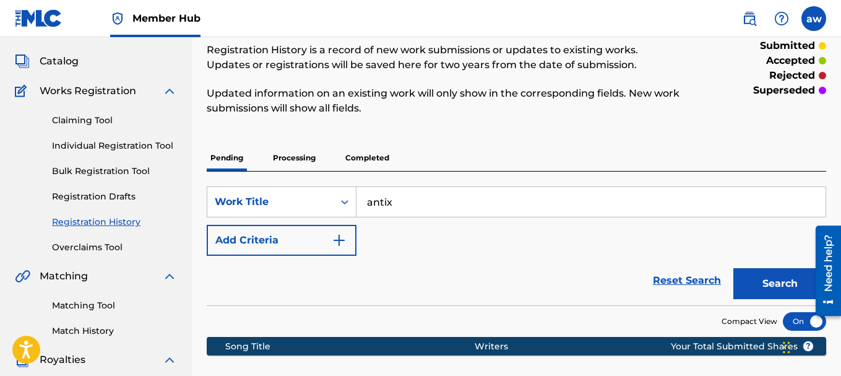
click at [363, 160] on p "Completed" at bounding box center [367, 158] width 51 height 26
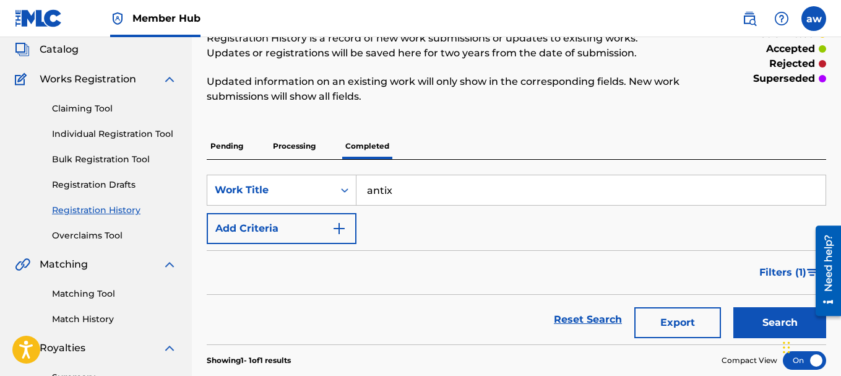
scroll to position [124, 0]
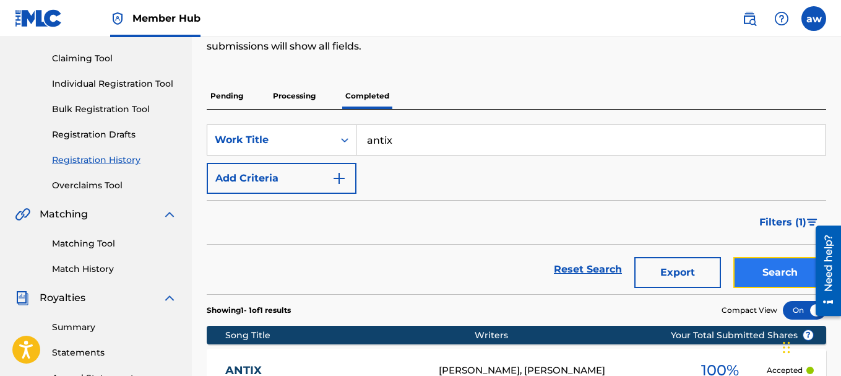
click at [755, 265] on button "Search" at bounding box center [779, 272] width 93 height 31
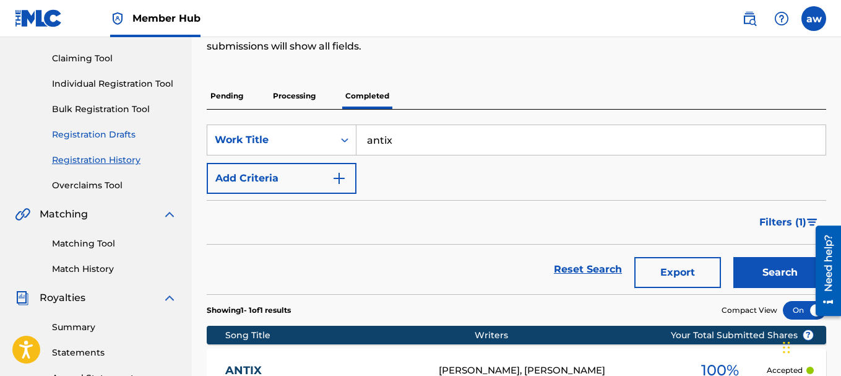
click at [102, 131] on link "Registration Drafts" at bounding box center [114, 134] width 125 height 13
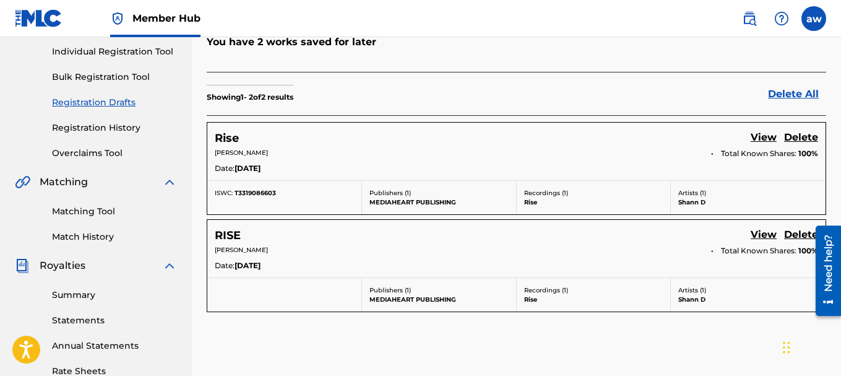
scroll to position [186, 0]
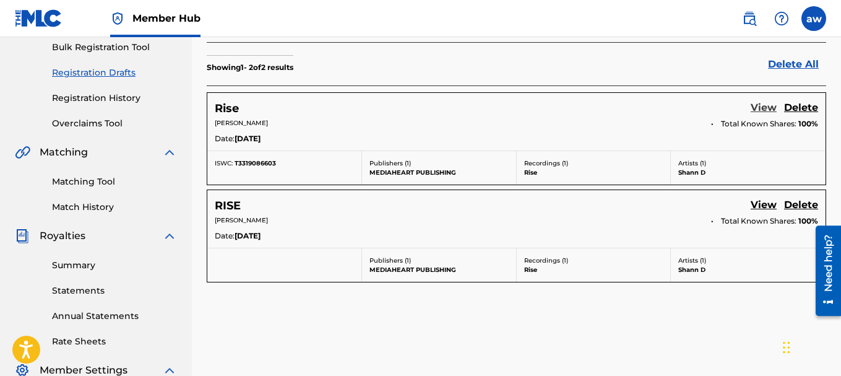
click at [761, 110] on link "View" at bounding box center [764, 108] width 26 height 17
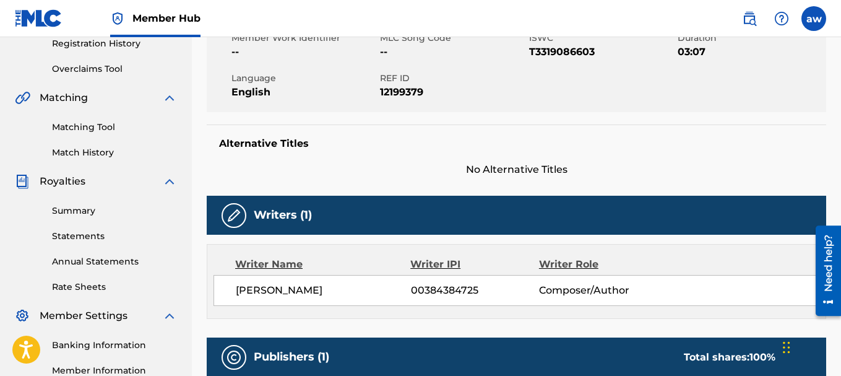
scroll to position [141, 0]
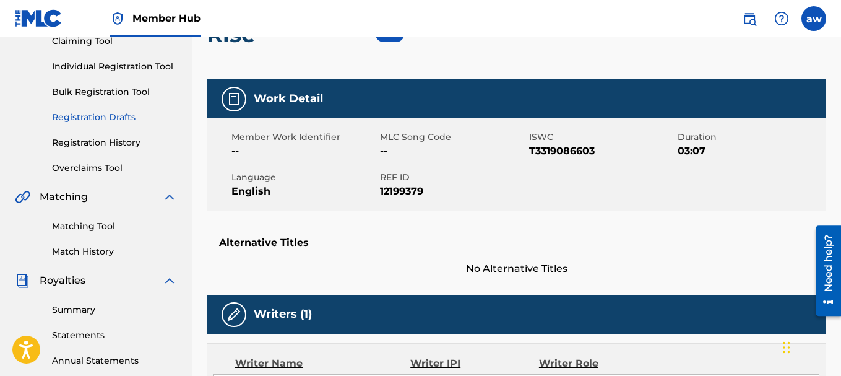
click at [108, 121] on link "Registration Drafts" at bounding box center [114, 117] width 125 height 13
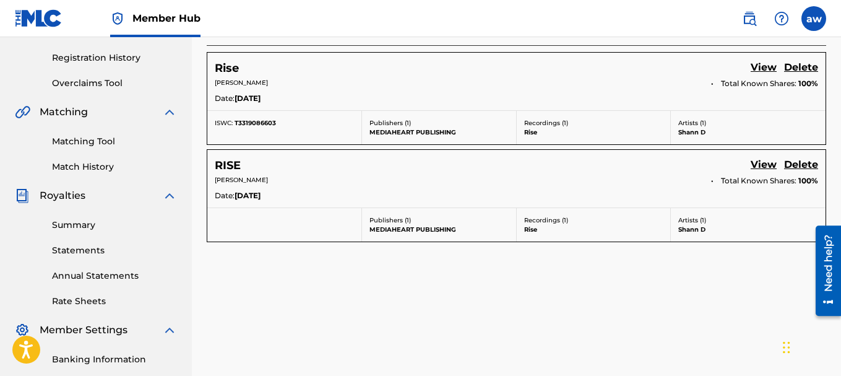
scroll to position [247, 0]
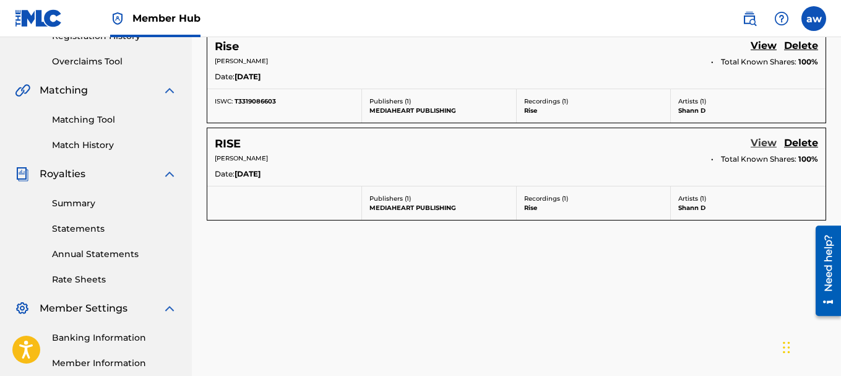
click at [762, 146] on link "View" at bounding box center [764, 144] width 26 height 17
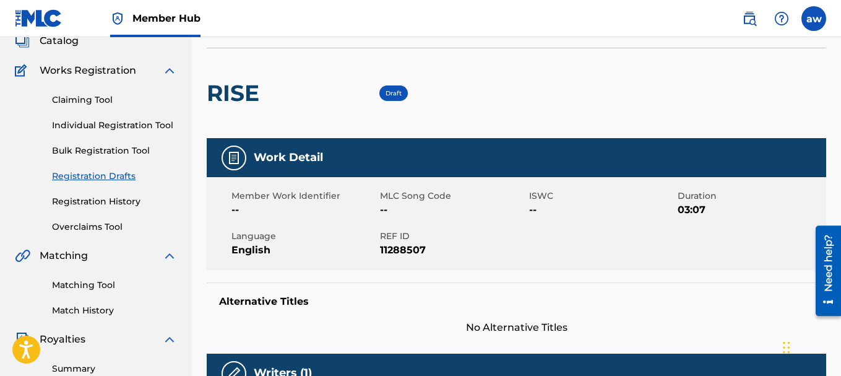
scroll to position [17, 0]
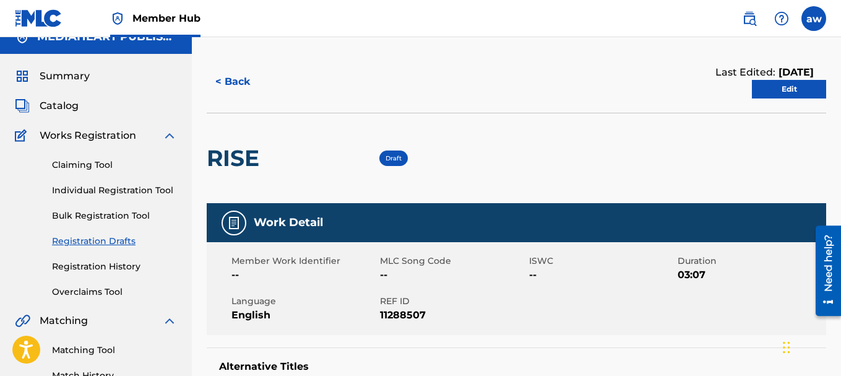
click at [95, 241] on link "Registration Drafts" at bounding box center [114, 240] width 125 height 13
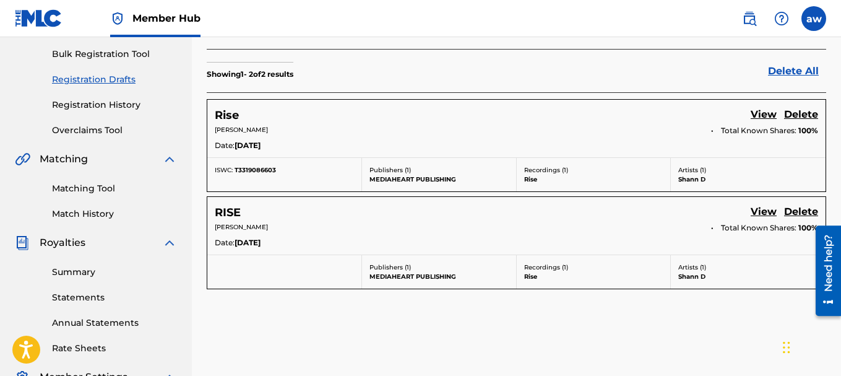
scroll to position [186, 0]
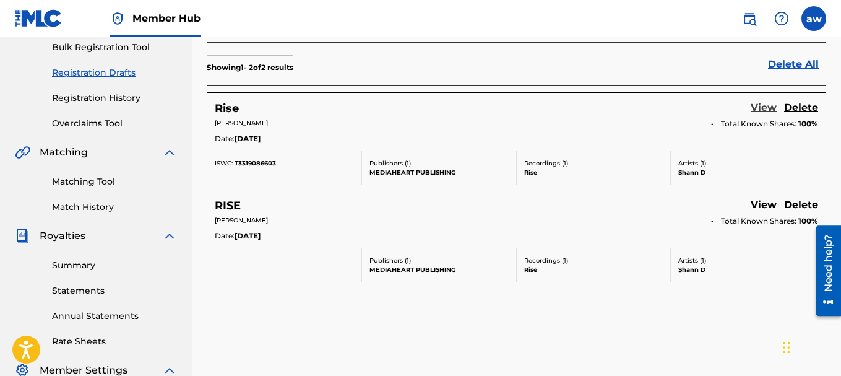
click at [757, 106] on link "View" at bounding box center [764, 108] width 26 height 17
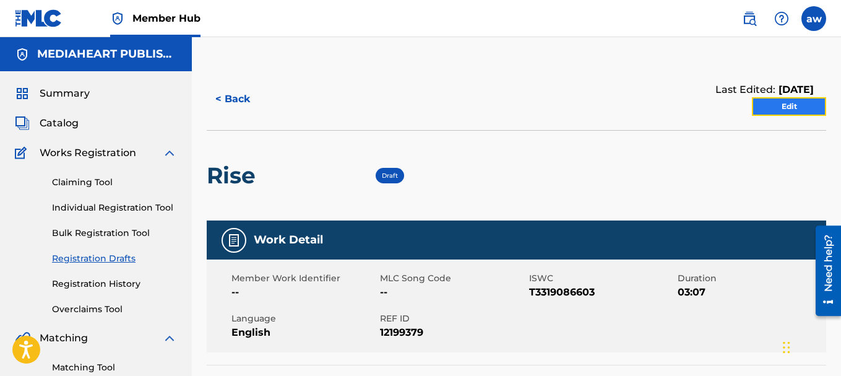
click at [765, 104] on link "Edit" at bounding box center [789, 106] width 74 height 19
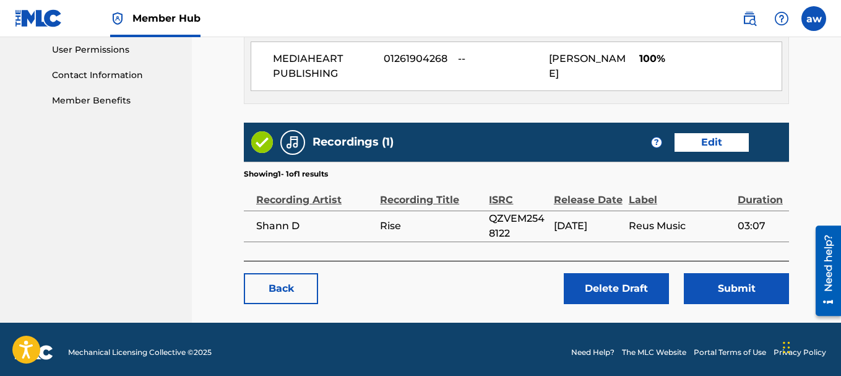
scroll to position [592, 0]
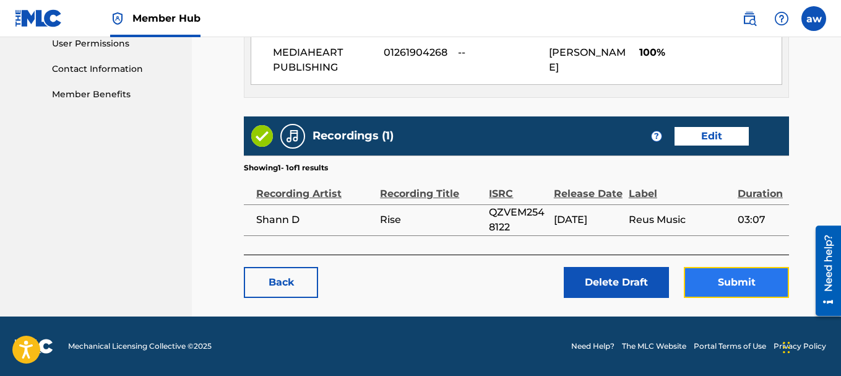
click at [751, 273] on button "Submit" at bounding box center [736, 282] width 105 height 31
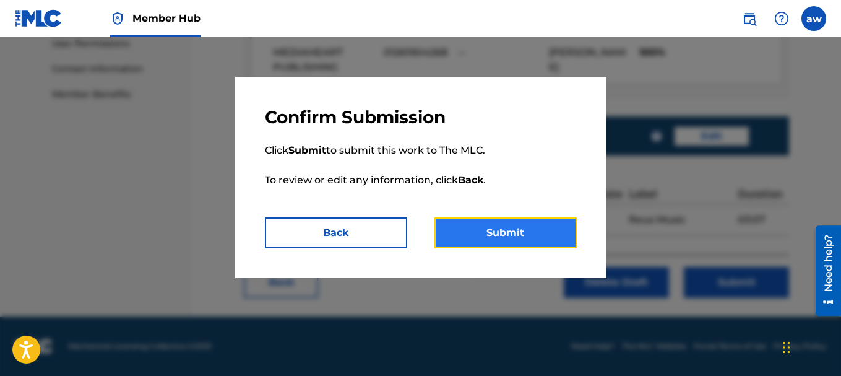
click at [546, 234] on button "Submit" at bounding box center [505, 232] width 142 height 31
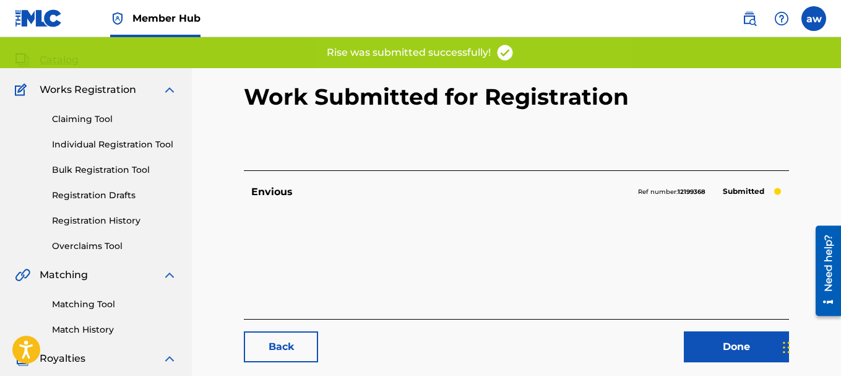
scroll to position [62, 0]
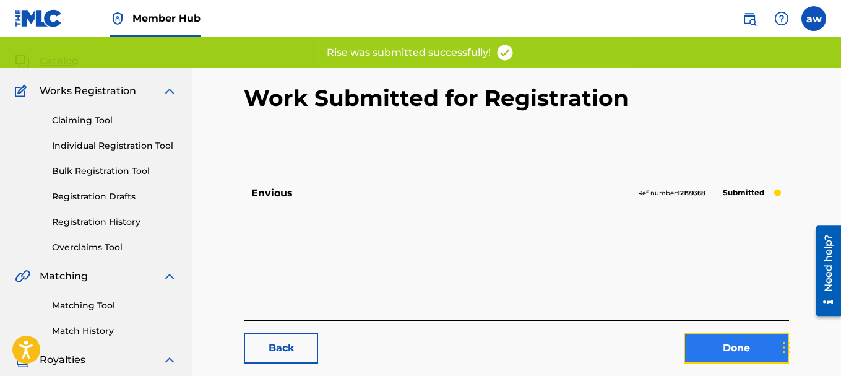
click at [707, 340] on link "Done" at bounding box center [736, 347] width 105 height 31
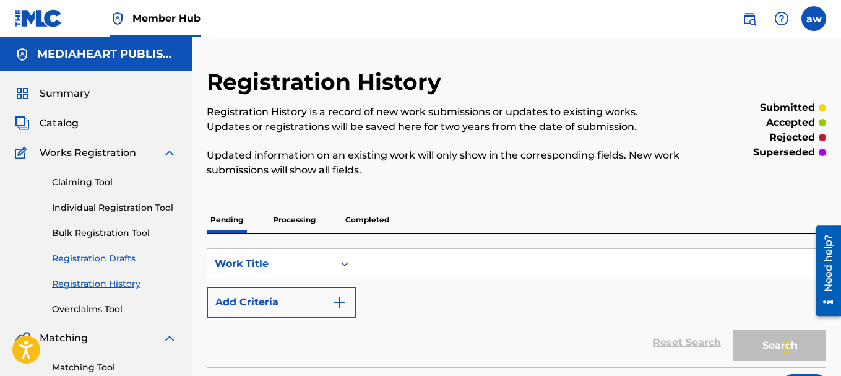
click at [103, 256] on link "Registration Drafts" at bounding box center [114, 258] width 125 height 13
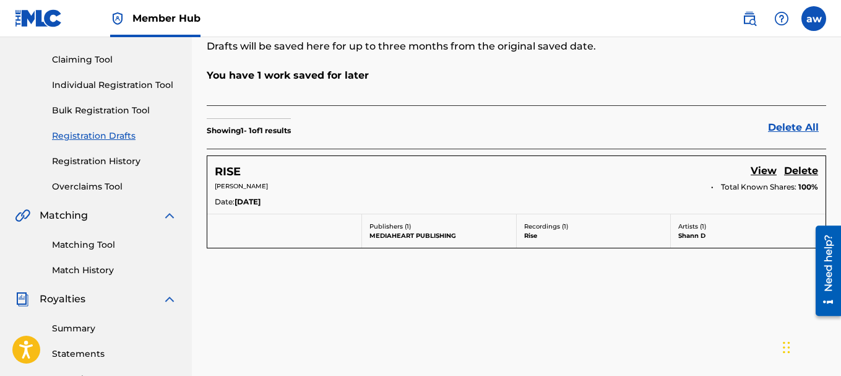
scroll to position [124, 0]
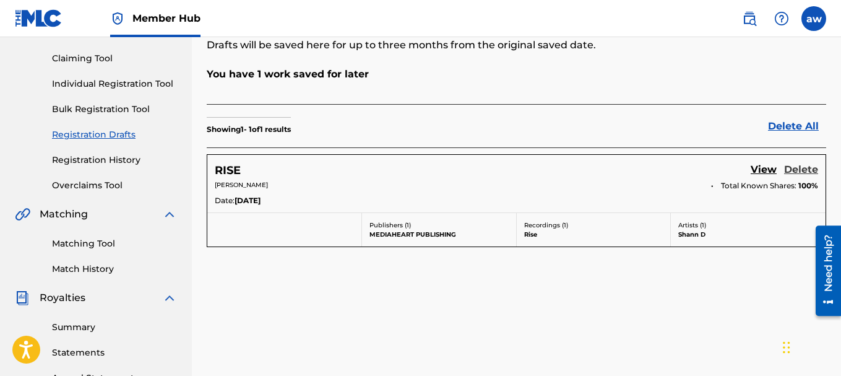
click at [797, 168] on link "Delete" at bounding box center [801, 170] width 34 height 17
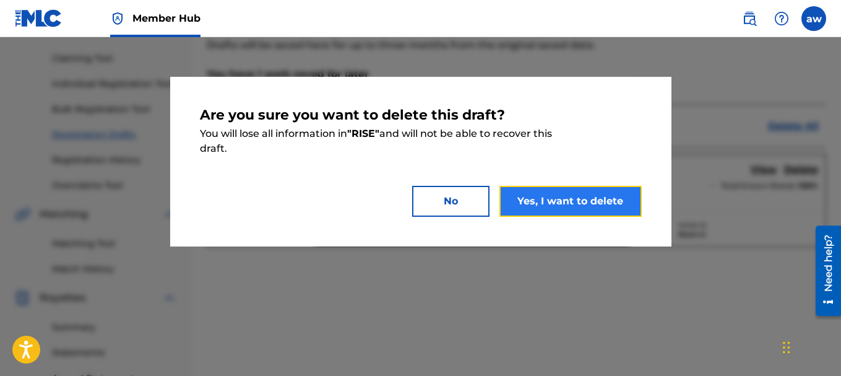
click at [552, 203] on button "Yes, I want to delete" at bounding box center [570, 201] width 142 height 31
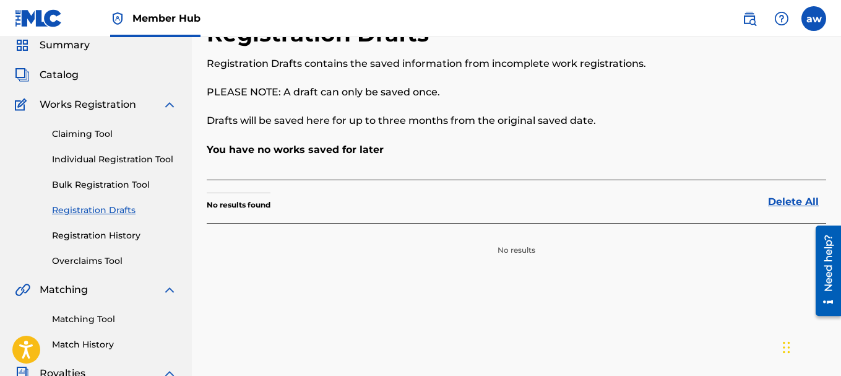
scroll to position [62, 0]
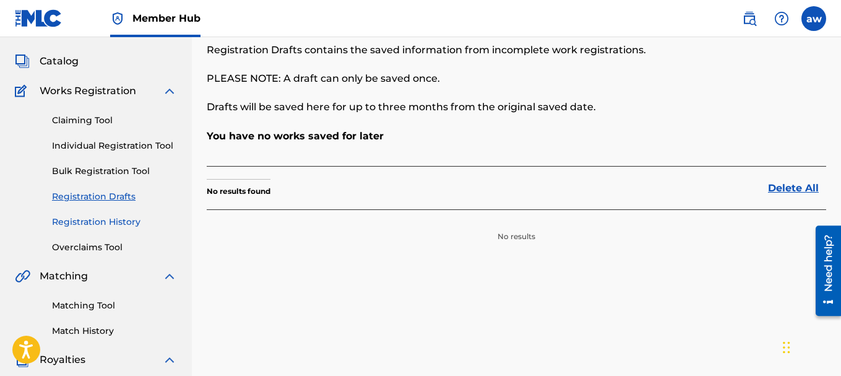
click at [99, 223] on link "Registration History" at bounding box center [114, 221] width 125 height 13
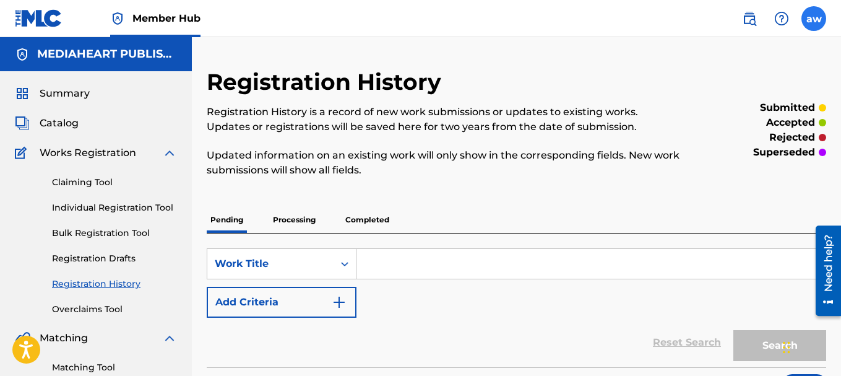
click at [818, 20] on label at bounding box center [813, 18] width 25 height 25
click at [814, 19] on input "aw [PERSON_NAME] [EMAIL_ADDRESS][DOMAIN_NAME] Notification Preferences Profile …" at bounding box center [814, 19] width 0 height 0
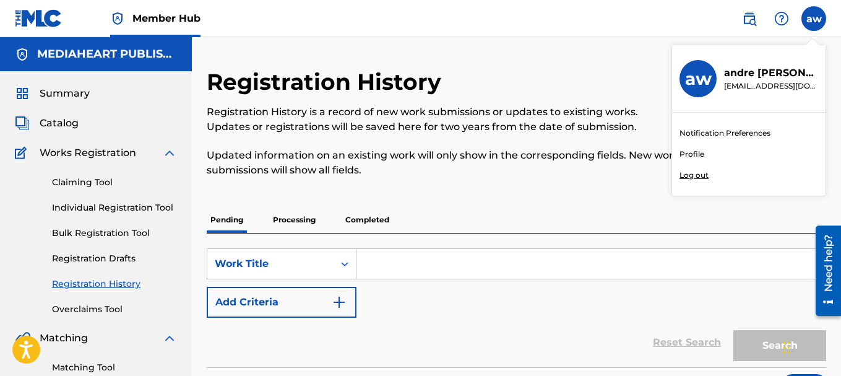
click at [703, 174] on p "Log out" at bounding box center [693, 175] width 29 height 11
click at [814, 19] on input "aw [PERSON_NAME] [EMAIL_ADDRESS][DOMAIN_NAME] Notification Preferences Profile …" at bounding box center [814, 19] width 0 height 0
